Goal: Answer question/provide support

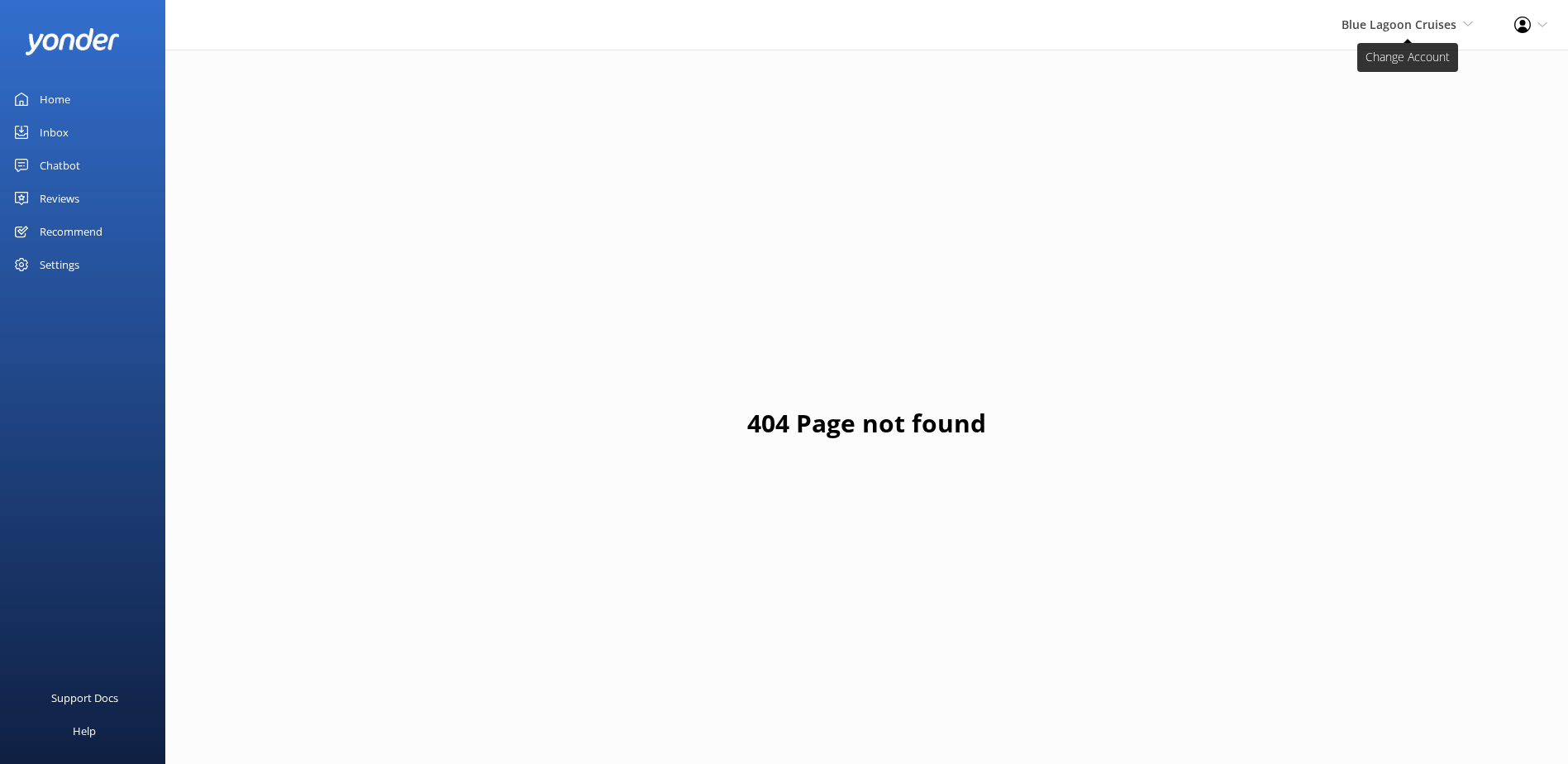
click at [1388, 27] on span "Blue Lagoon Cruises" at bounding box center [1399, 24] width 115 height 15
click at [1398, 65] on link "South Sea Sailing" at bounding box center [1412, 71] width 165 height 40
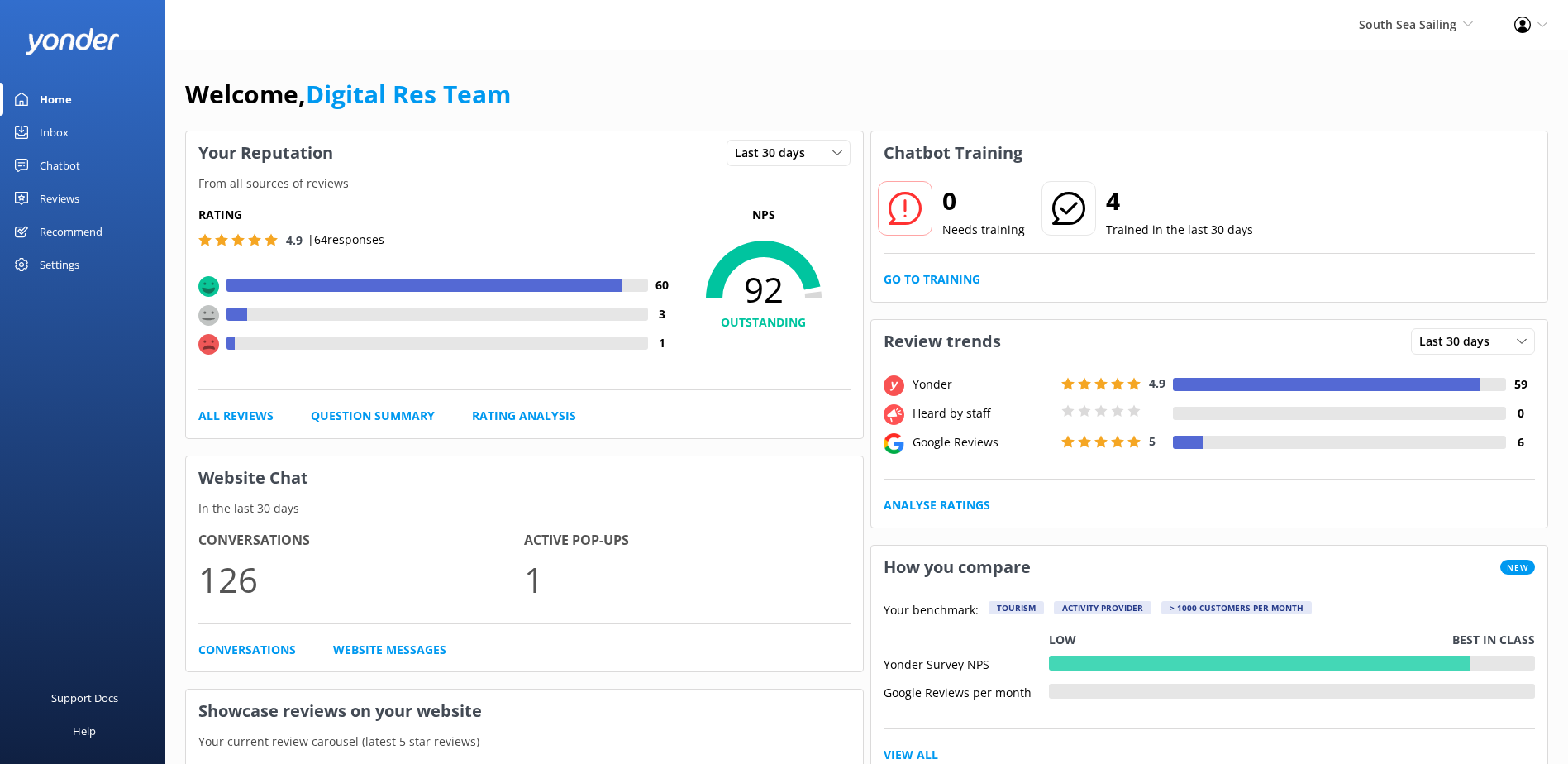
click at [74, 131] on link "Inbox" at bounding box center [83, 132] width 165 height 33
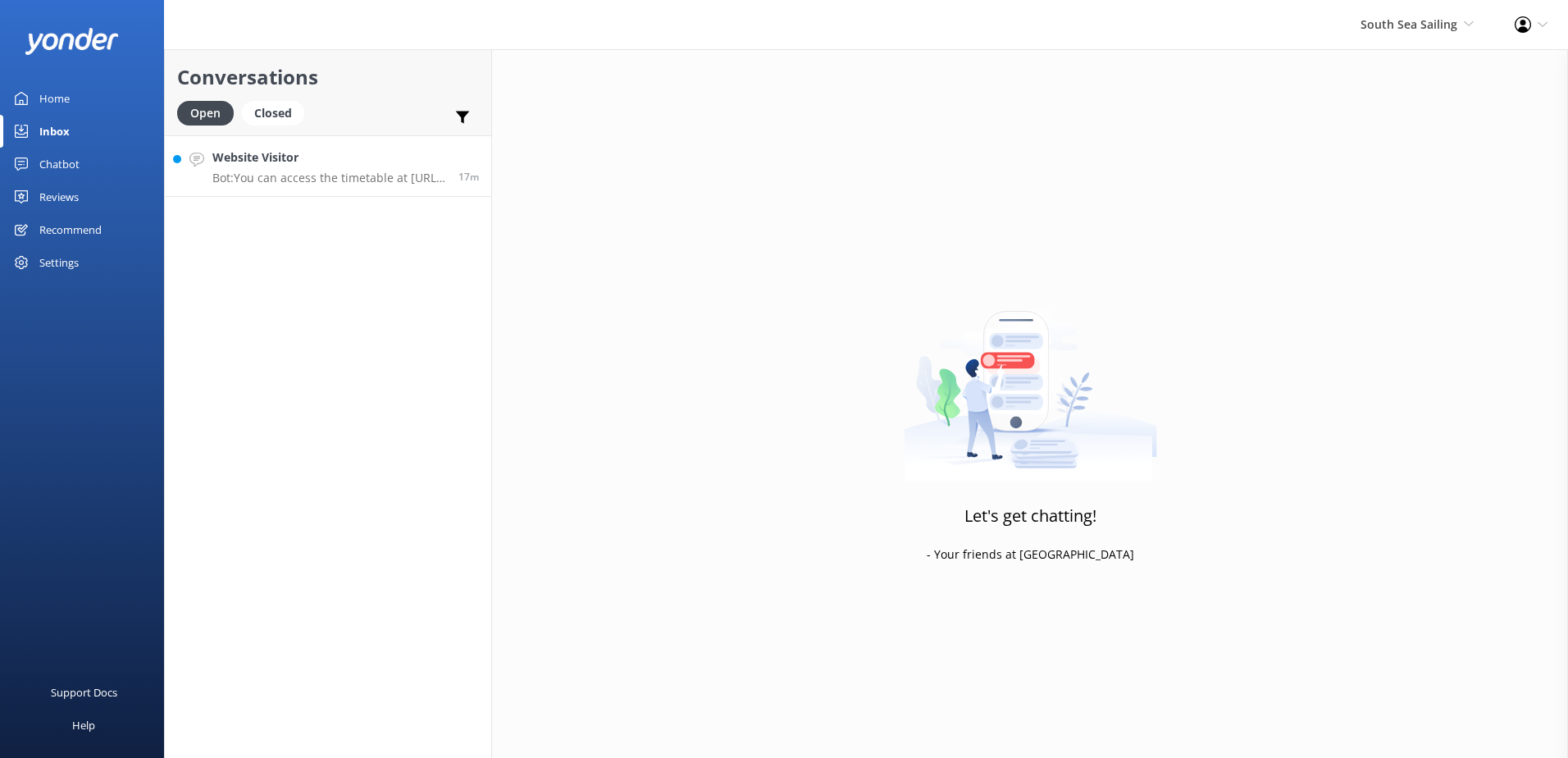
click at [401, 184] on p "Bot: You can access the timetable at [URL][DOMAIN_NAME]." at bounding box center [329, 178] width 234 height 15
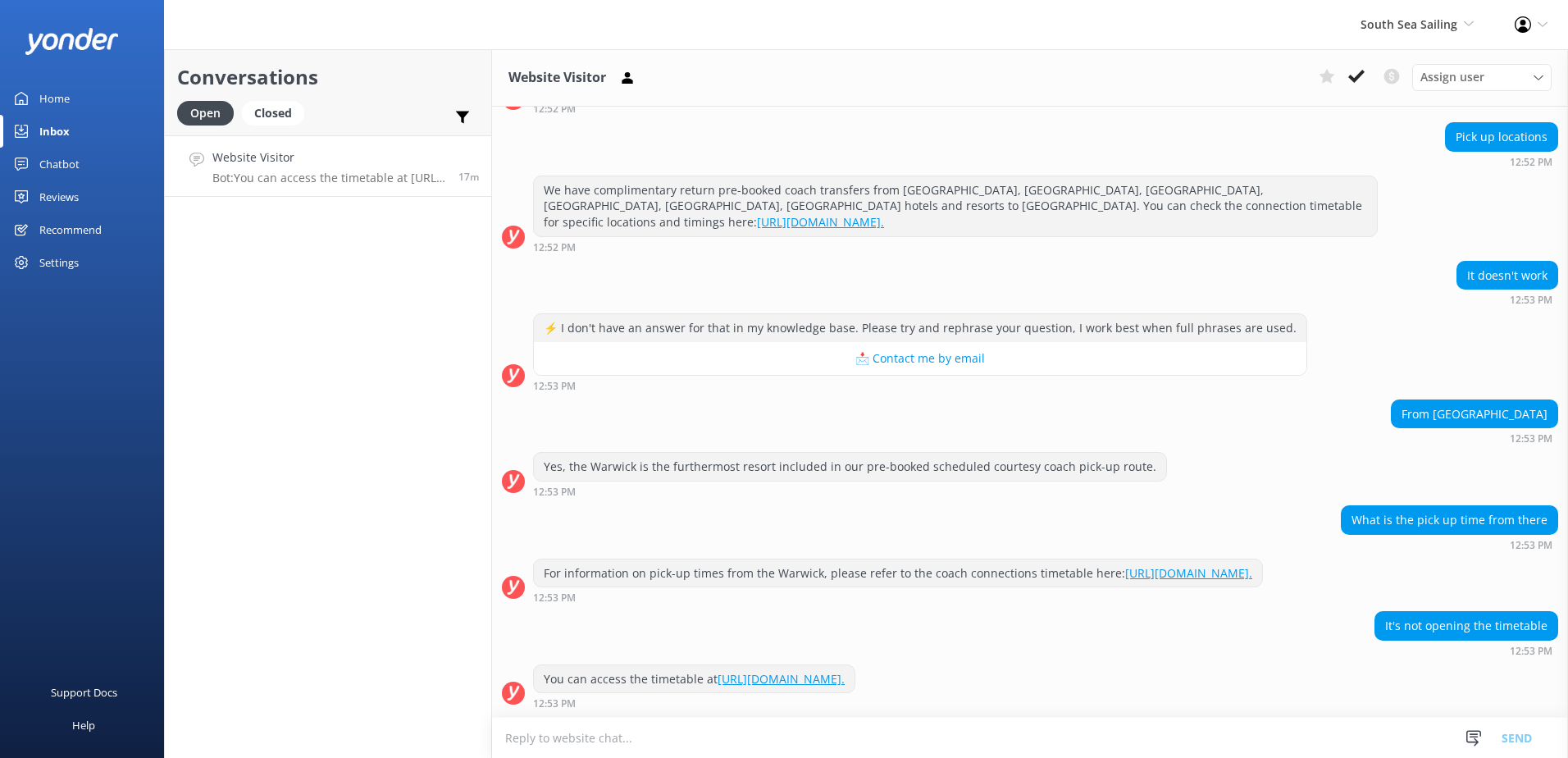
scroll to position [165, 0]
click at [977, 737] on textarea at bounding box center [1029, 738] width 1075 height 40
click at [959, 739] on textarea "Please note that pickup from the Warwick Fiji is at 7.00am" at bounding box center [1029, 738] width 1075 height 41
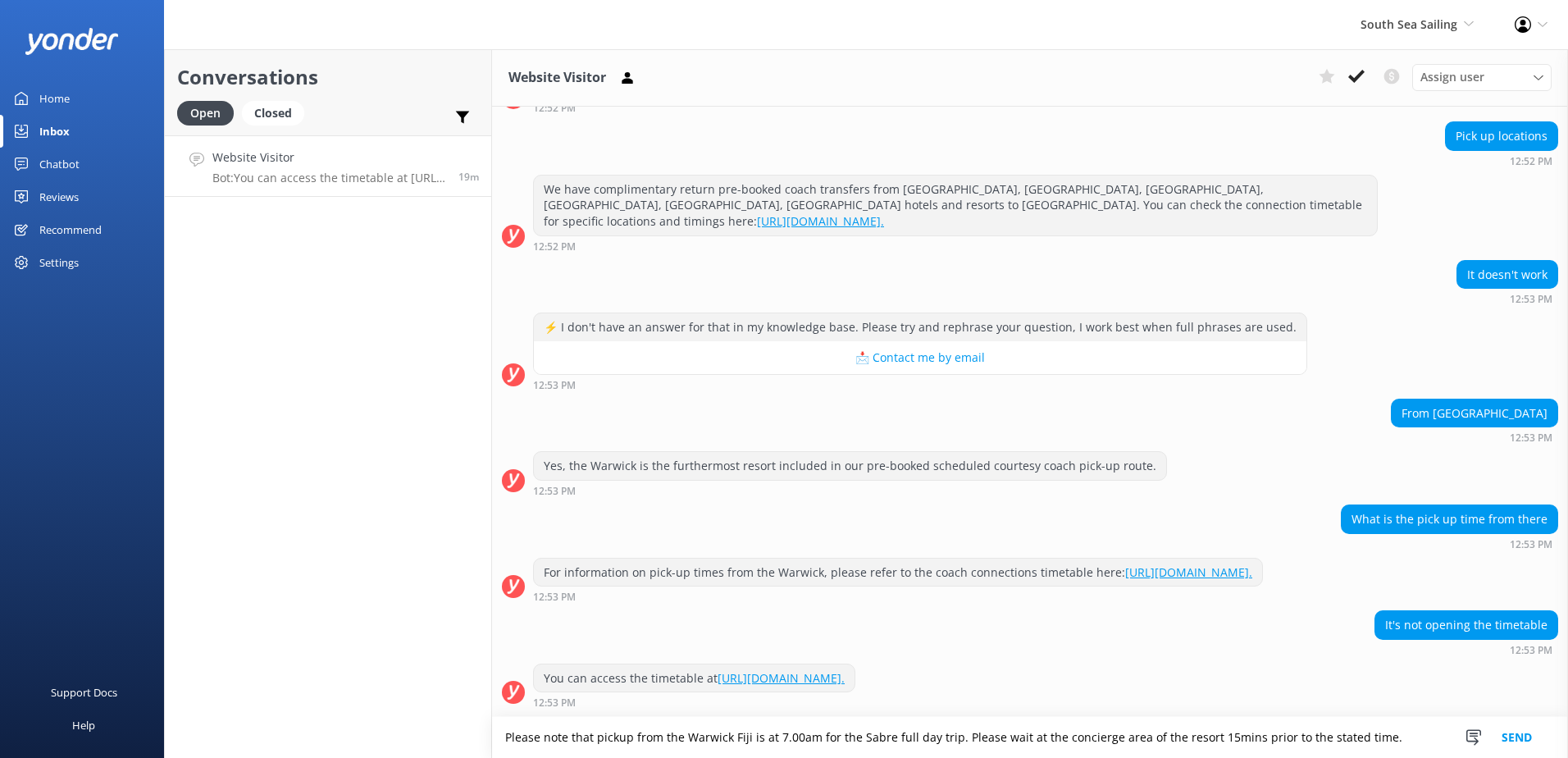
type textarea "Please note that pickup from the Warwick Fiji is at 7.00am for the Sabre full d…"
click at [1528, 733] on button "Send" at bounding box center [1517, 738] width 61 height 41
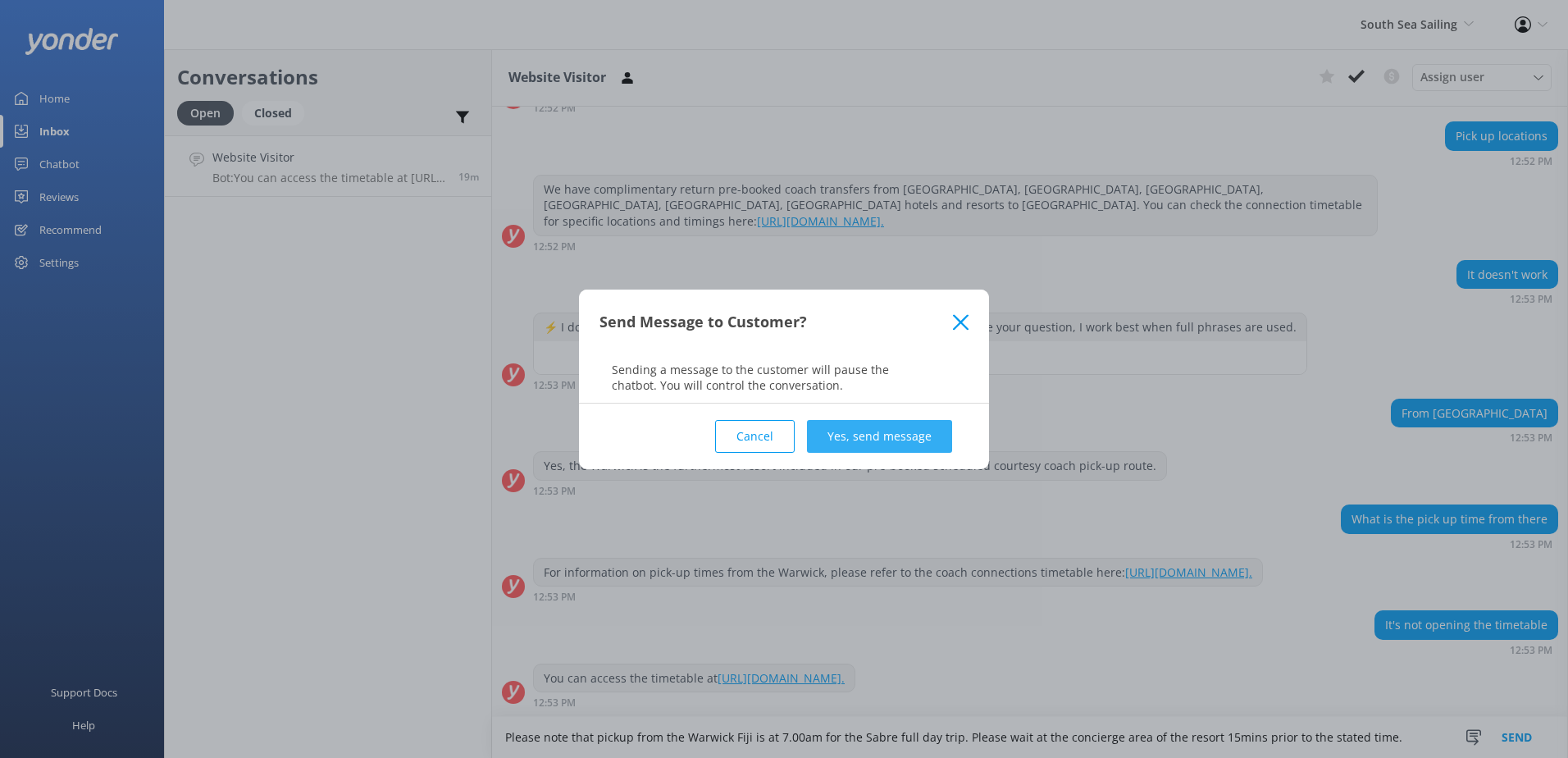
click at [938, 429] on button "Yes, send message" at bounding box center [879, 436] width 145 height 32
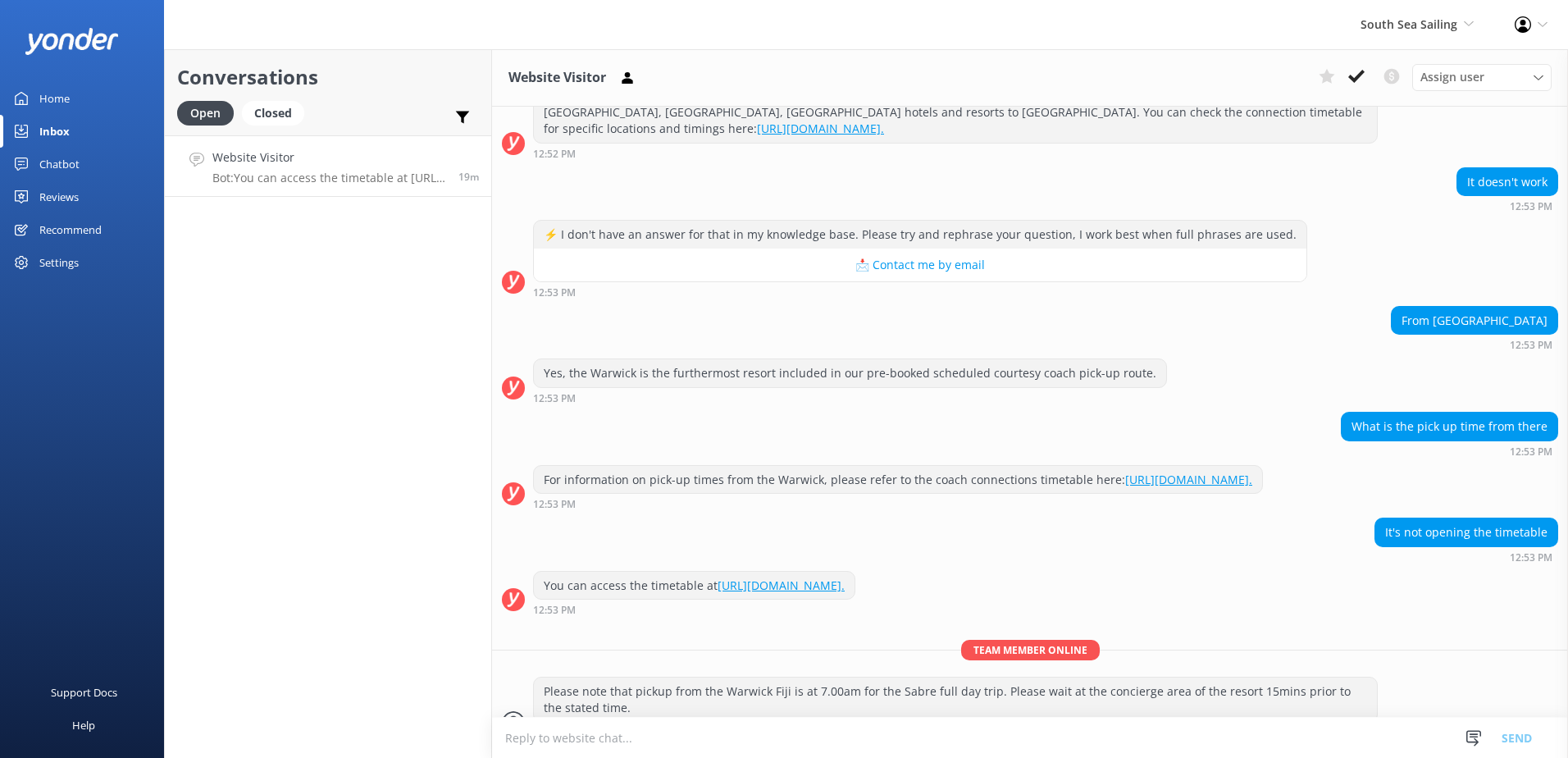
scroll to position [287, 0]
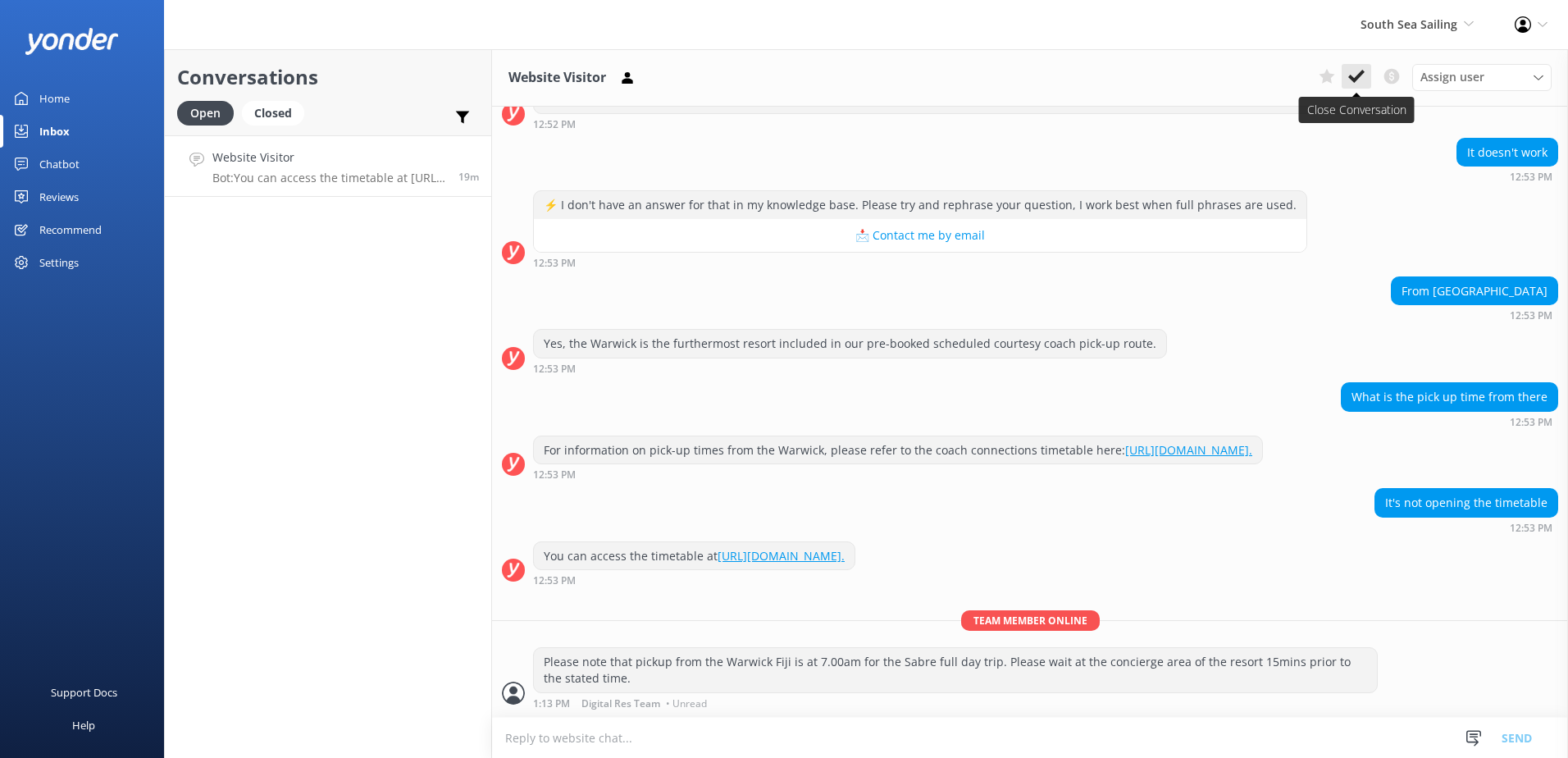
click at [1346, 85] on button at bounding box center [1356, 76] width 30 height 25
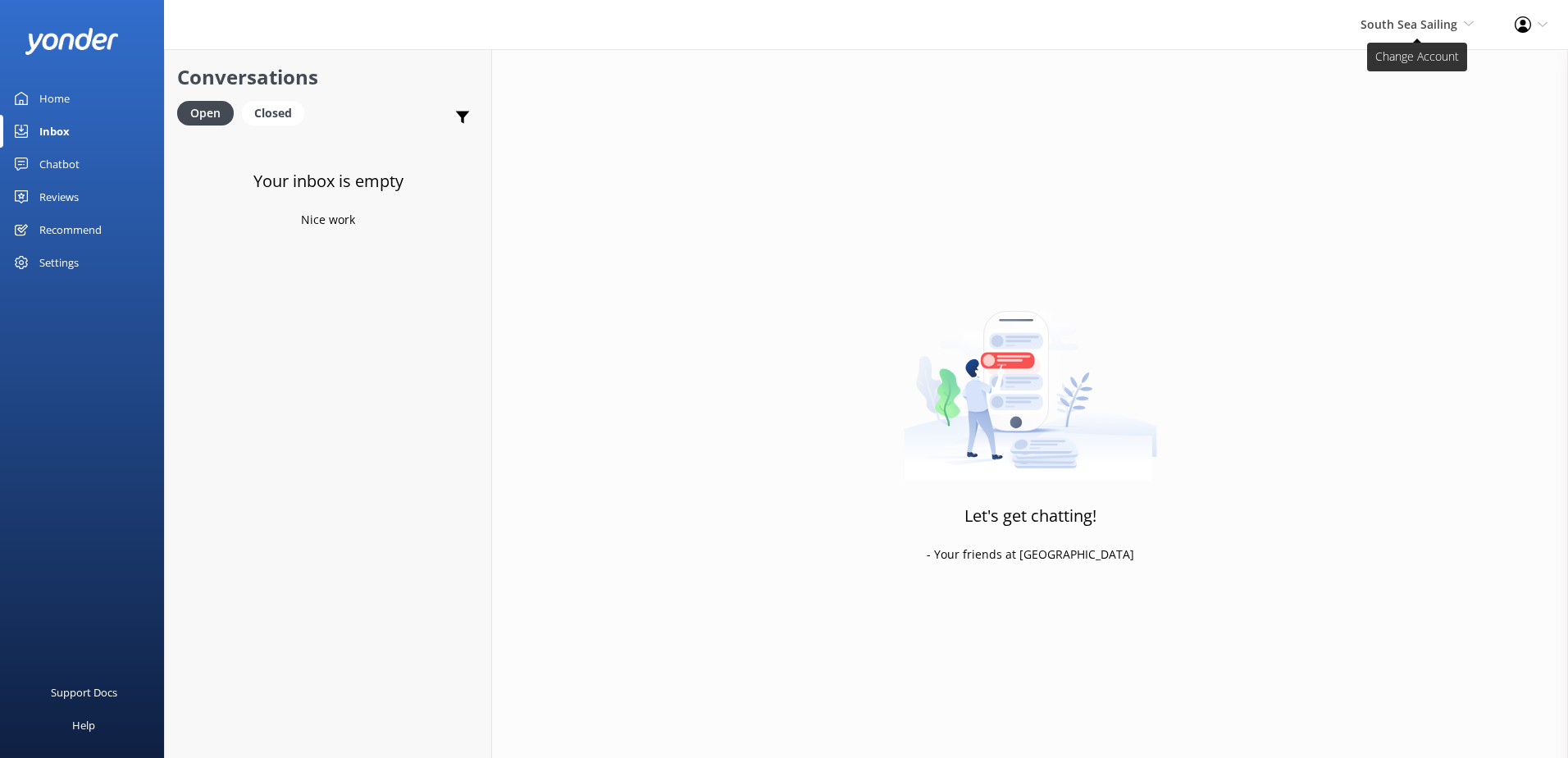
click at [1452, 33] on div "South Sea Sailing South Sea Sailing South Sea Cruises Malamala Beach Club Aweso…" at bounding box center [1417, 25] width 154 height 50
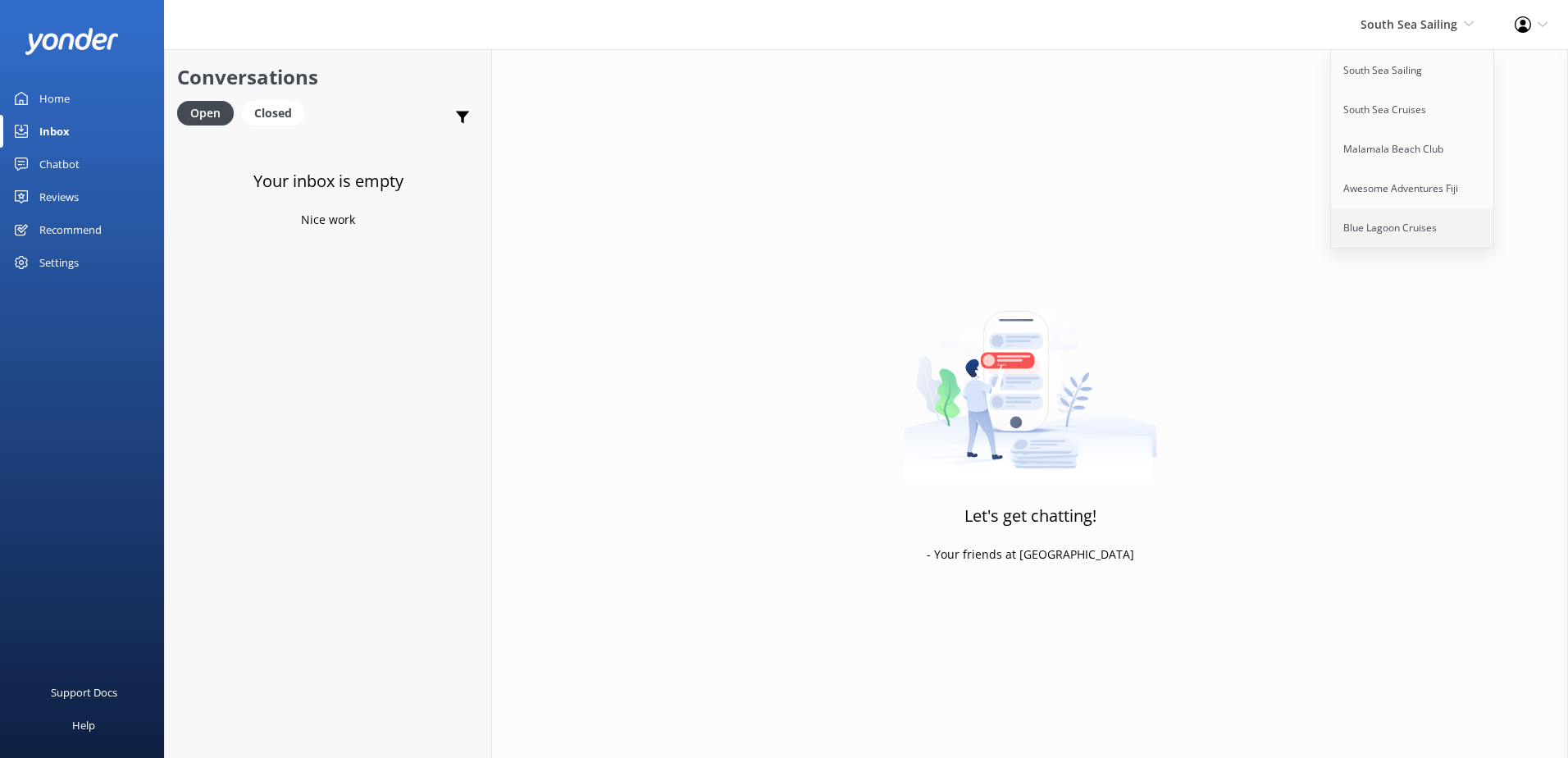
click at [1425, 225] on link "Blue Lagoon Cruises" at bounding box center [1413, 228] width 164 height 39
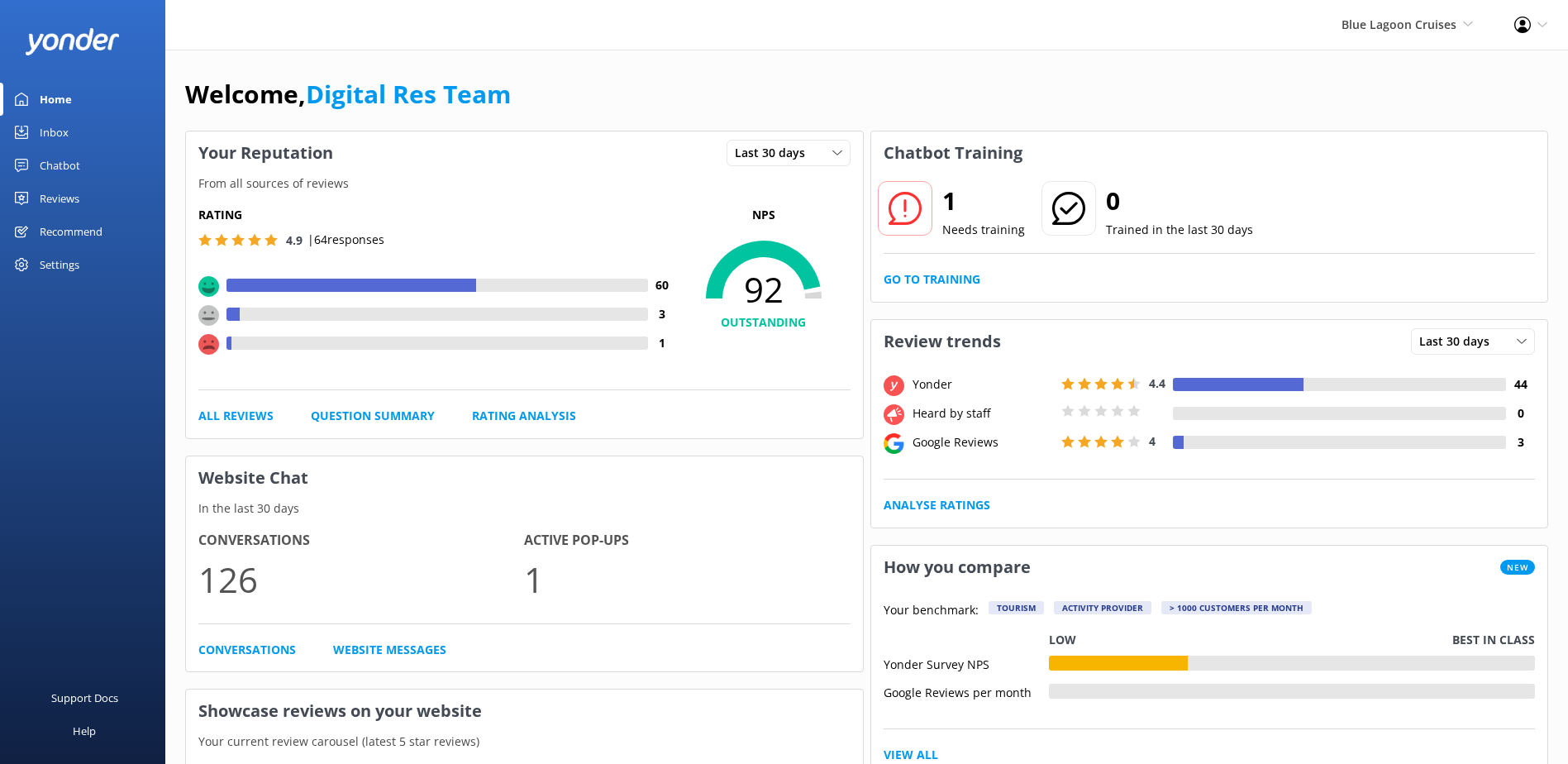
click at [68, 130] on div "Inbox" at bounding box center [54, 132] width 29 height 33
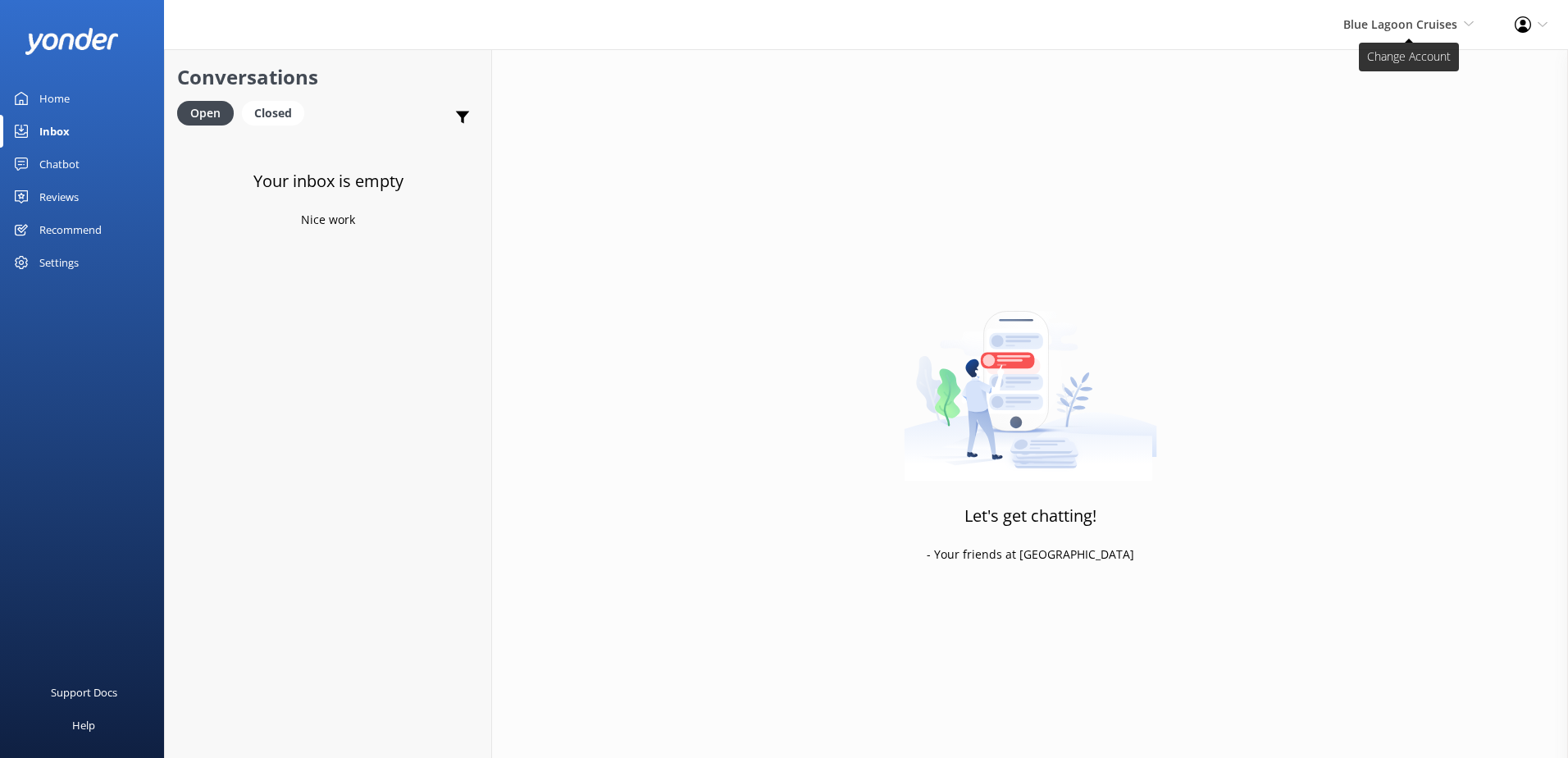
click at [1365, 33] on span "Blue Lagoon Cruises South Sea Sailing South Sea Cruises Malamala Beach Club Awe…" at bounding box center [1408, 24] width 131 height 18
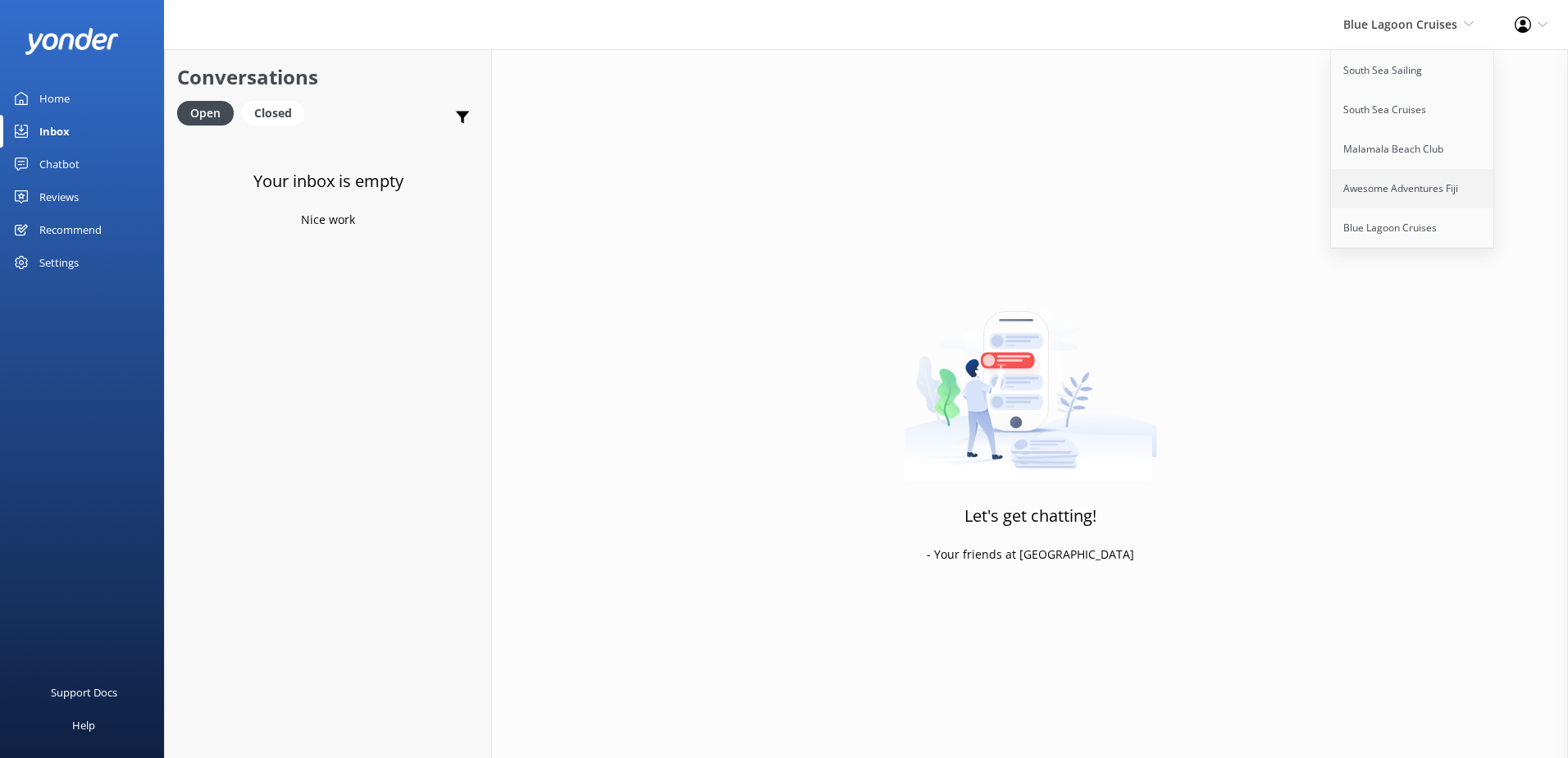
click at [1402, 195] on link "Awesome Adventures Fiji" at bounding box center [1413, 189] width 164 height 39
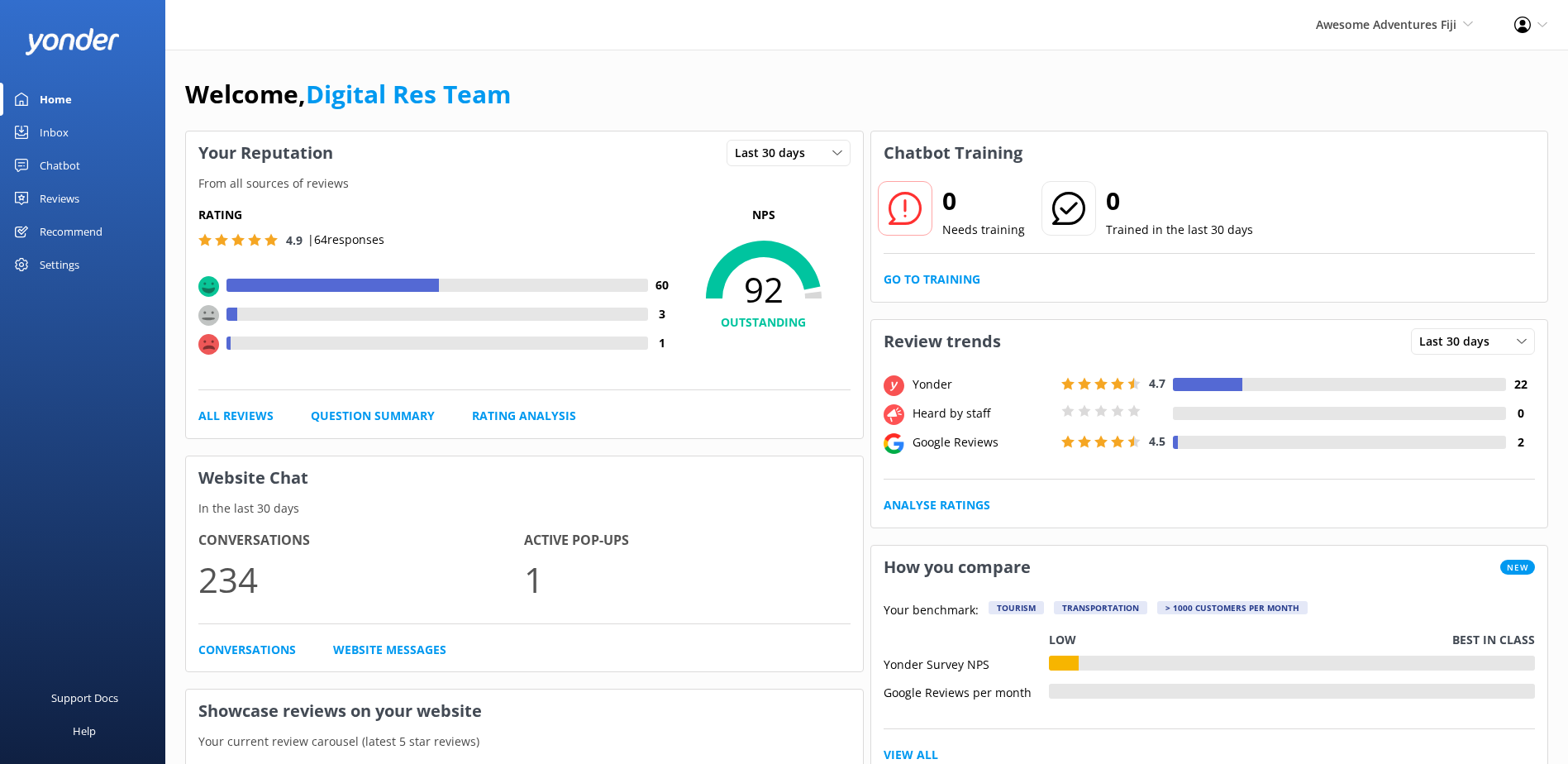
drag, startPoint x: 38, startPoint y: 150, endPoint x: 47, endPoint y: 141, distance: 12.7
click at [39, 150] on link "Chatbot" at bounding box center [83, 165] width 165 height 33
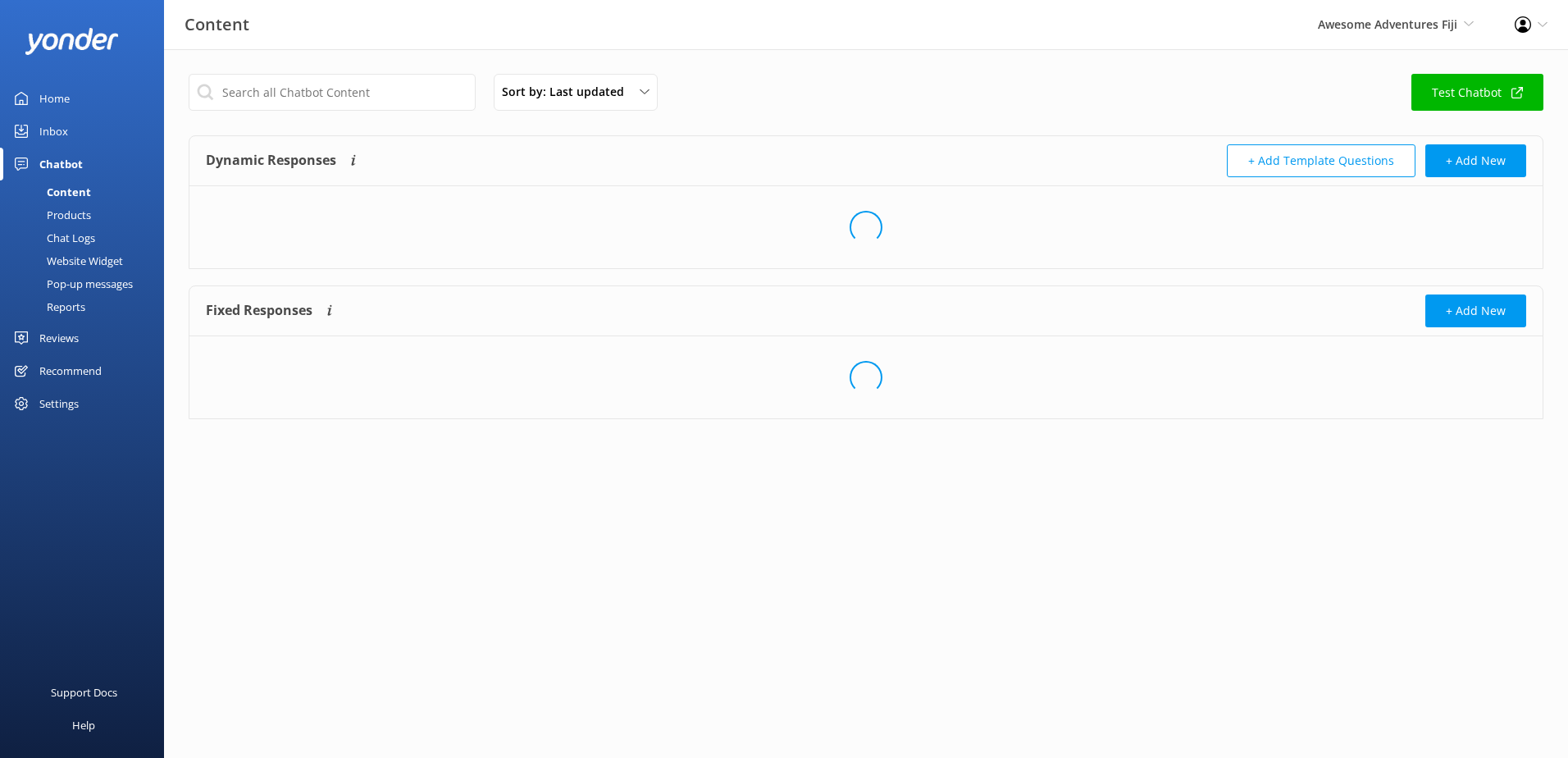
click at [50, 136] on div "Inbox" at bounding box center [54, 131] width 29 height 32
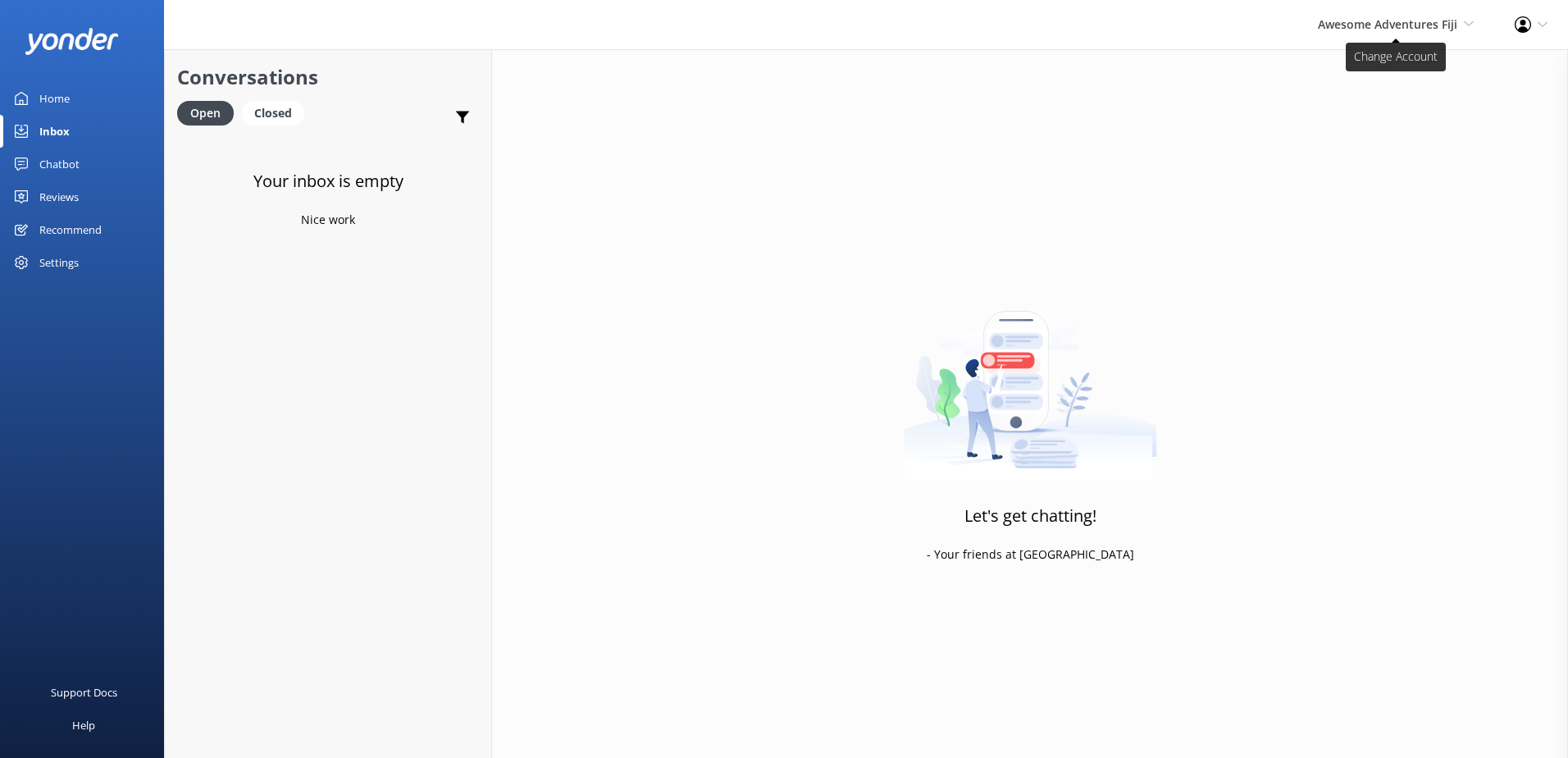
click at [1367, 26] on span "Awesome Adventures Fiji" at bounding box center [1387, 24] width 139 height 15
click at [1392, 147] on link "Malamala Beach Club" at bounding box center [1413, 149] width 164 height 39
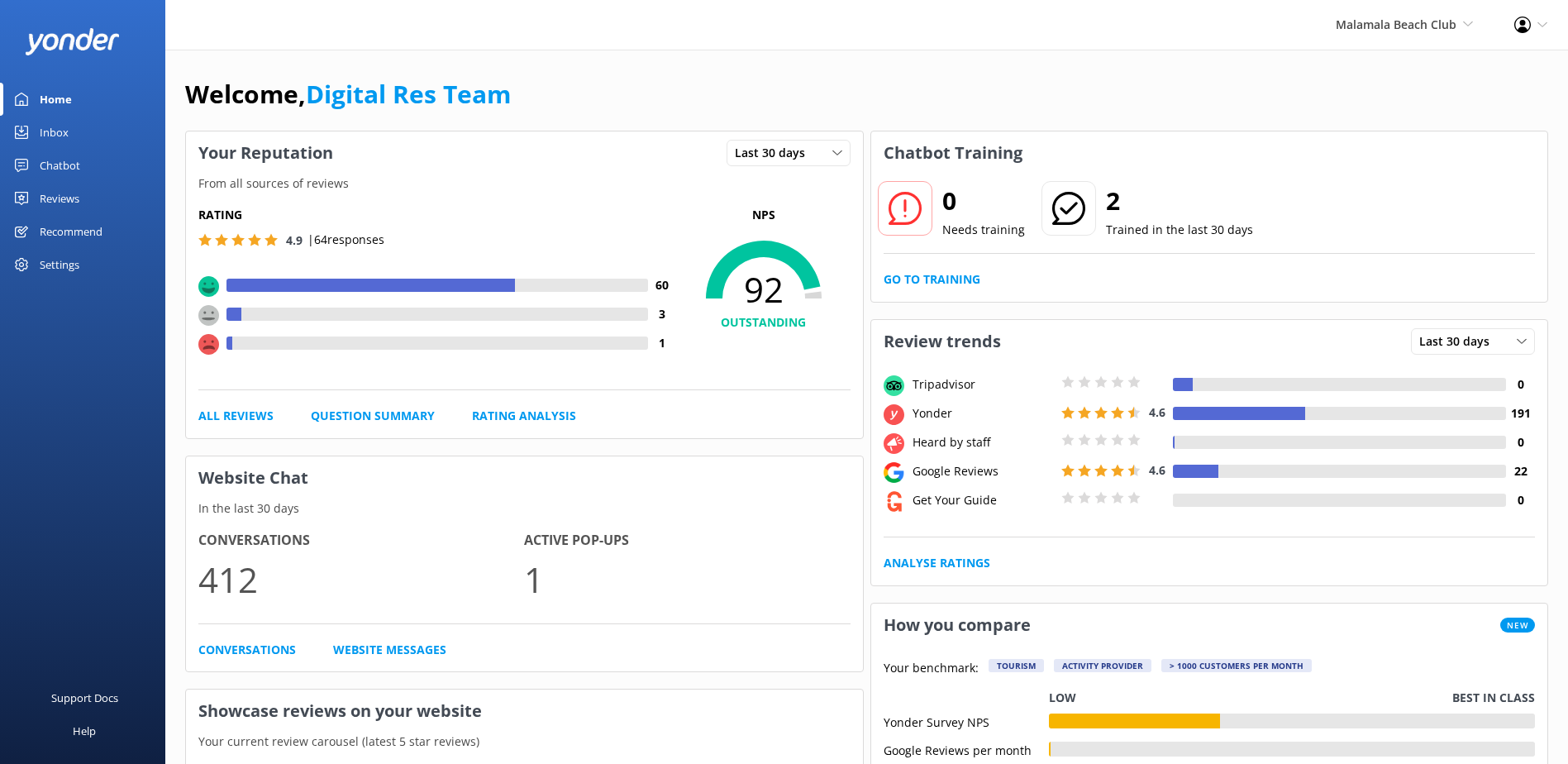
click at [88, 131] on link "Inbox" at bounding box center [83, 132] width 165 height 33
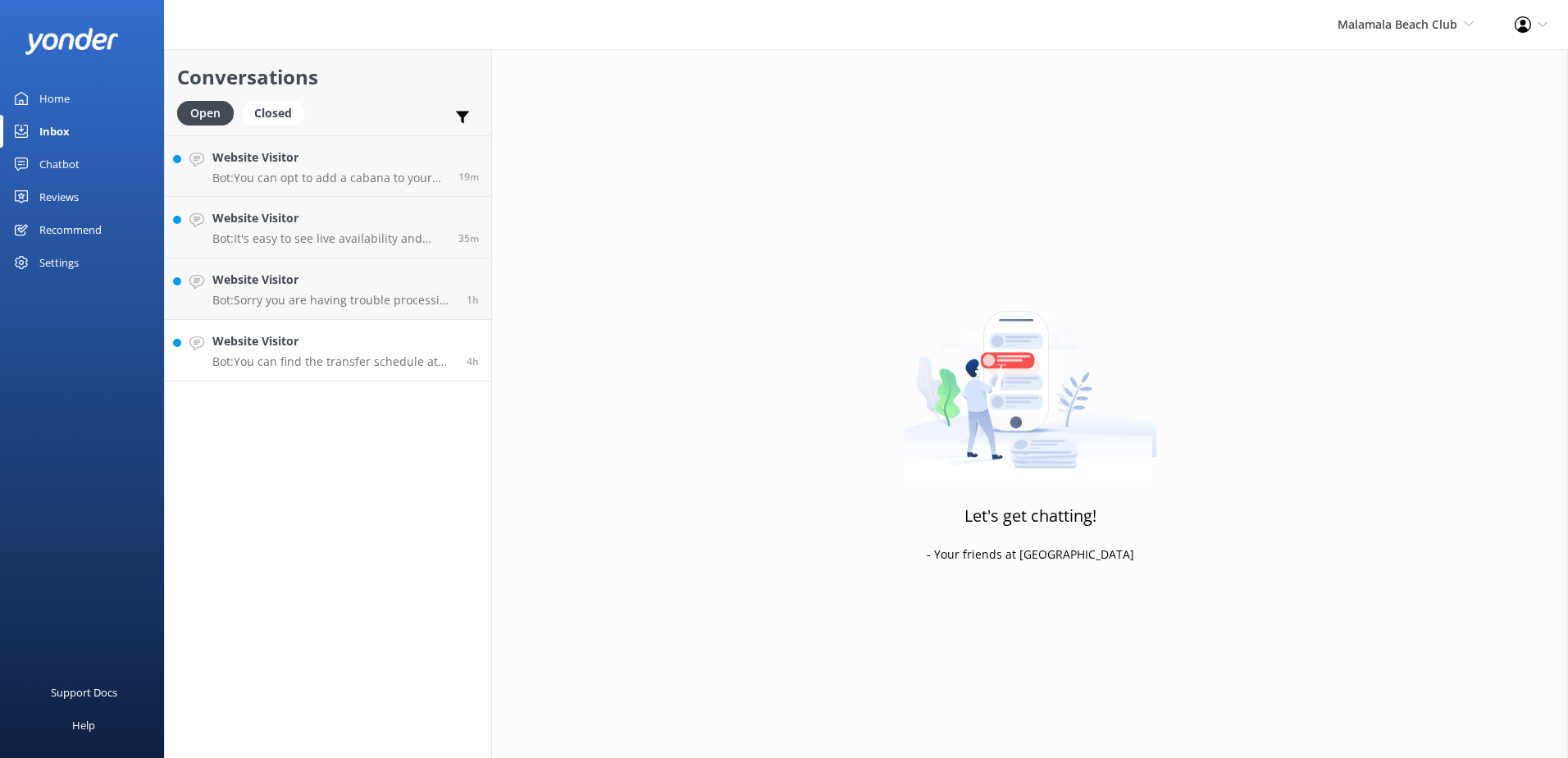
click at [382, 366] on p "Bot: You can find the transfer schedule at the following links: - https://south…" at bounding box center [333, 361] width 242 height 15
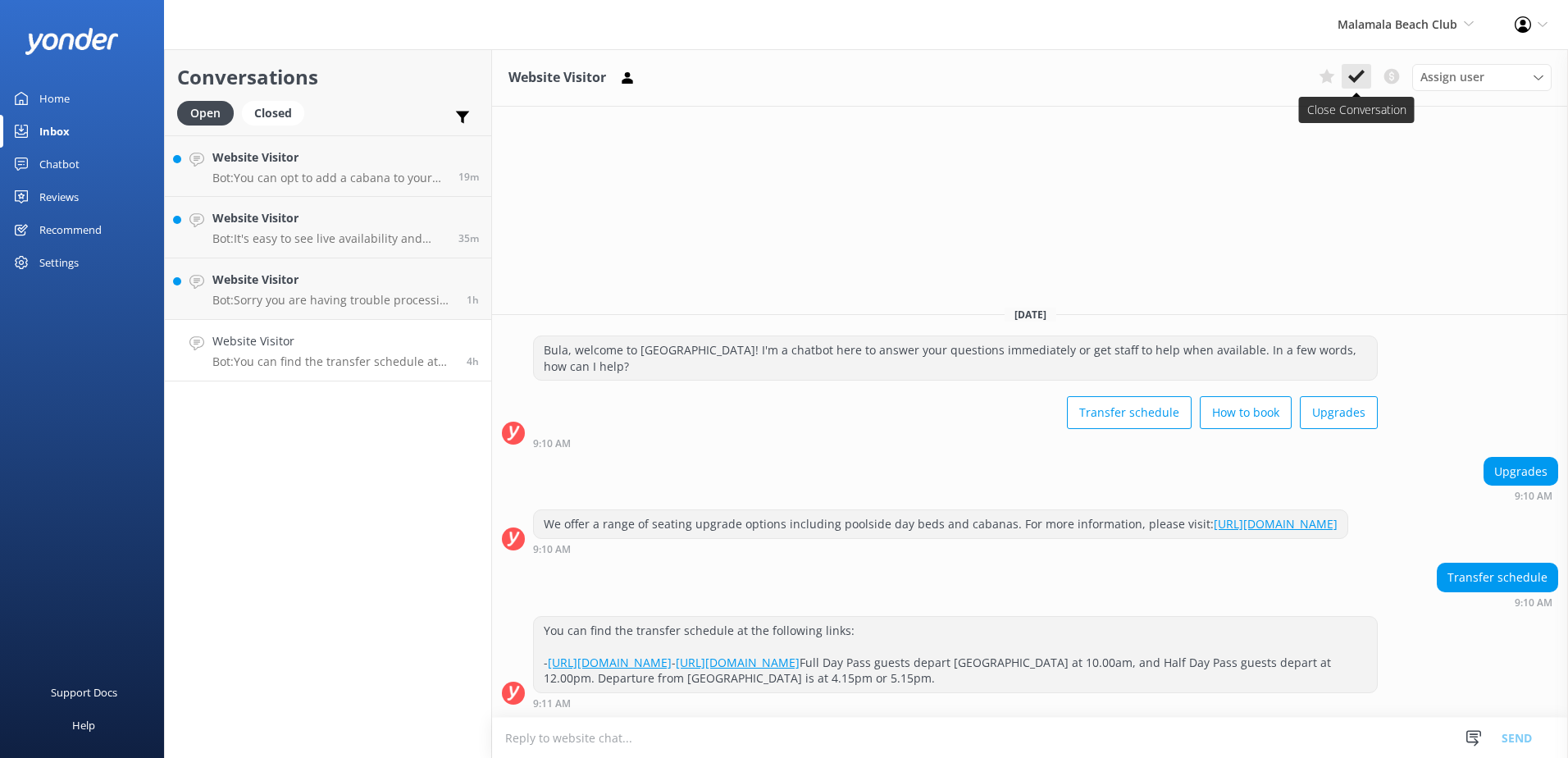
click at [1361, 76] on icon at bounding box center [1355, 76] width 16 height 16
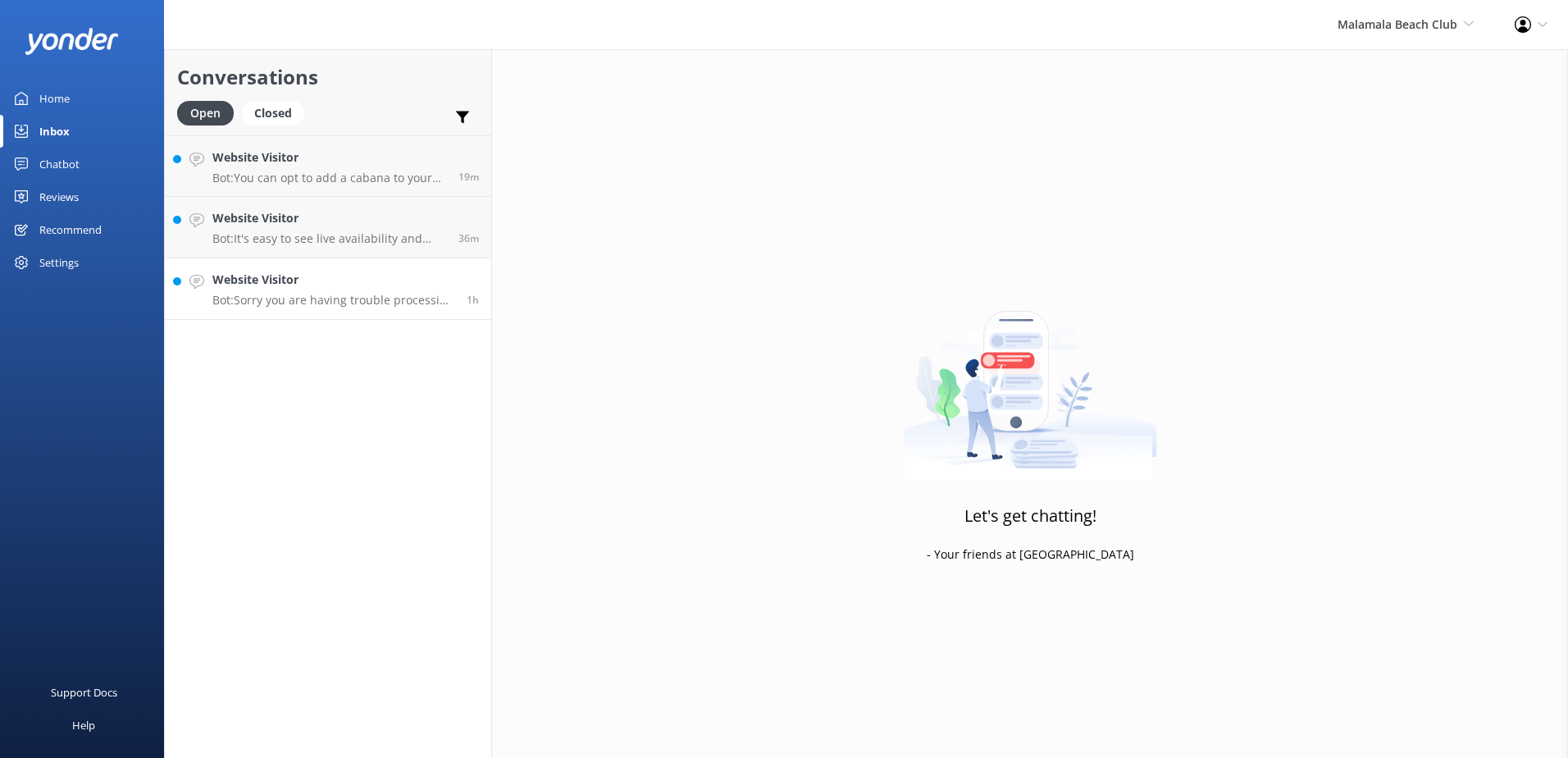
click at [413, 305] on p "Bot: Sorry you are having trouble processing a payment. Please check your detai…" at bounding box center [333, 300] width 242 height 15
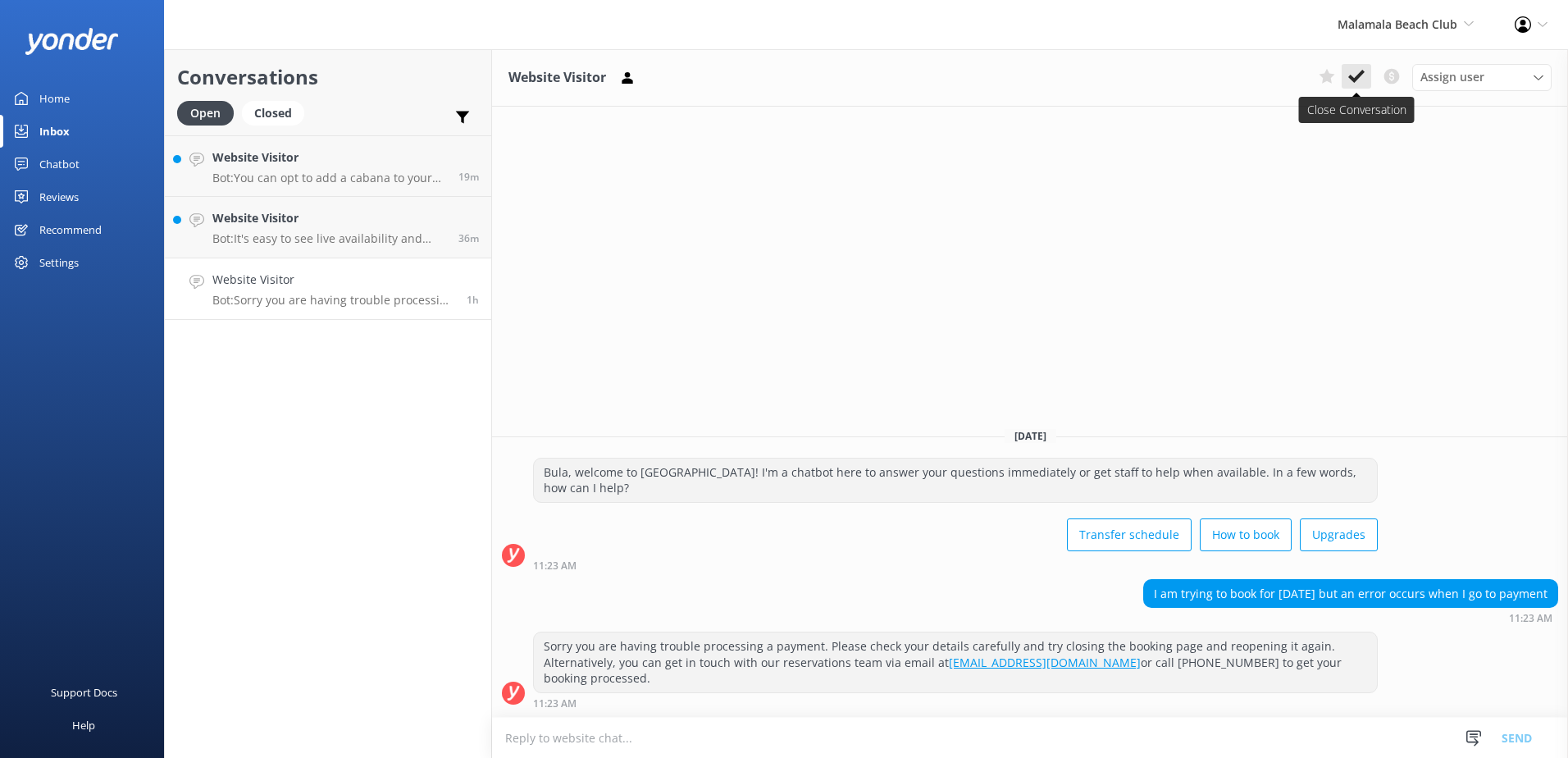
click at [1362, 69] on icon at bounding box center [1355, 76] width 16 height 16
click at [298, 227] on h4 "Website Visitor" at bounding box center [329, 218] width 234 height 18
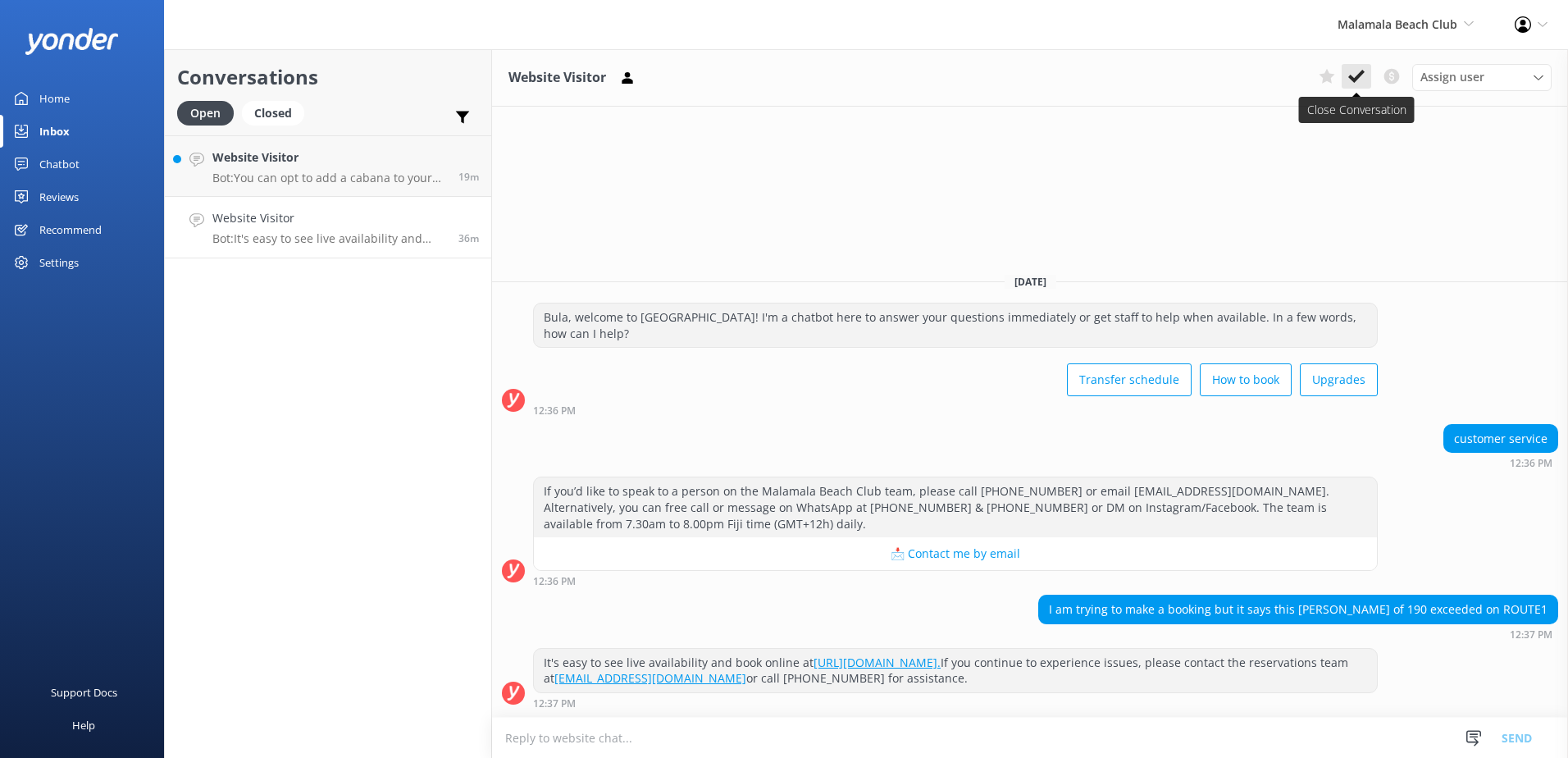
click at [1354, 79] on use at bounding box center [1355, 76] width 16 height 13
click at [363, 137] on link "Website Visitor Bot: You can opt to add a cabana to your existing booking if re…" at bounding box center [328, 166] width 326 height 61
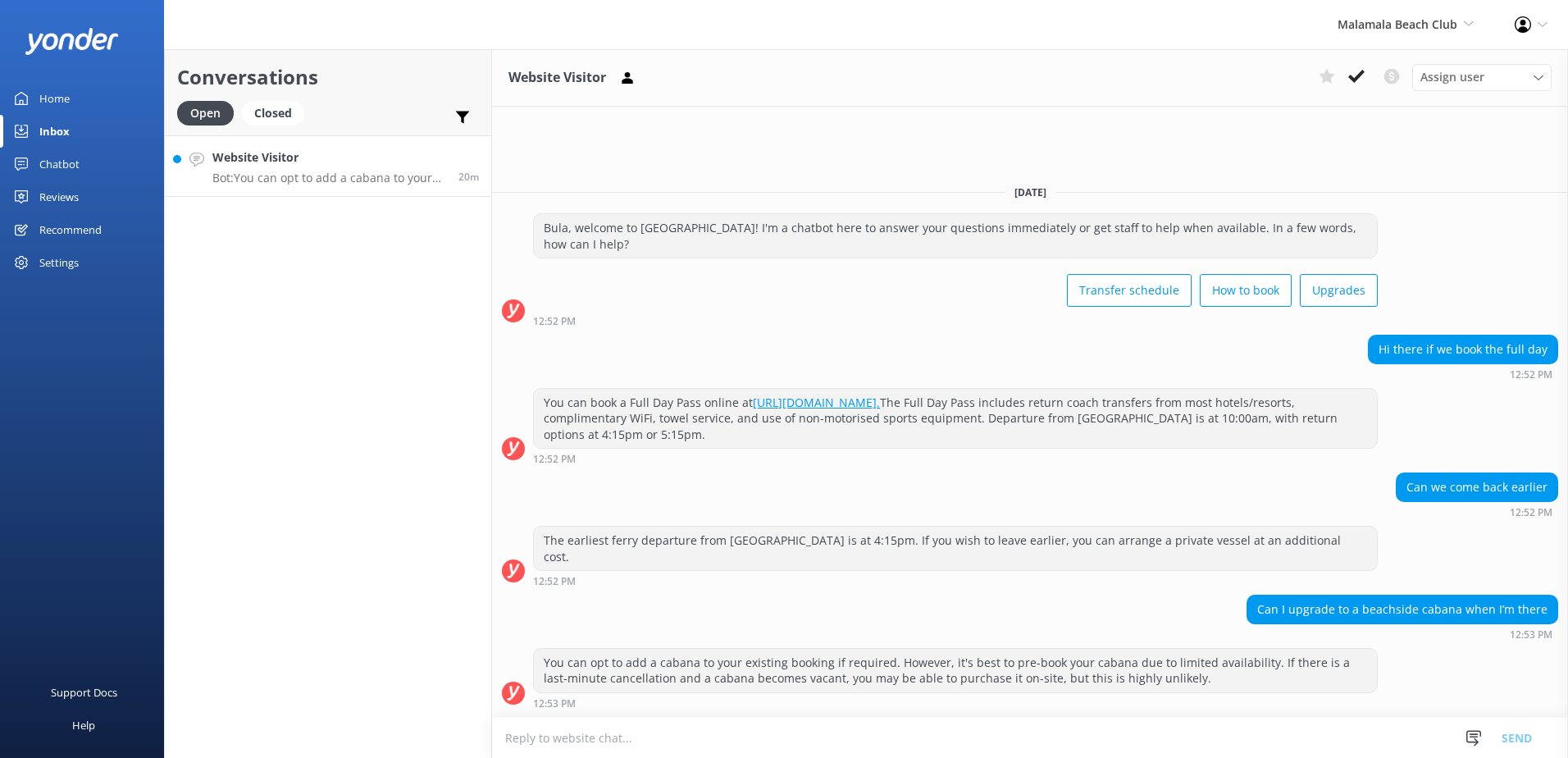
click at [369, 165] on h4 "Website Visitor" at bounding box center [329, 157] width 234 height 18
click at [1367, 74] on button at bounding box center [1356, 76] width 30 height 25
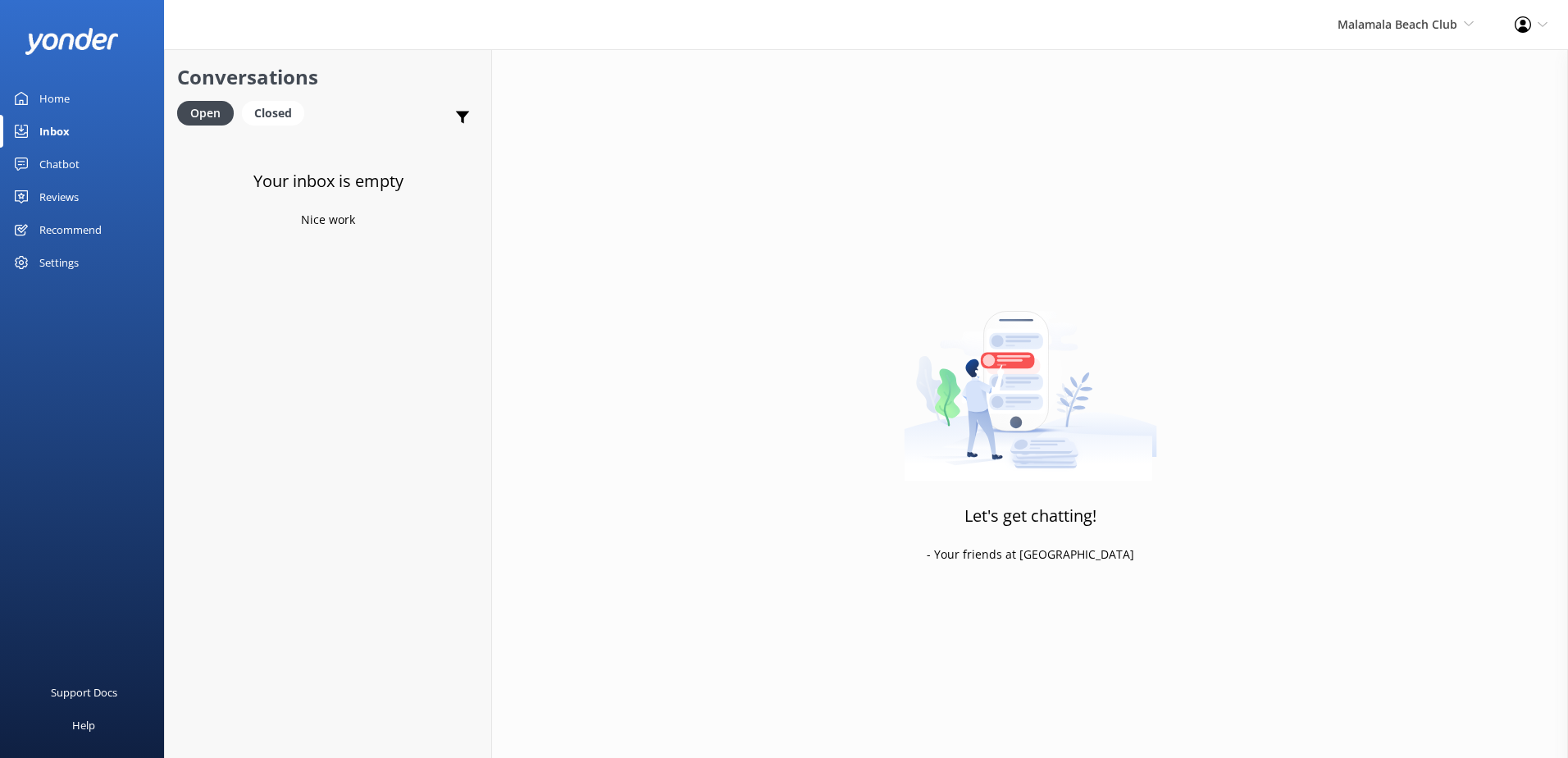
click at [1404, 36] on div "Malamala Beach Club South Sea Sailing South Sea Cruises Malamala Beach Club Awe…" at bounding box center [1406, 25] width 178 height 50
click at [1382, 129] on link "South Sea Cruises" at bounding box center [1413, 110] width 164 height 39
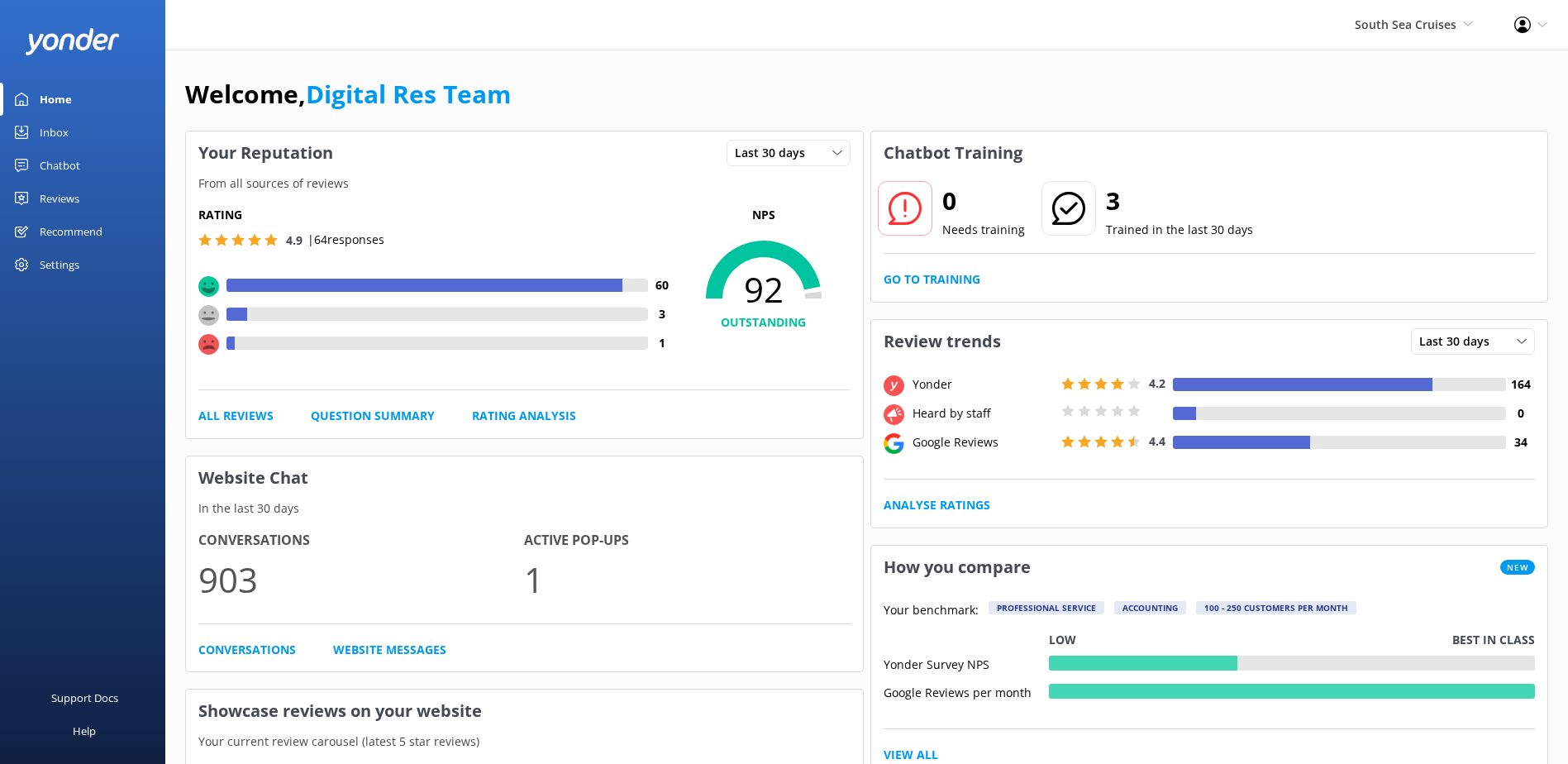
click at [941, 268] on div "0 Needs training 3 Trained in the last 30 days Go to Training" at bounding box center [1210, 238] width 677 height 127
click at [948, 283] on link "Go to Training" at bounding box center [932, 279] width 96 height 18
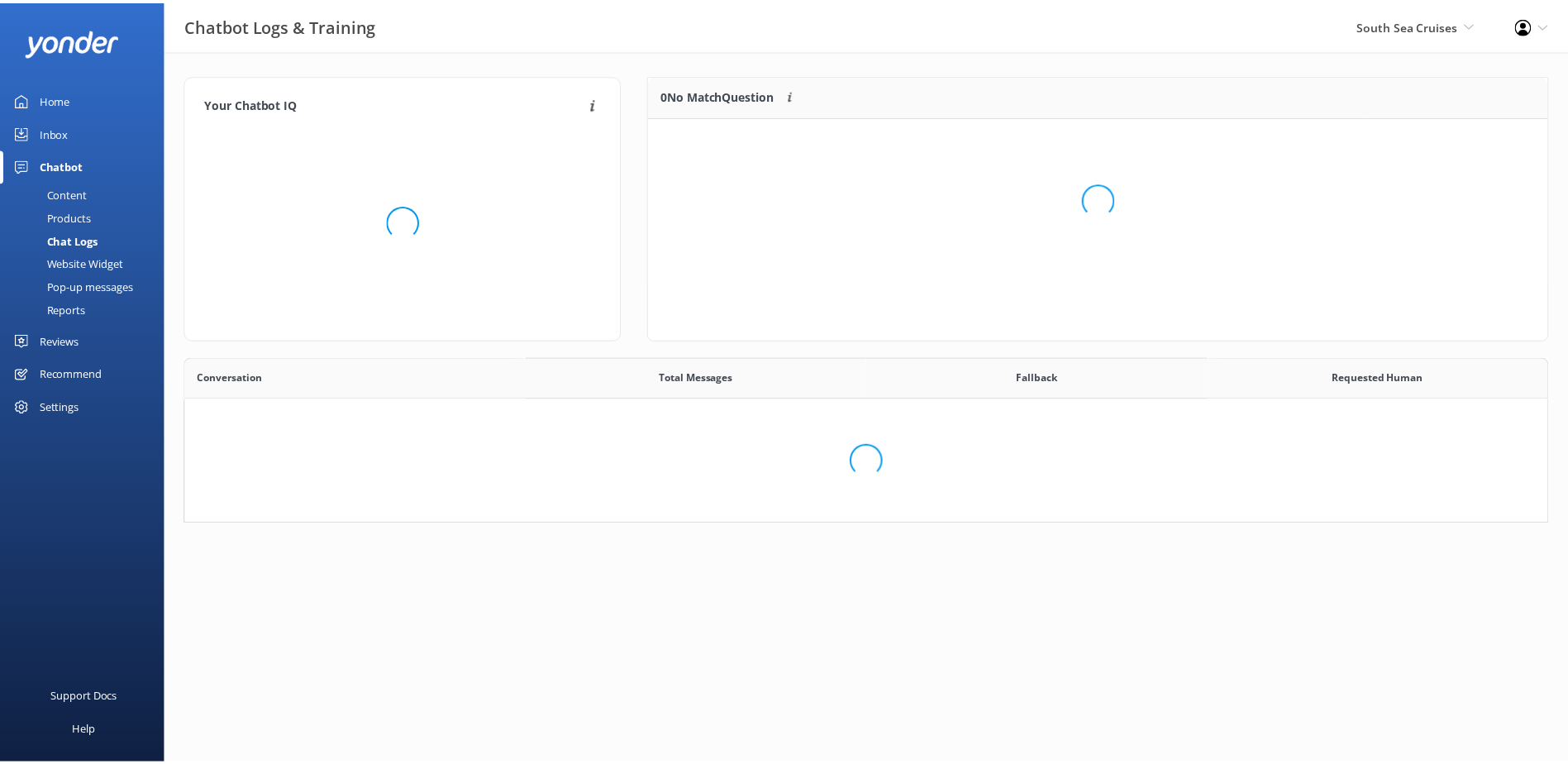
scroll to position [567, 1349]
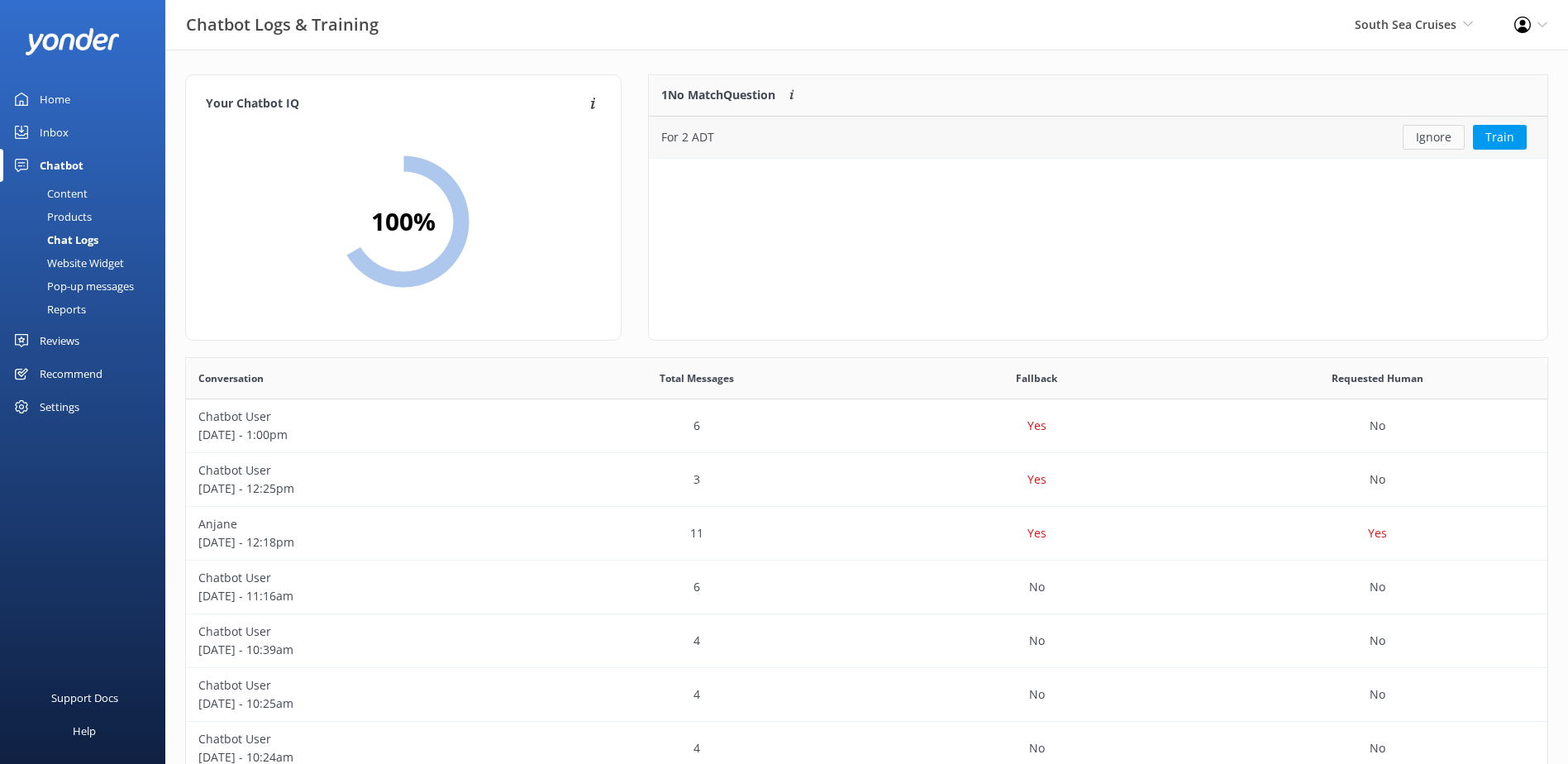
click at [1442, 131] on button "Ignore" at bounding box center [1434, 137] width 62 height 25
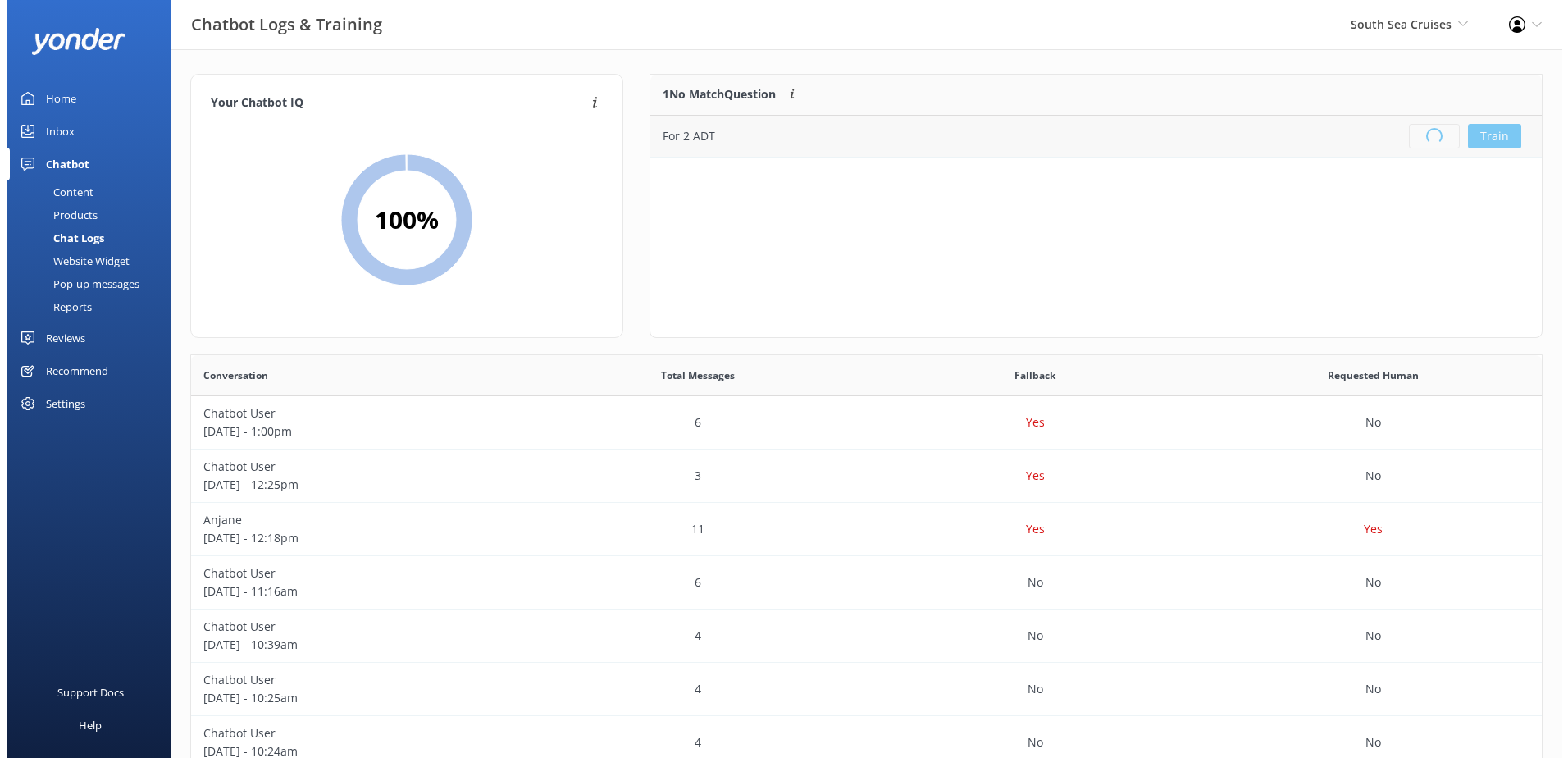
scroll to position [193, 878]
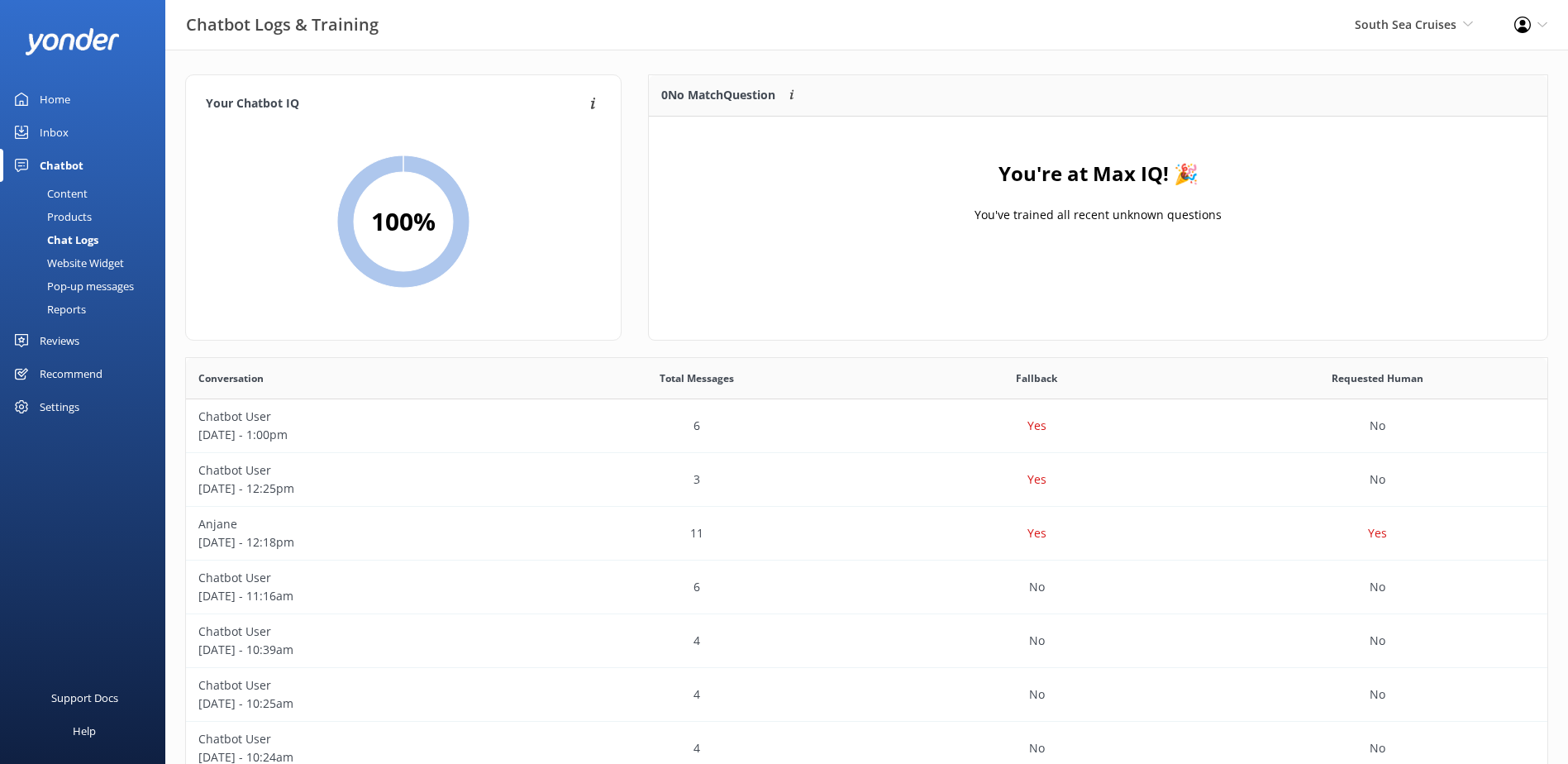
click at [40, 127] on div "Inbox" at bounding box center [54, 132] width 29 height 33
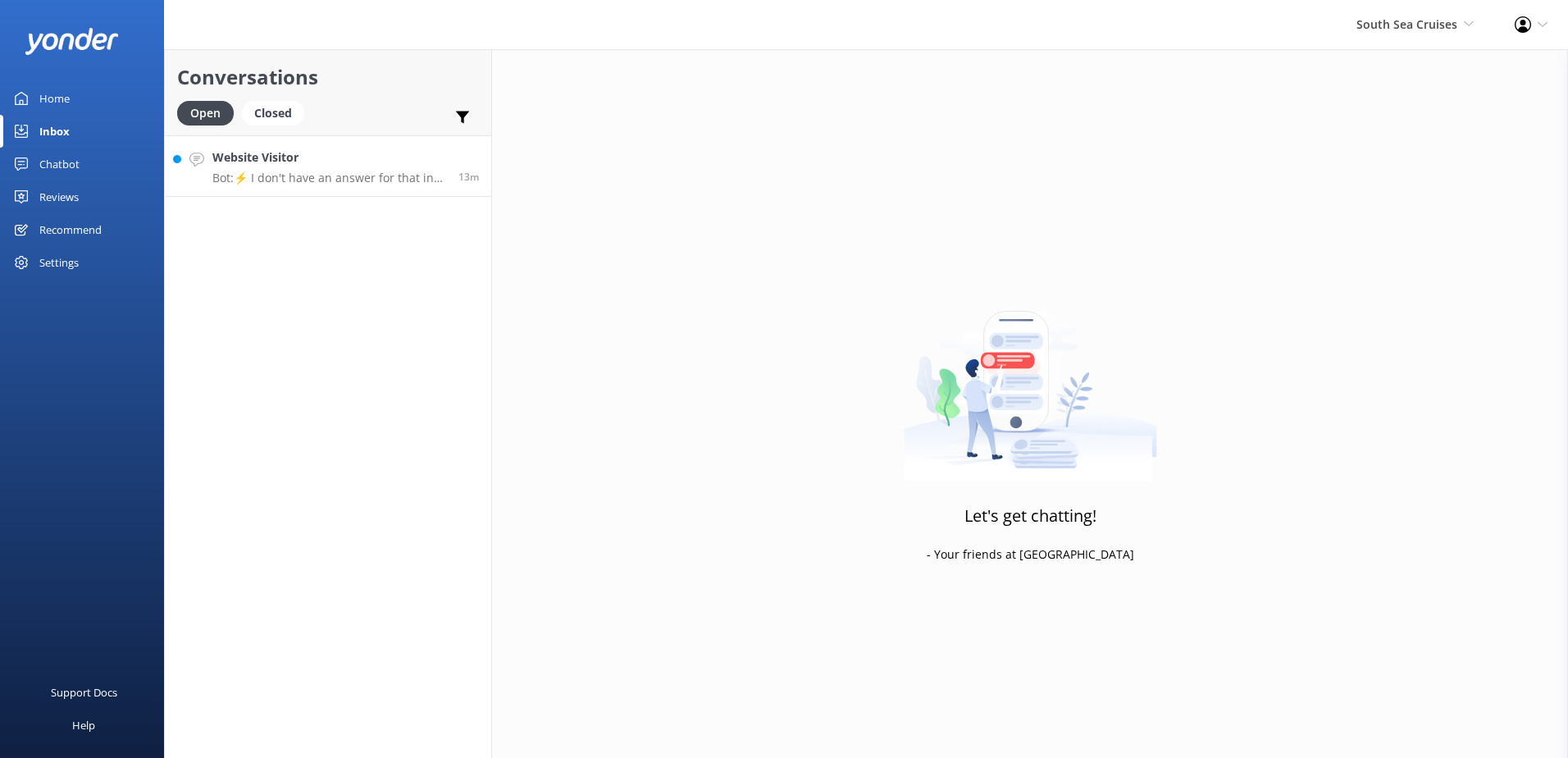
click at [357, 184] on p "Bot: ⚡ I don't have an answer for that in my knowledge base. Please try and rep…" at bounding box center [329, 178] width 234 height 15
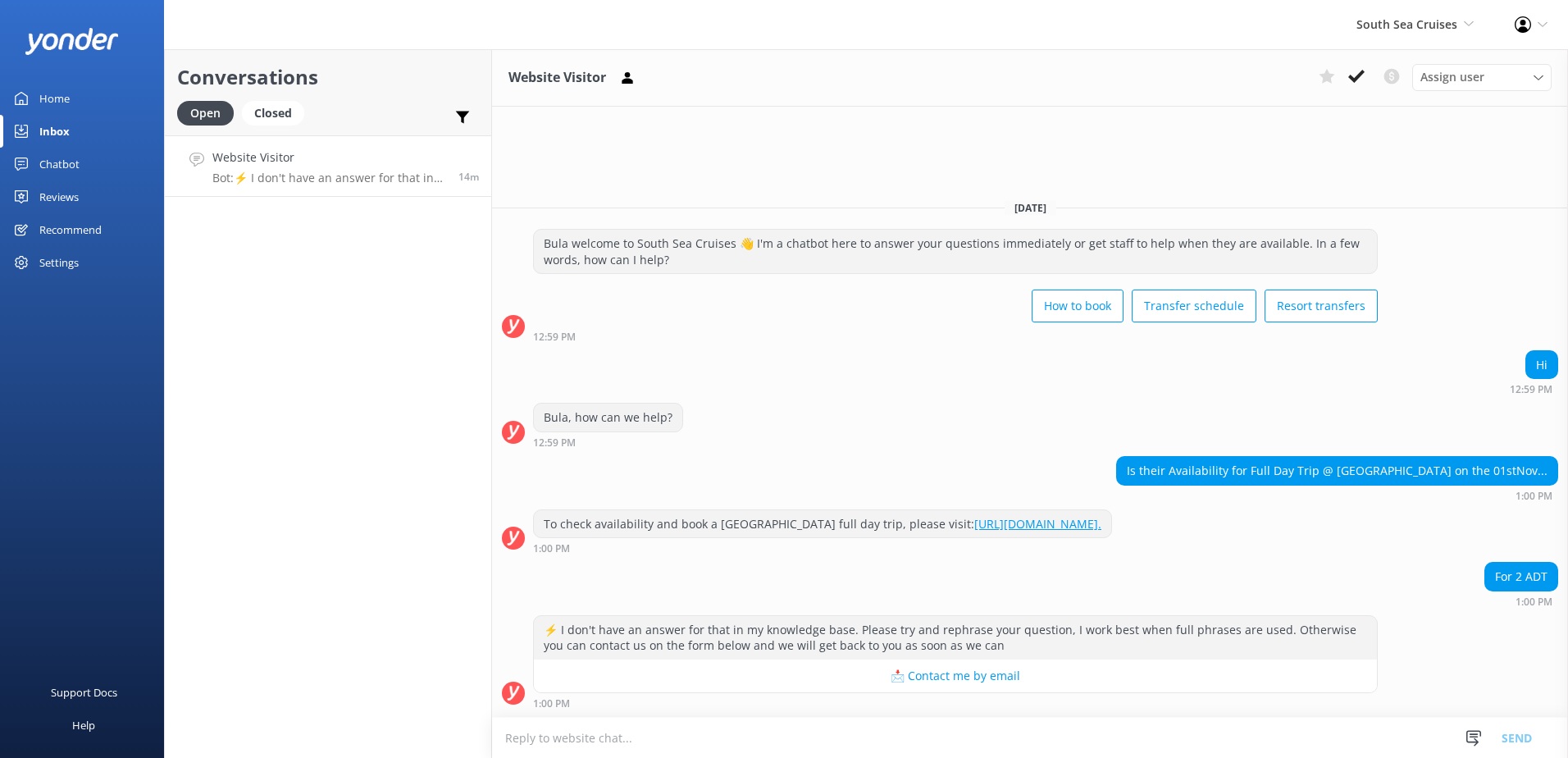
click at [1144, 746] on textarea at bounding box center [1029, 738] width 1075 height 40
paste textarea "We do have availability for full day to South Sea Island on the 1st of November…"
type textarea "We do have availability for full day to South Sea Island on the 1st of November…"
click at [782, 729] on textarea at bounding box center [1029, 738] width 1075 height 40
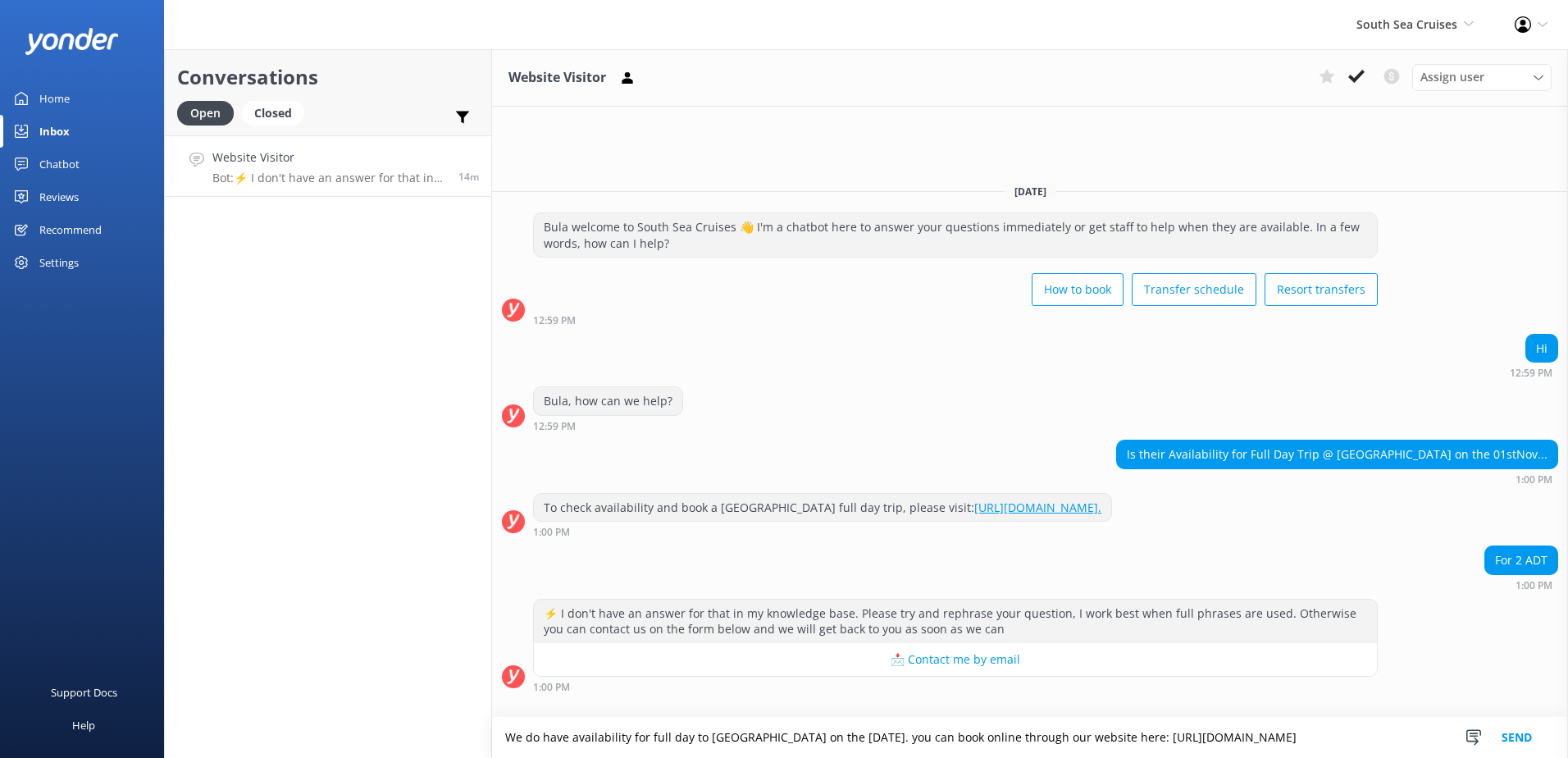
type textarea "We do have availability for full day to [GEOGRAPHIC_DATA] on the [DATE]. you ca…"
click at [1539, 732] on button "Send" at bounding box center [1517, 738] width 61 height 41
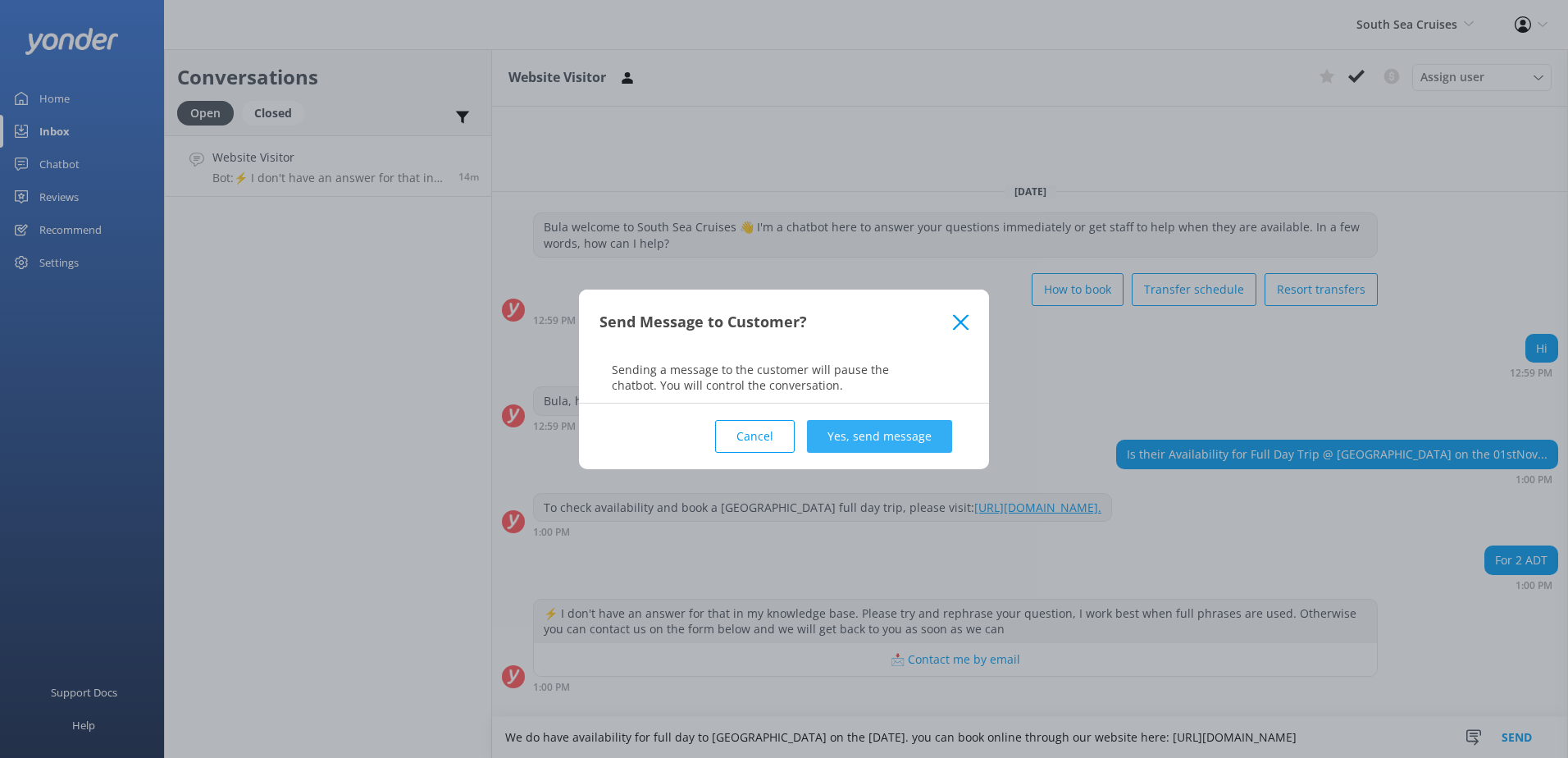
click at [905, 436] on button "Yes, send message" at bounding box center [879, 436] width 145 height 32
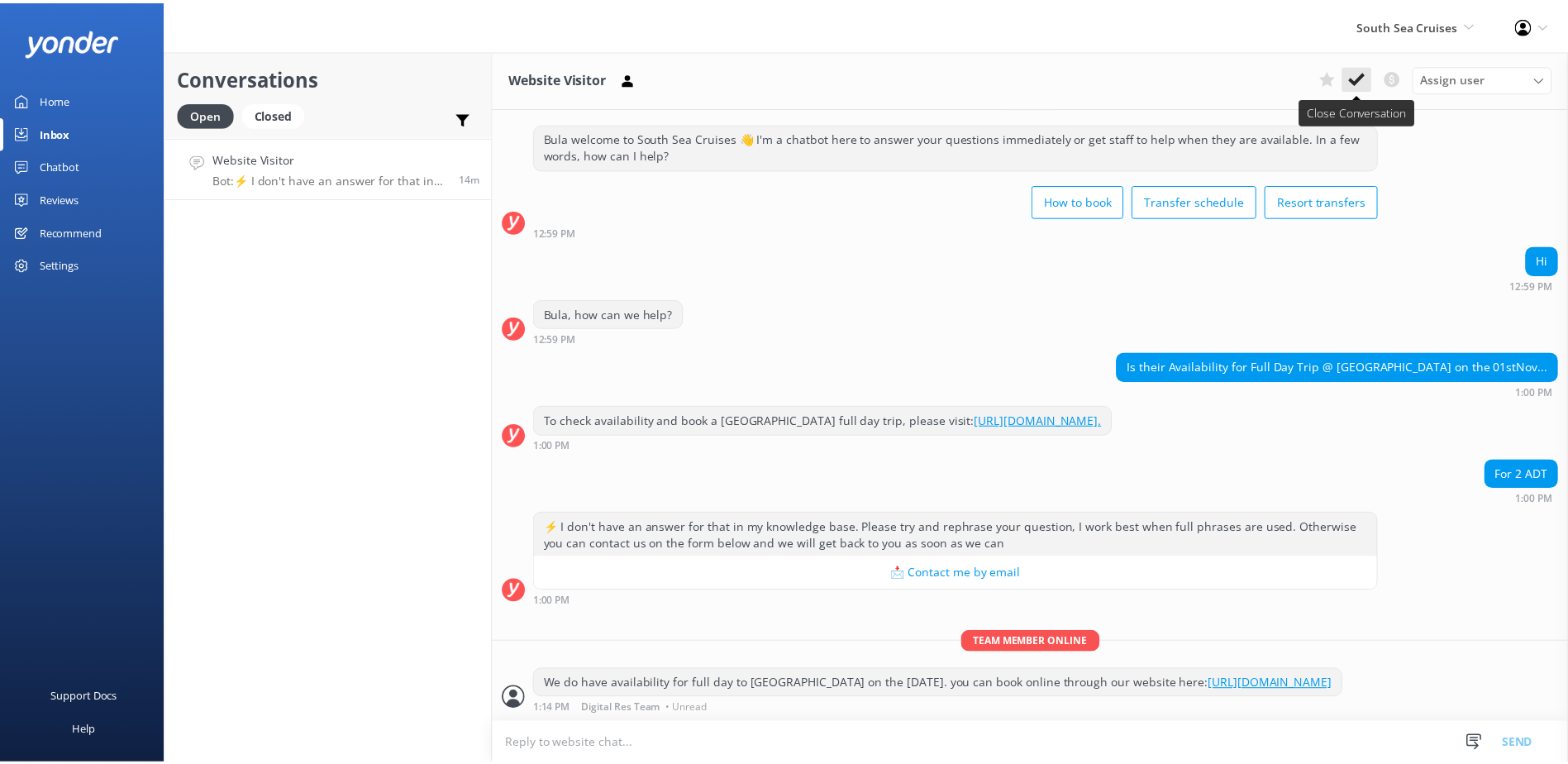
scroll to position [59, 0]
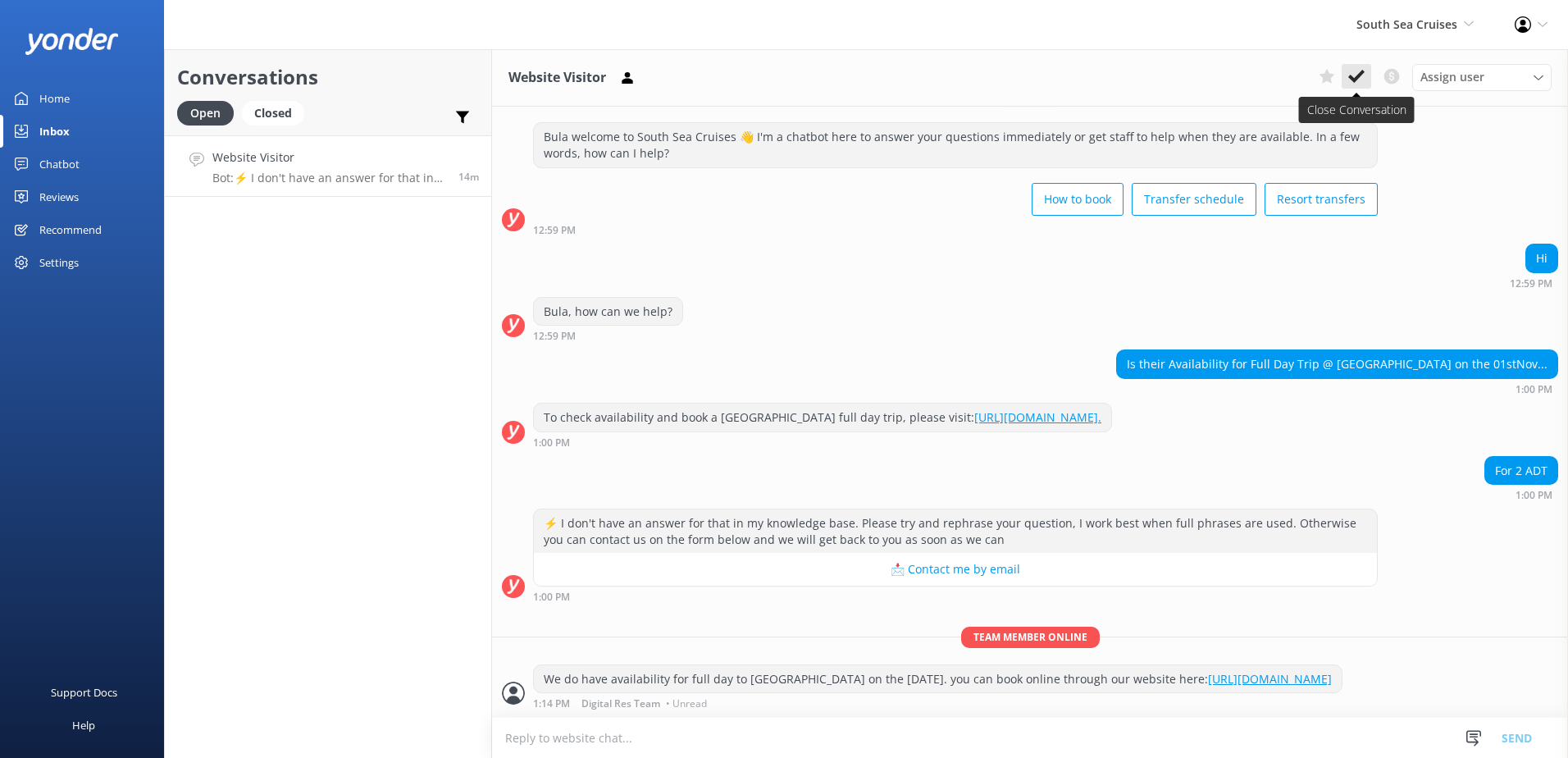
click at [1364, 77] on icon at bounding box center [1355, 76] width 16 height 16
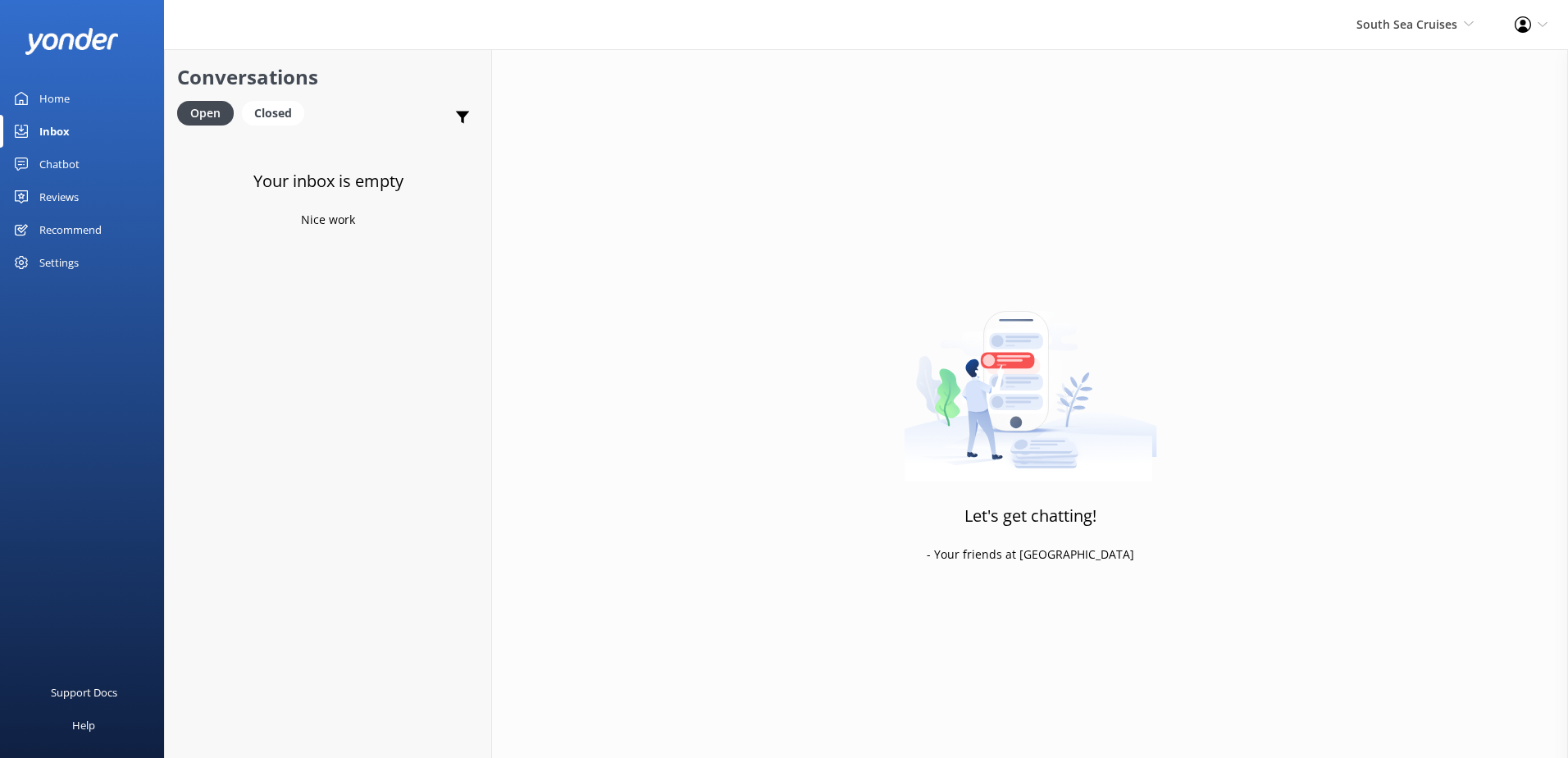
click at [1433, 45] on div "South Sea Cruises South Sea Sailing South Sea Cruises Malamala Beach Club Aweso…" at bounding box center [1414, 25] width 158 height 50
click at [1431, 29] on span "South Sea Cruises" at bounding box center [1407, 24] width 101 height 15
click at [1429, 21] on span "South Sea Cruises" at bounding box center [1407, 24] width 101 height 15
click at [1409, 63] on link "South Sea Sailing" at bounding box center [1413, 71] width 164 height 39
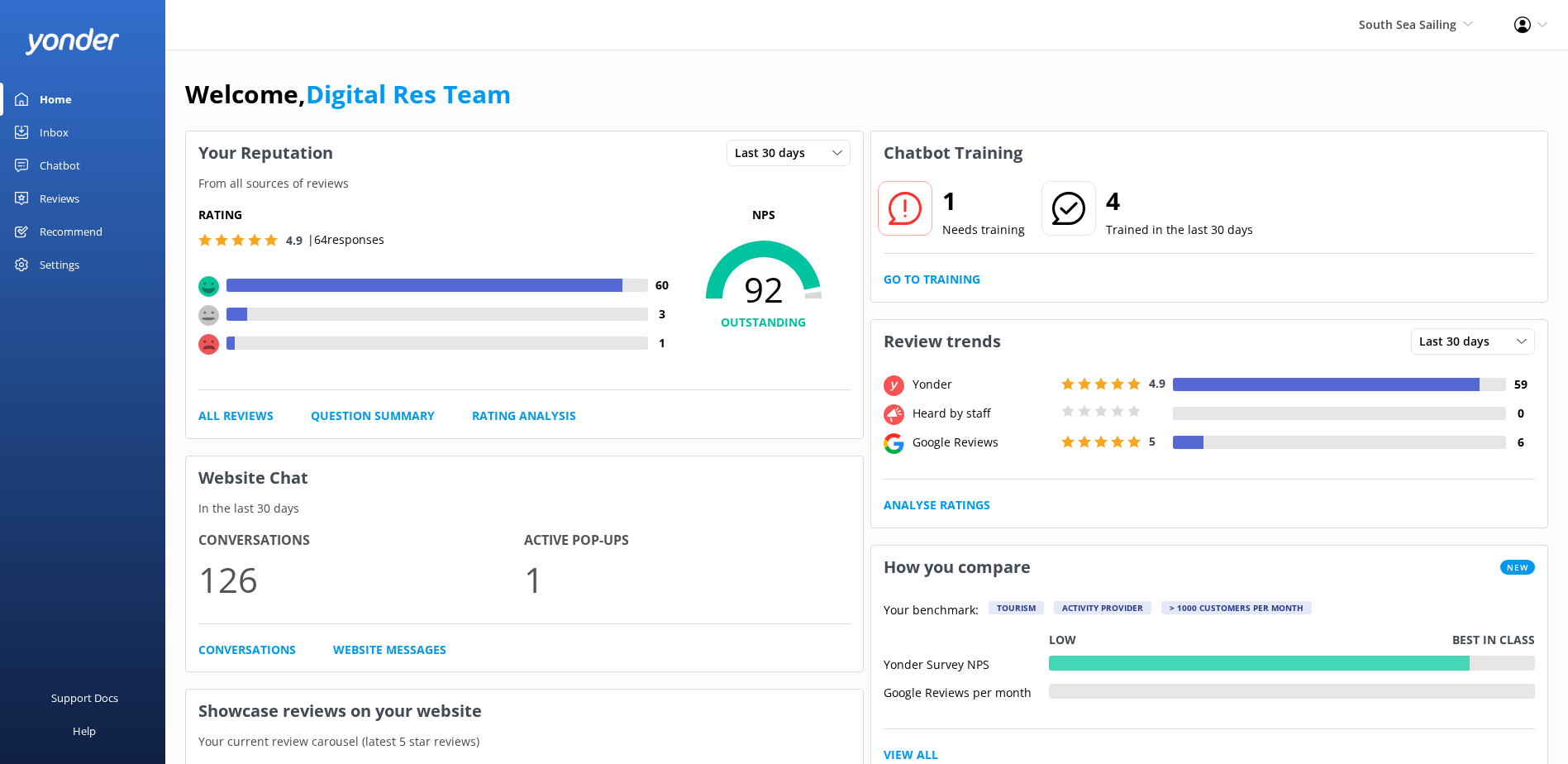
click at [947, 290] on div "1 Needs training 4 Trained in the last 30 days Go to Training" at bounding box center [1210, 238] width 677 height 127
click at [948, 284] on link "Go to Training" at bounding box center [932, 279] width 96 height 18
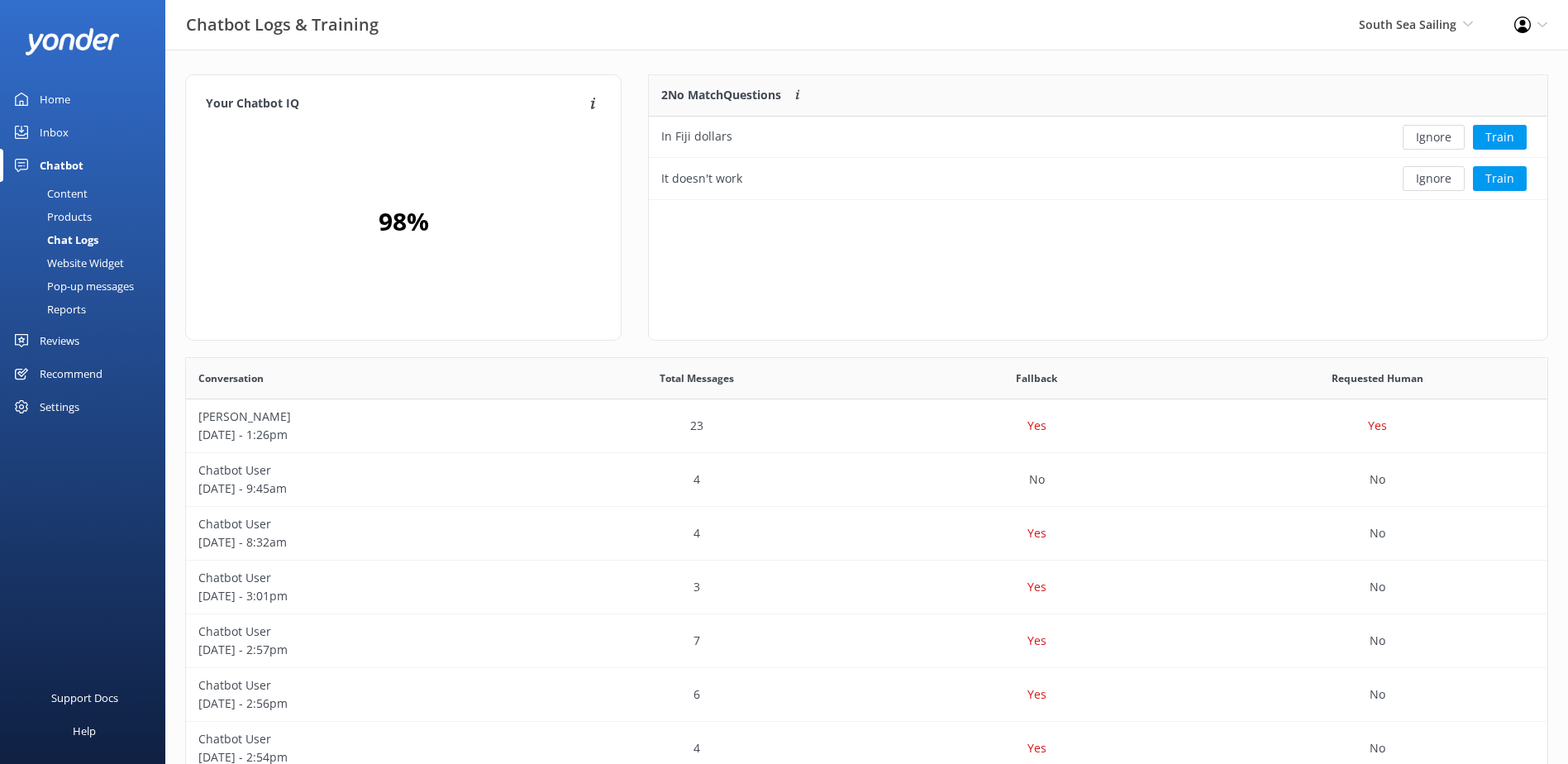
scroll to position [113, 886]
click at [1435, 134] on button "Ignore" at bounding box center [1434, 137] width 62 height 25
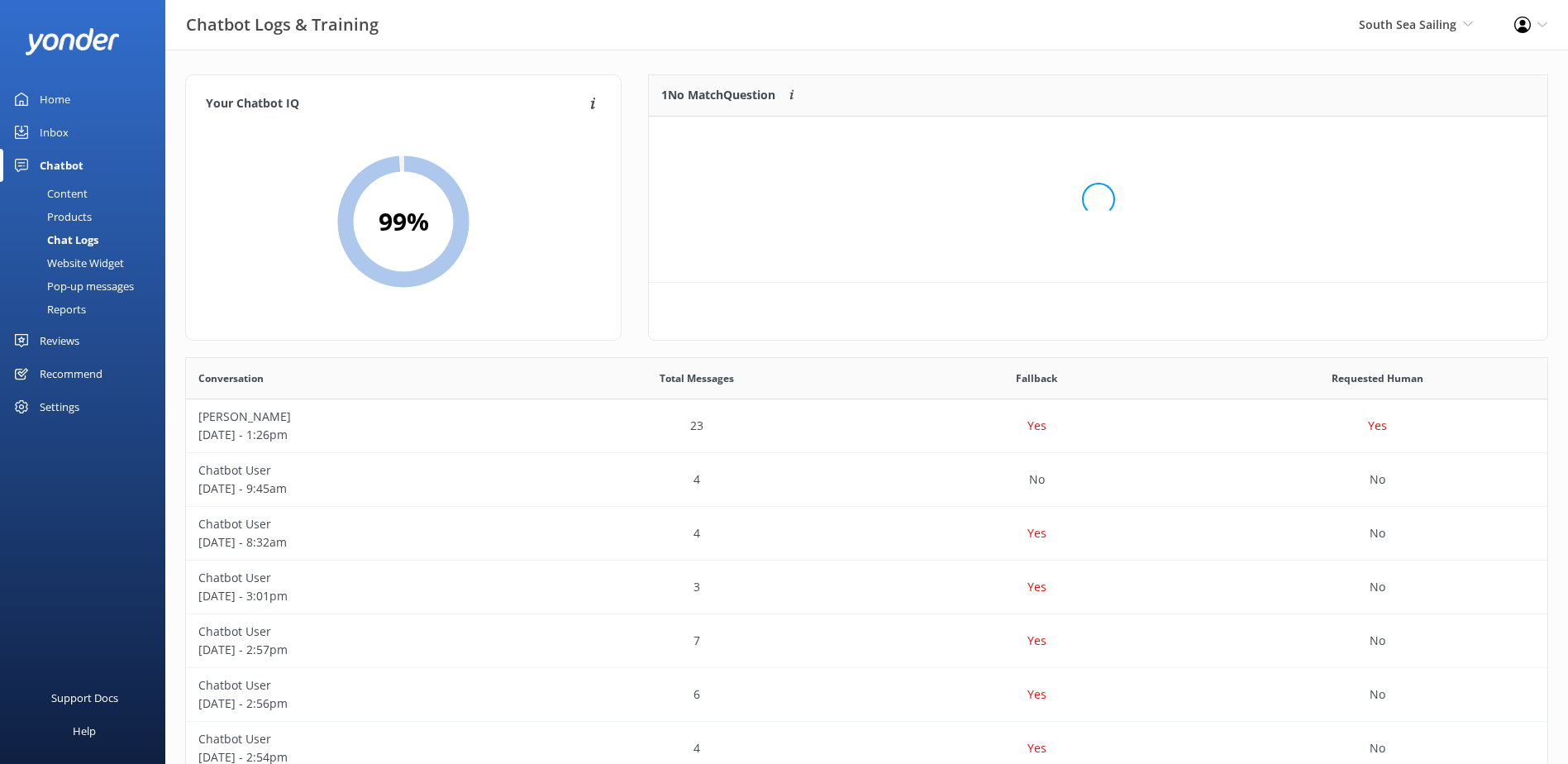
scroll to position [71, 886]
click at [1435, 134] on button "Ignore" at bounding box center [1434, 137] width 62 height 25
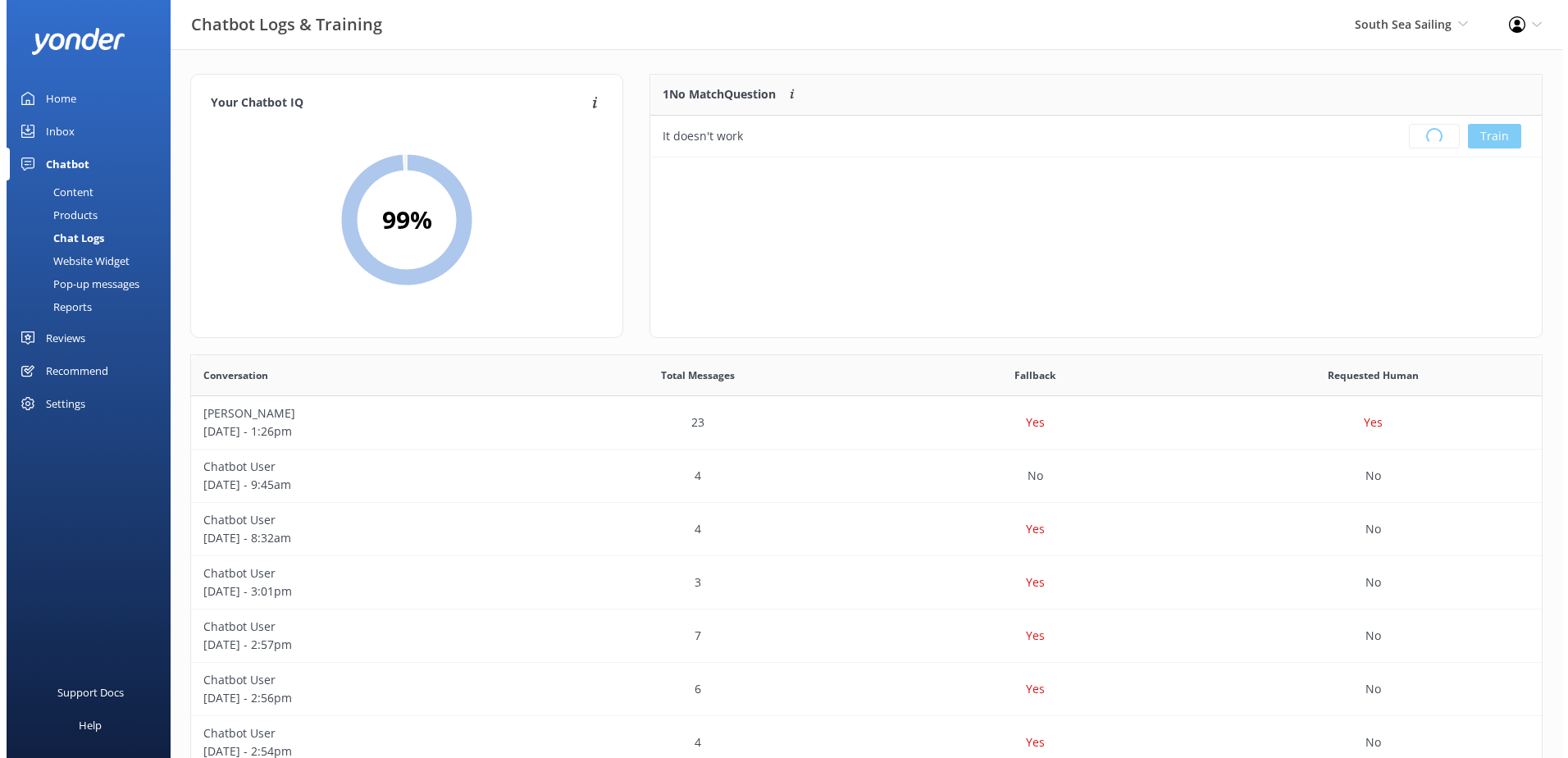
scroll to position [193, 878]
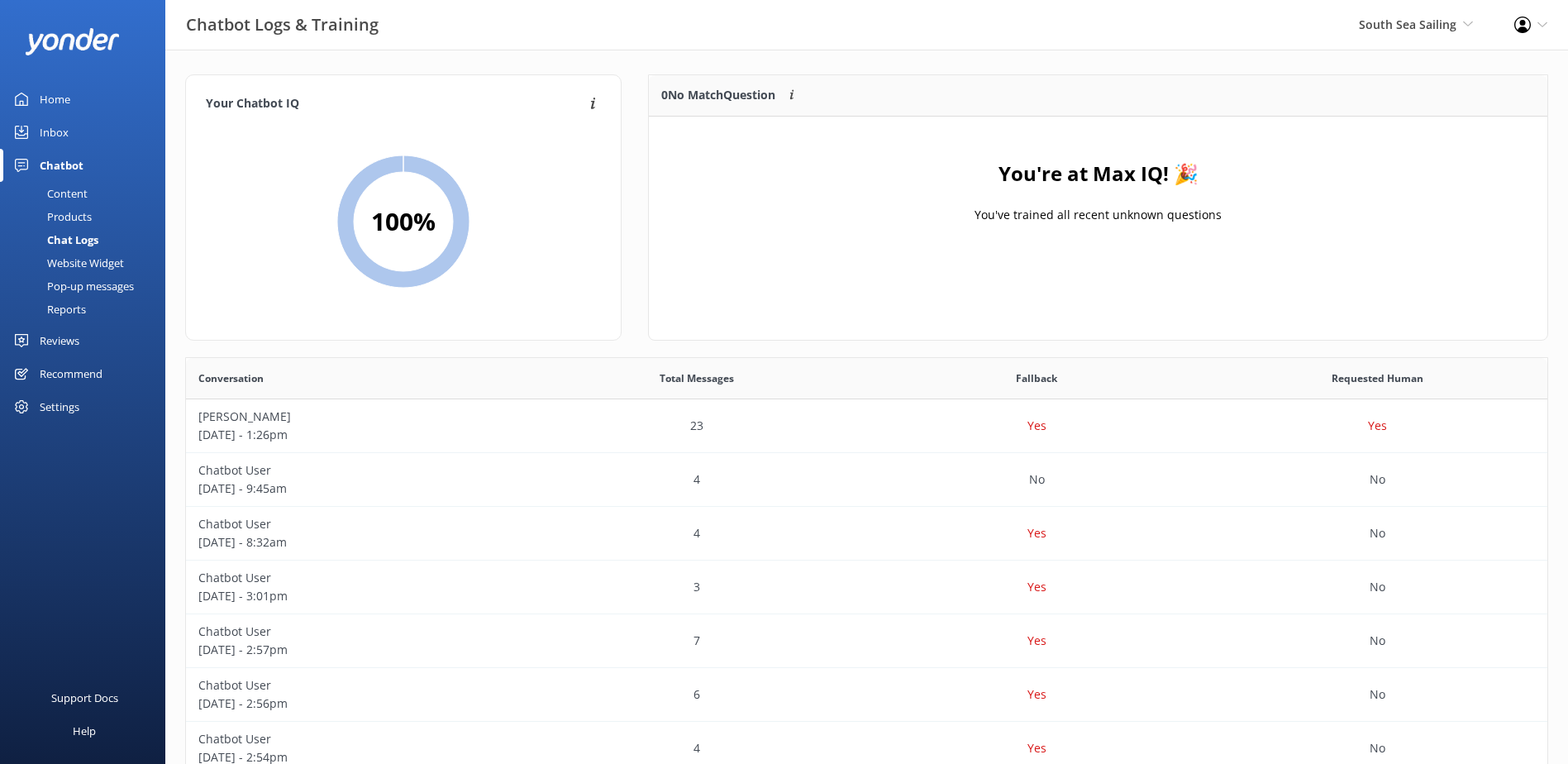
click at [60, 132] on div "Inbox" at bounding box center [54, 132] width 29 height 33
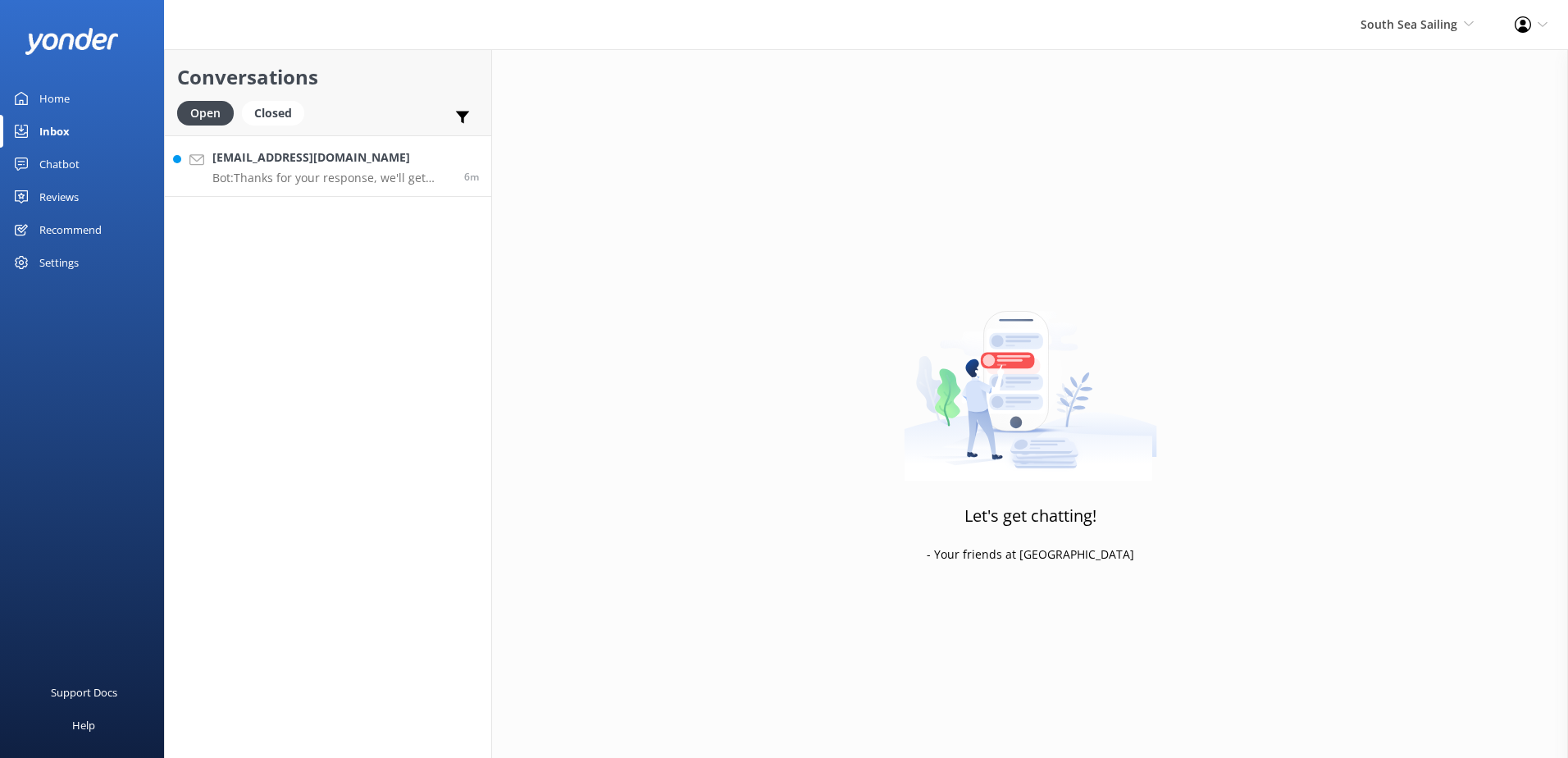
click at [347, 184] on p "Bot: Thanks for your response, we'll get back to you as soon as we can during o…" at bounding box center [332, 178] width 240 height 15
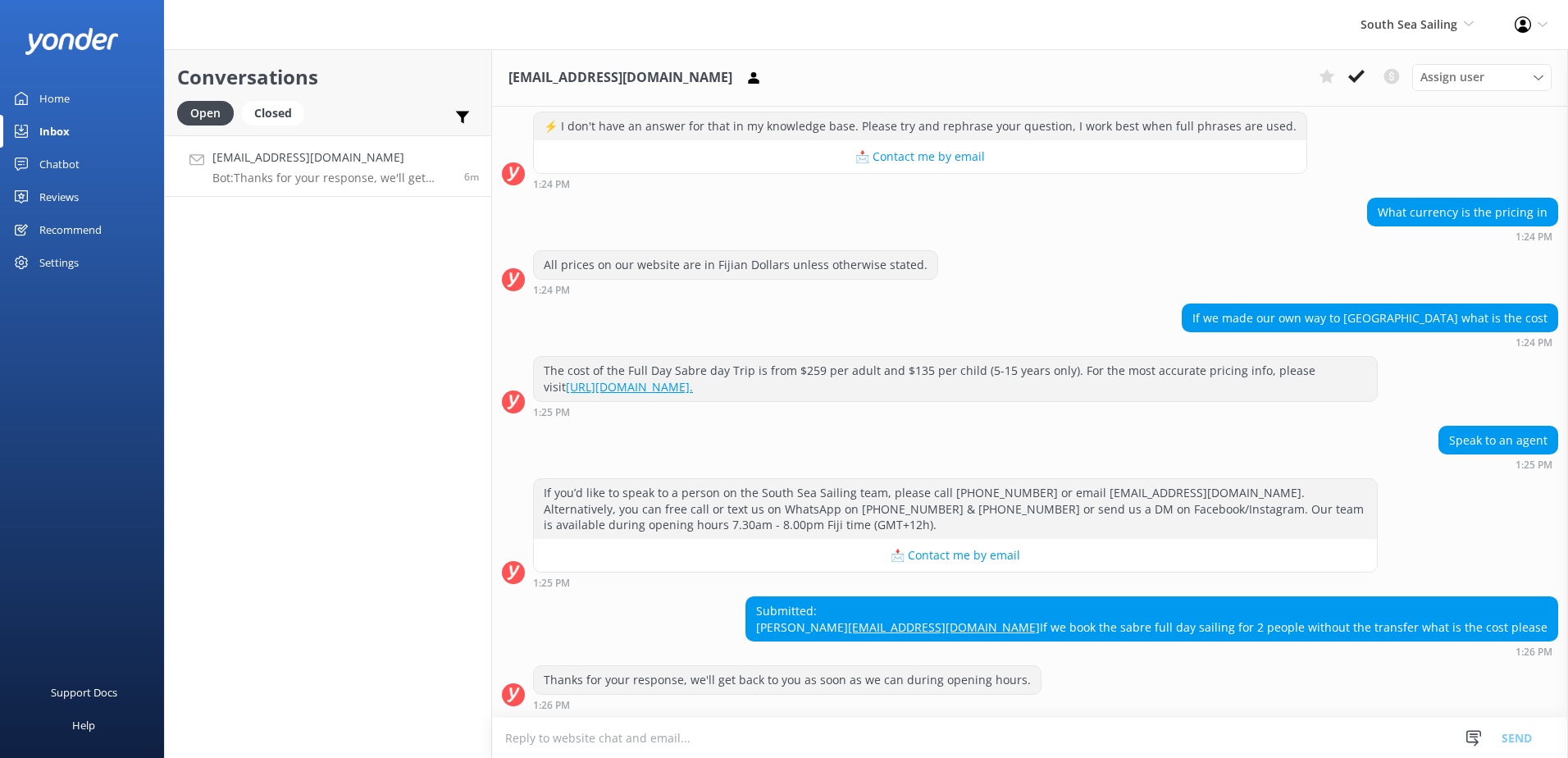
scroll to position [1360, 0]
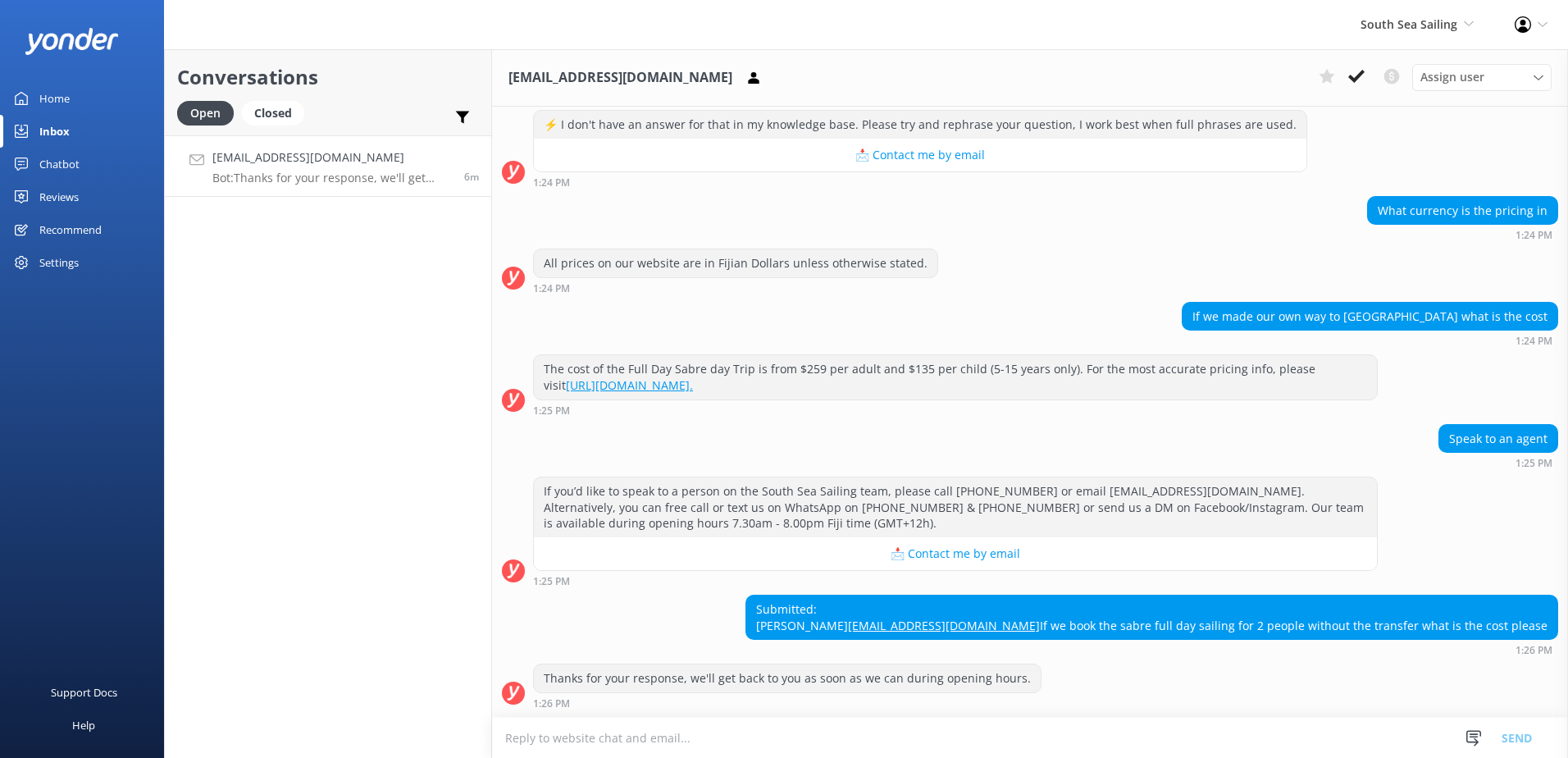
click at [921, 732] on textarea at bounding box center [1029, 738] width 1075 height 40
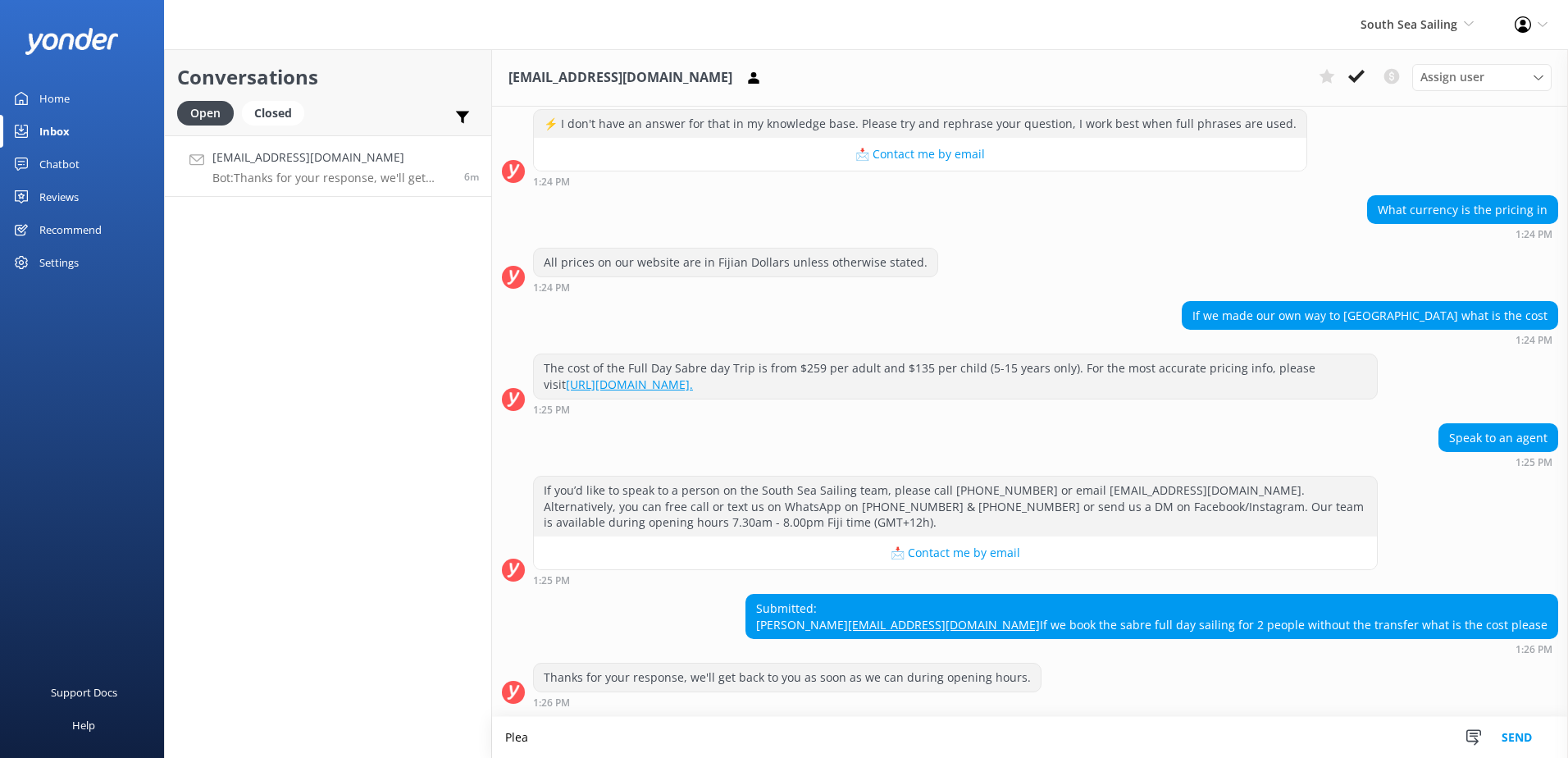
scroll to position [1361, 0]
drag, startPoint x: 1067, startPoint y: 741, endPoint x: 335, endPoint y: 705, distance: 732.9
click at [335, 705] on div "Conversations Open Closed Important Converted Assigned to me Unassigned lisamar…" at bounding box center [866, 404] width 1404 height 708
paste textarea "the cost remains unchanged, as our coach transfers are provided as"
type textarea "Please note that the cost remains unchanged, as our coach transfers are provide…"
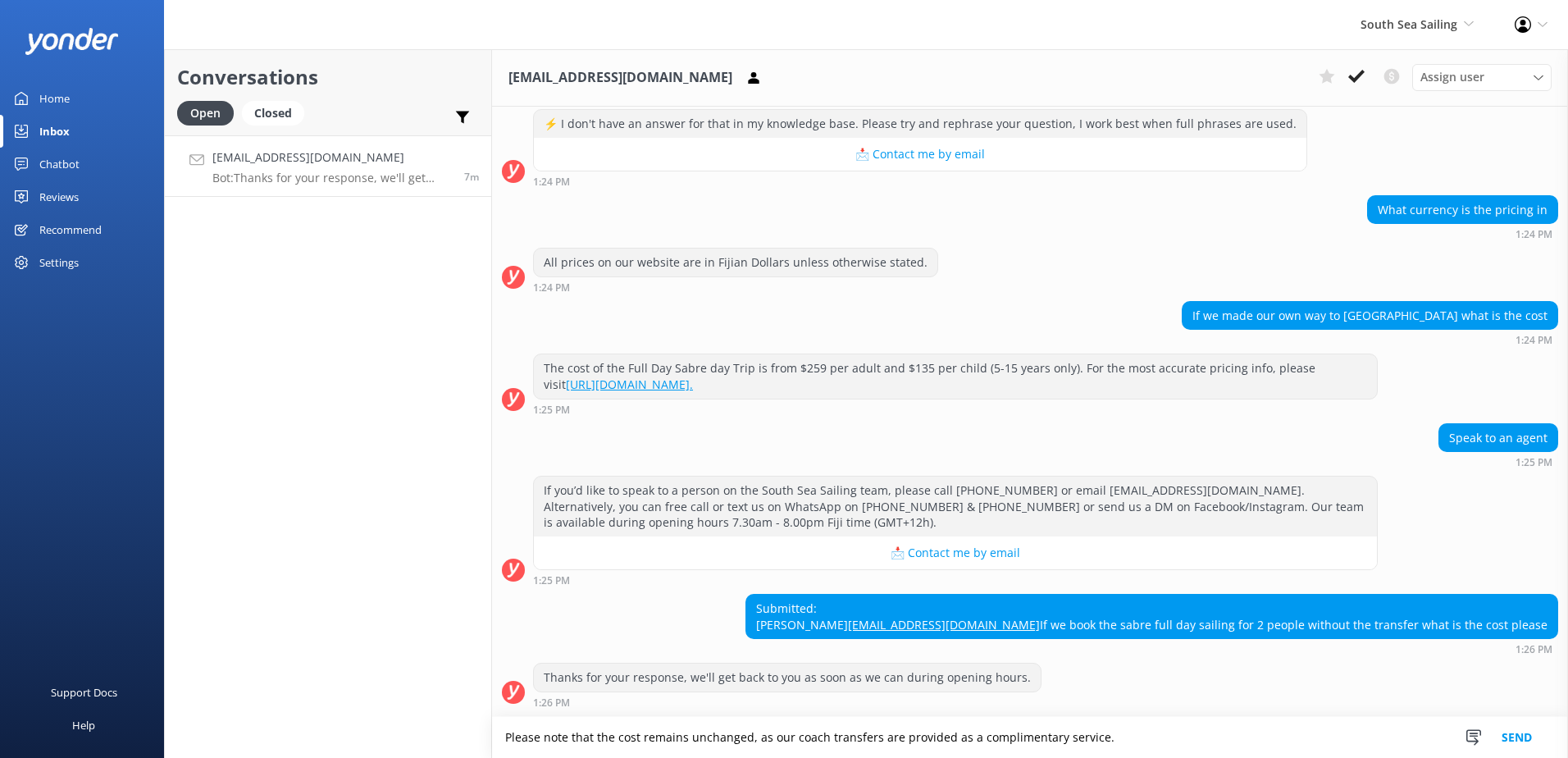
click at [1527, 738] on button "Send" at bounding box center [1517, 738] width 61 height 41
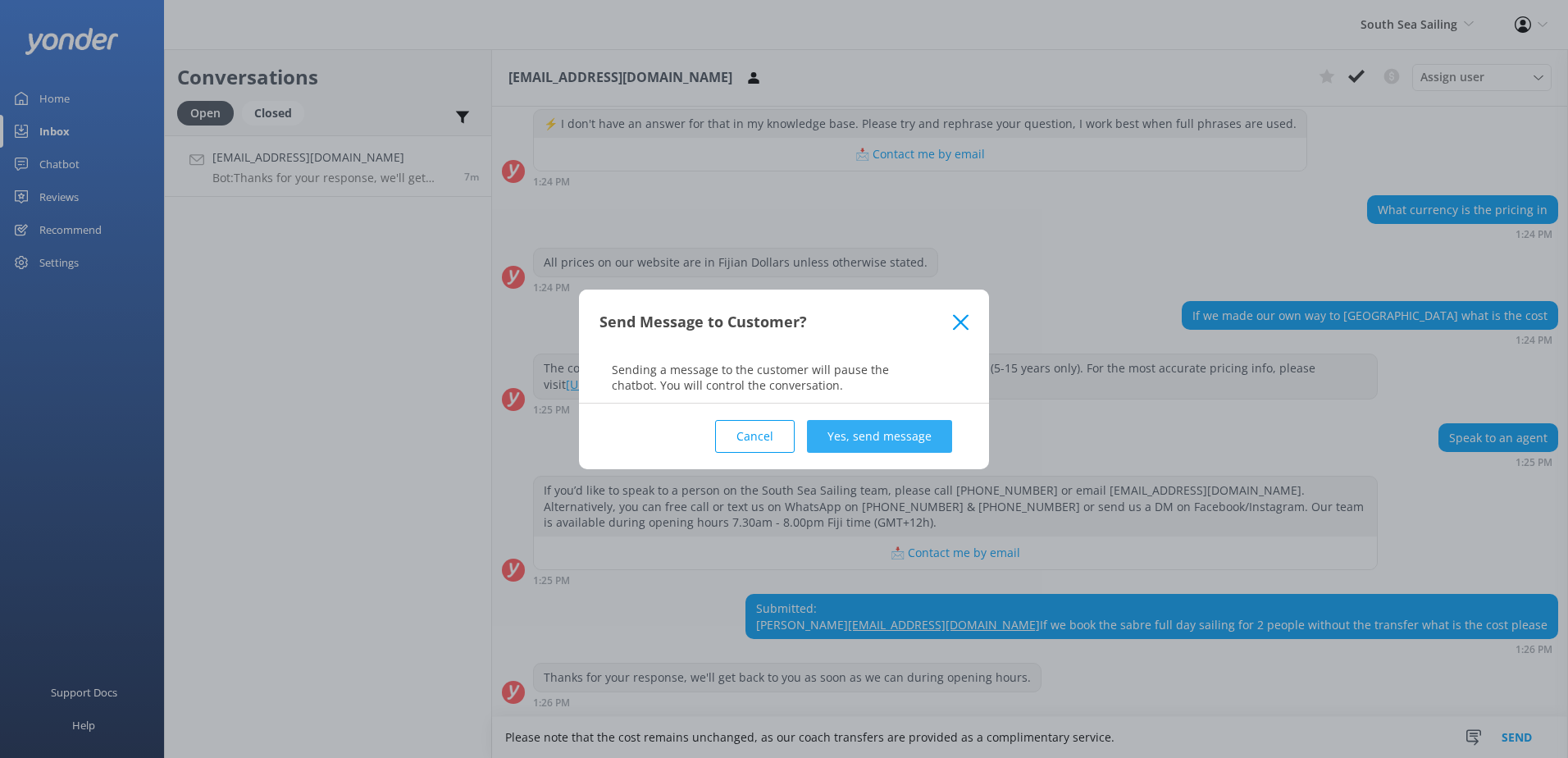
click at [895, 437] on button "Yes, send message" at bounding box center [879, 436] width 145 height 32
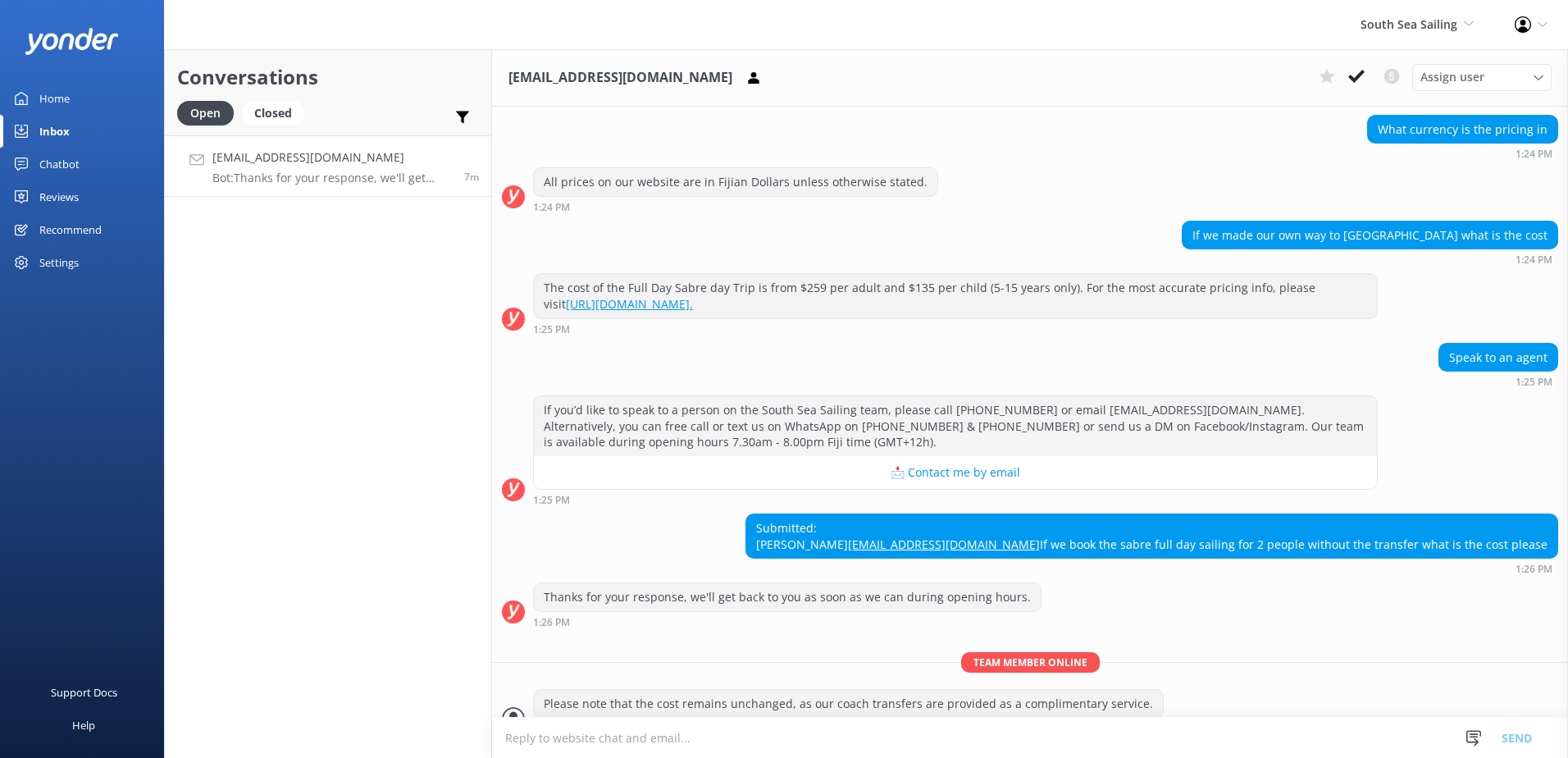
scroll to position [1466, 0]
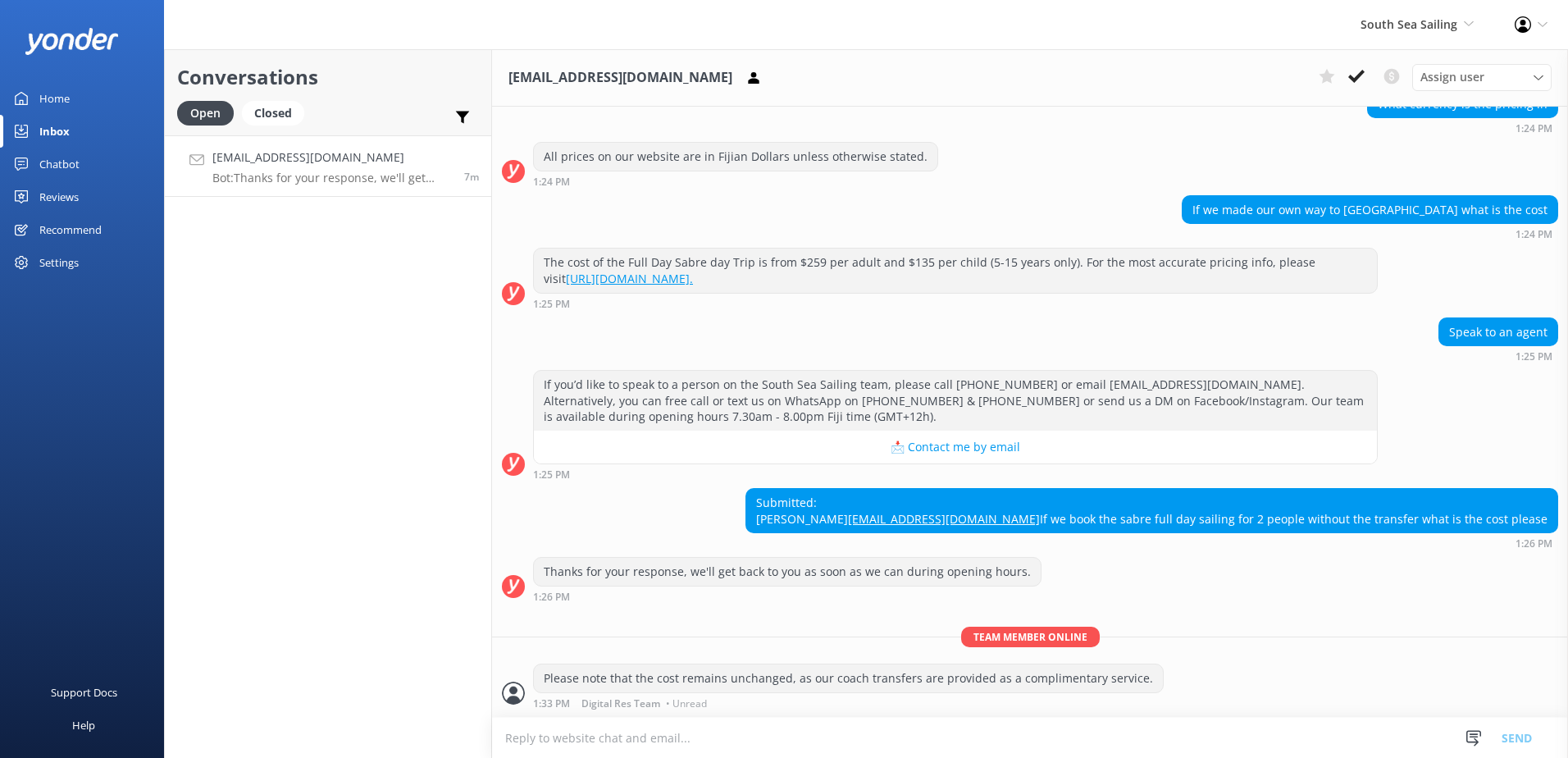
click at [1363, 572] on div "Thanks for your response, we'll get back to you as soon as we can during openin…" at bounding box center [1029, 579] width 1075 height 45
click at [1250, 634] on p "Team member online" at bounding box center [1029, 637] width 1075 height 20
click at [828, 584] on div "Thanks for your response, we'll get back to you as soon as we can during openin…" at bounding box center [787, 571] width 507 height 28
click at [843, 563] on div "Thanks for your response, we'll get back to you as soon as we can during openin…" at bounding box center [787, 571] width 507 height 28
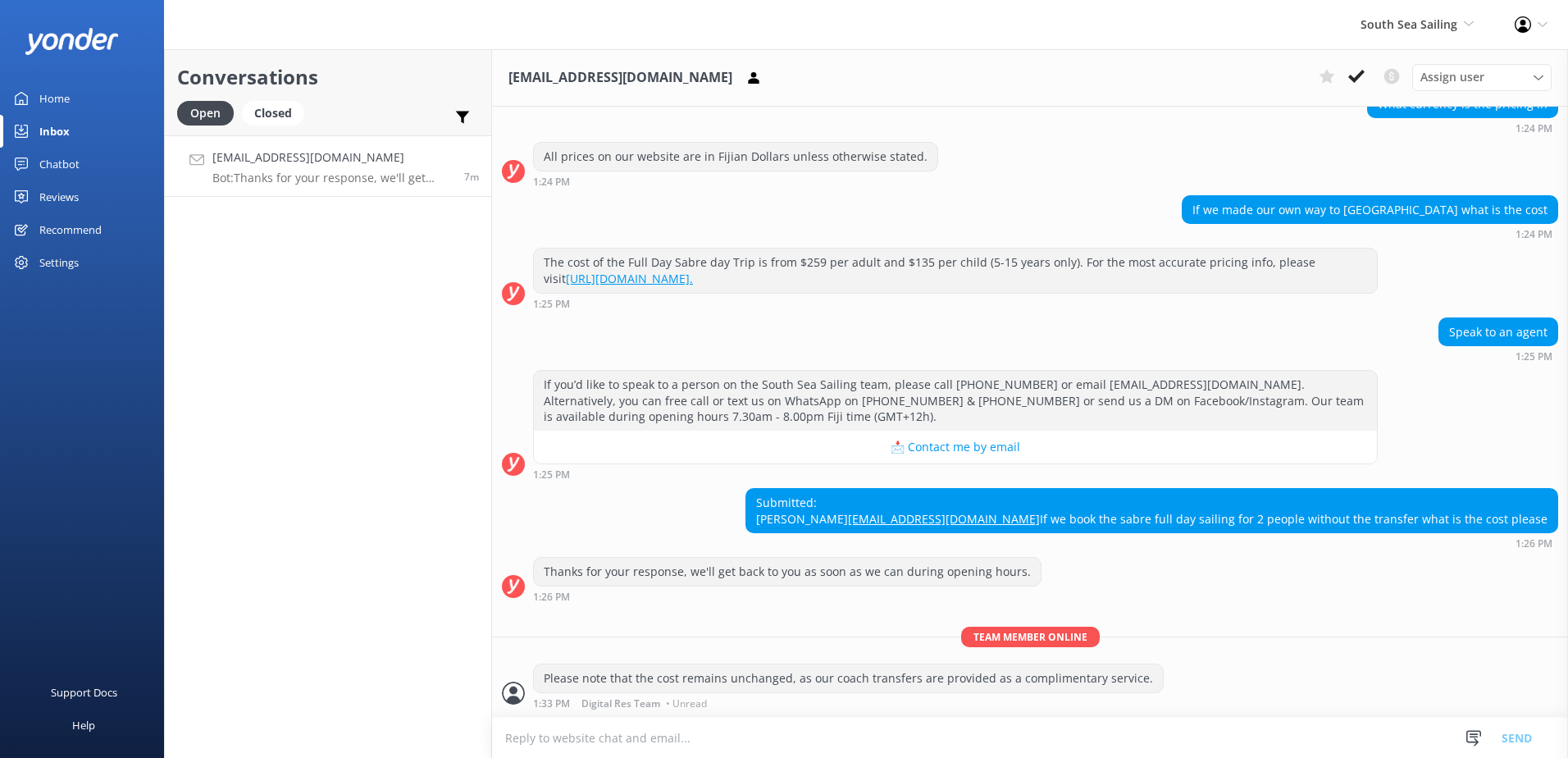
click at [956, 568] on div "Thanks for your response, we'll get back to you as soon as we can during openin…" at bounding box center [787, 571] width 507 height 28
click at [1185, 566] on div "Thanks for your response, we'll get back to you as soon as we can during openin…" at bounding box center [1029, 579] width 1075 height 45
click at [1318, 548] on div "1:26 PM" at bounding box center [1151, 542] width 813 height 11
click at [1185, 318] on div "Speak to an agent 1:25 PM" at bounding box center [1029, 340] width 1075 height 45
click at [748, 79] on use at bounding box center [753, 77] width 10 height 11
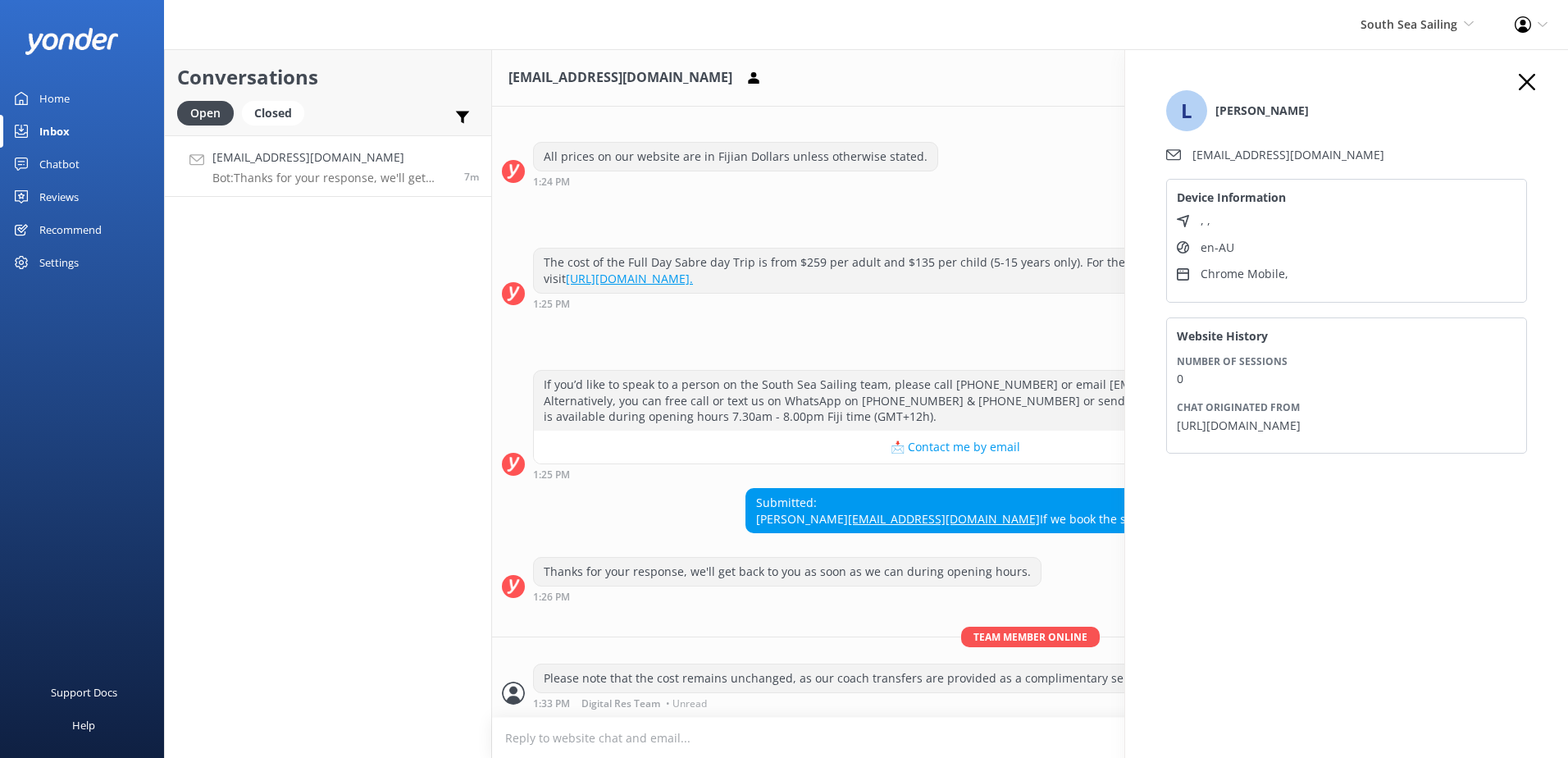
click at [1091, 153] on div "All prices on our website are in Fijian Dollars unless otherwise stated. 1:24 PM" at bounding box center [1029, 164] width 1075 height 45
click at [1523, 87] on use "button" at bounding box center [1526, 81] width 16 height 16
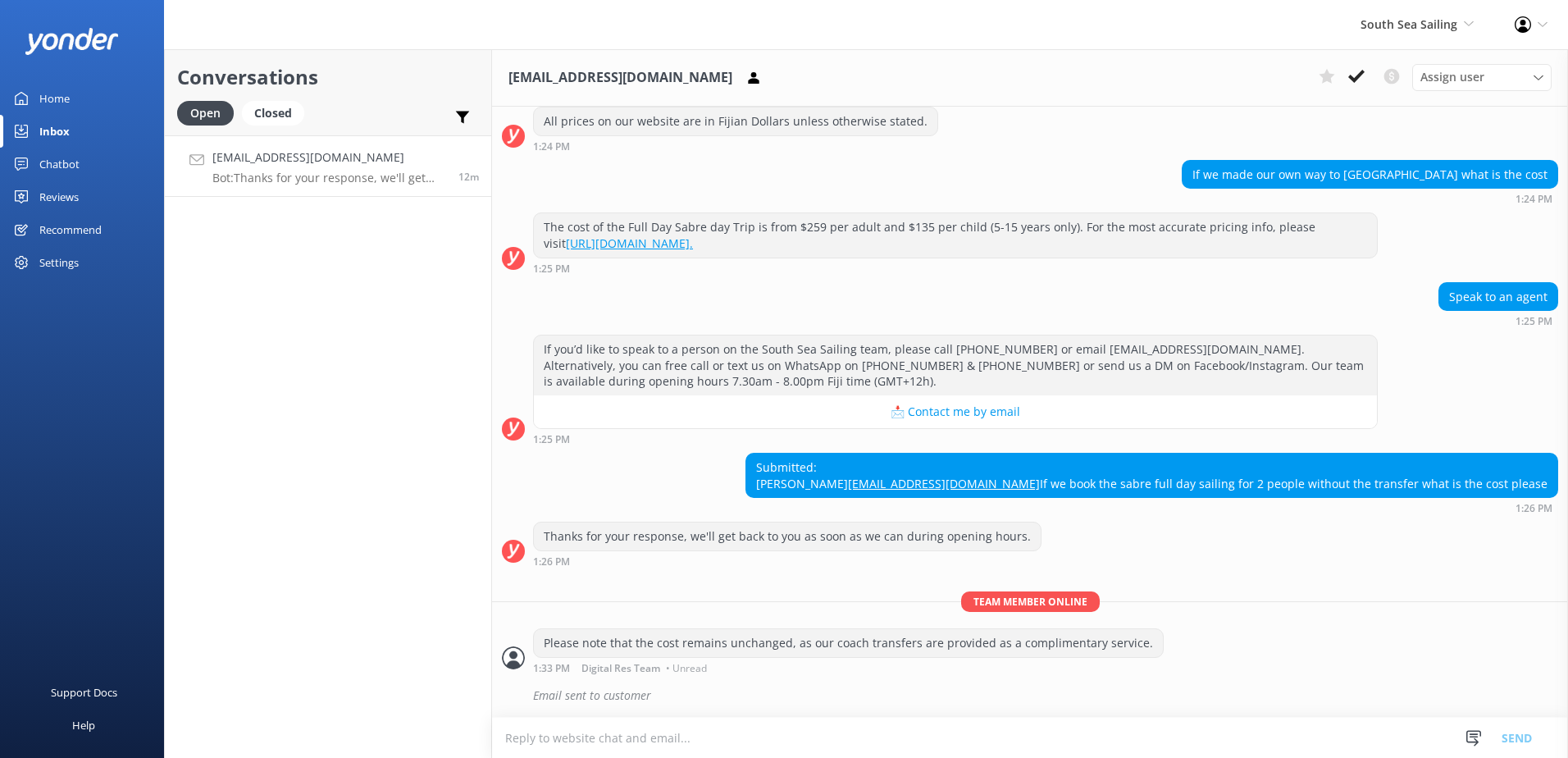
scroll to position [1501, 0]
drag, startPoint x: 533, startPoint y: 698, endPoint x: 658, endPoint y: 703, distance: 125.1
click at [658, 703] on div "Email sent to customer" at bounding box center [1045, 695] width 1025 height 28
drag, startPoint x: 658, startPoint y: 703, endPoint x: 763, endPoint y: 700, distance: 105.0
click at [763, 700] on div "Email sent to customer" at bounding box center [1045, 695] width 1025 height 28
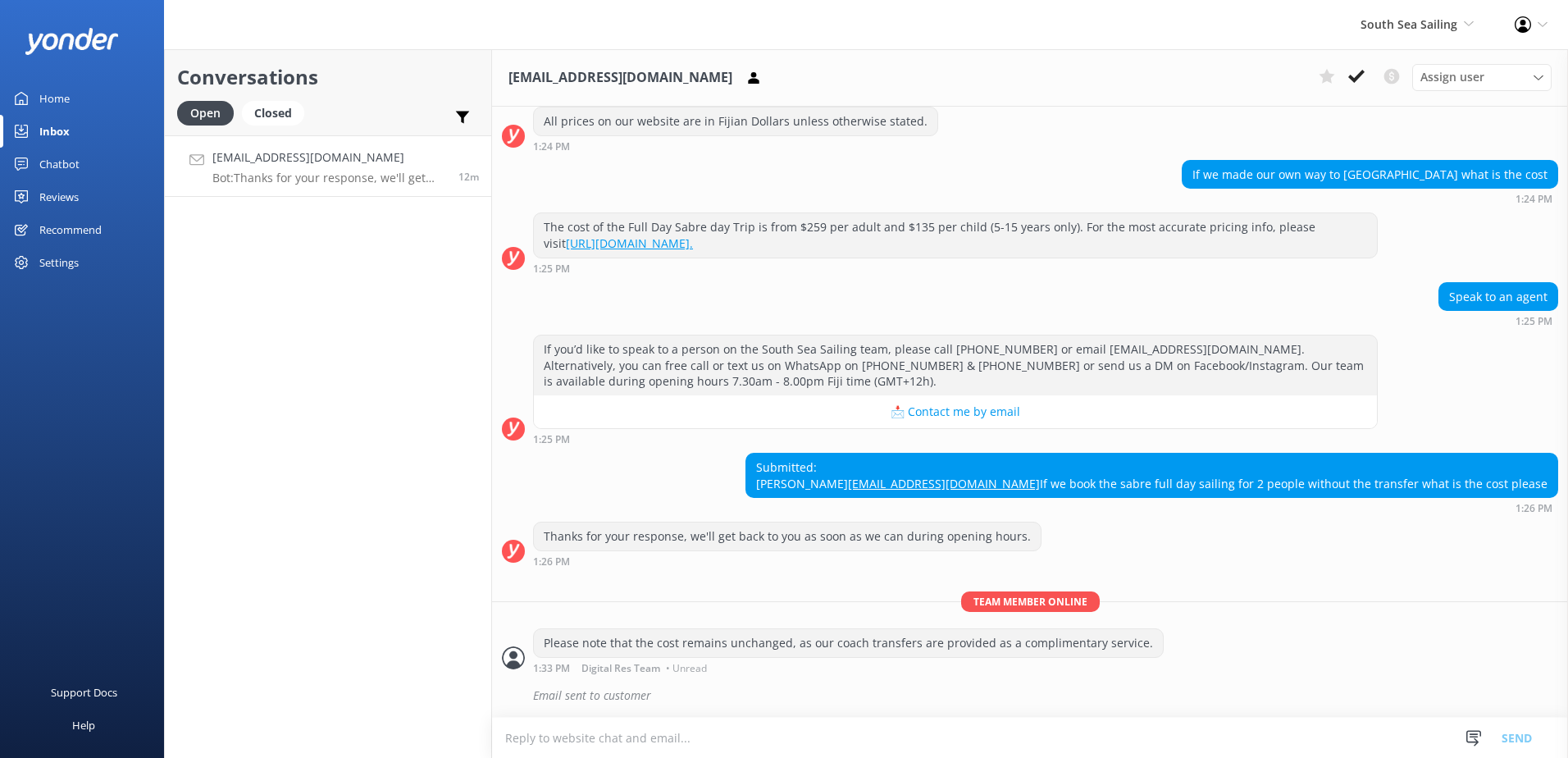
click at [632, 697] on div "Email sent to customer" at bounding box center [1045, 695] width 1025 height 28
click at [1086, 453] on div "Submitted: Lisa lisamaras22@gmail.com If we book the sabre full day sailing for…" at bounding box center [1151, 475] width 811 height 44
click at [61, 269] on div "Settings" at bounding box center [59, 262] width 39 height 32
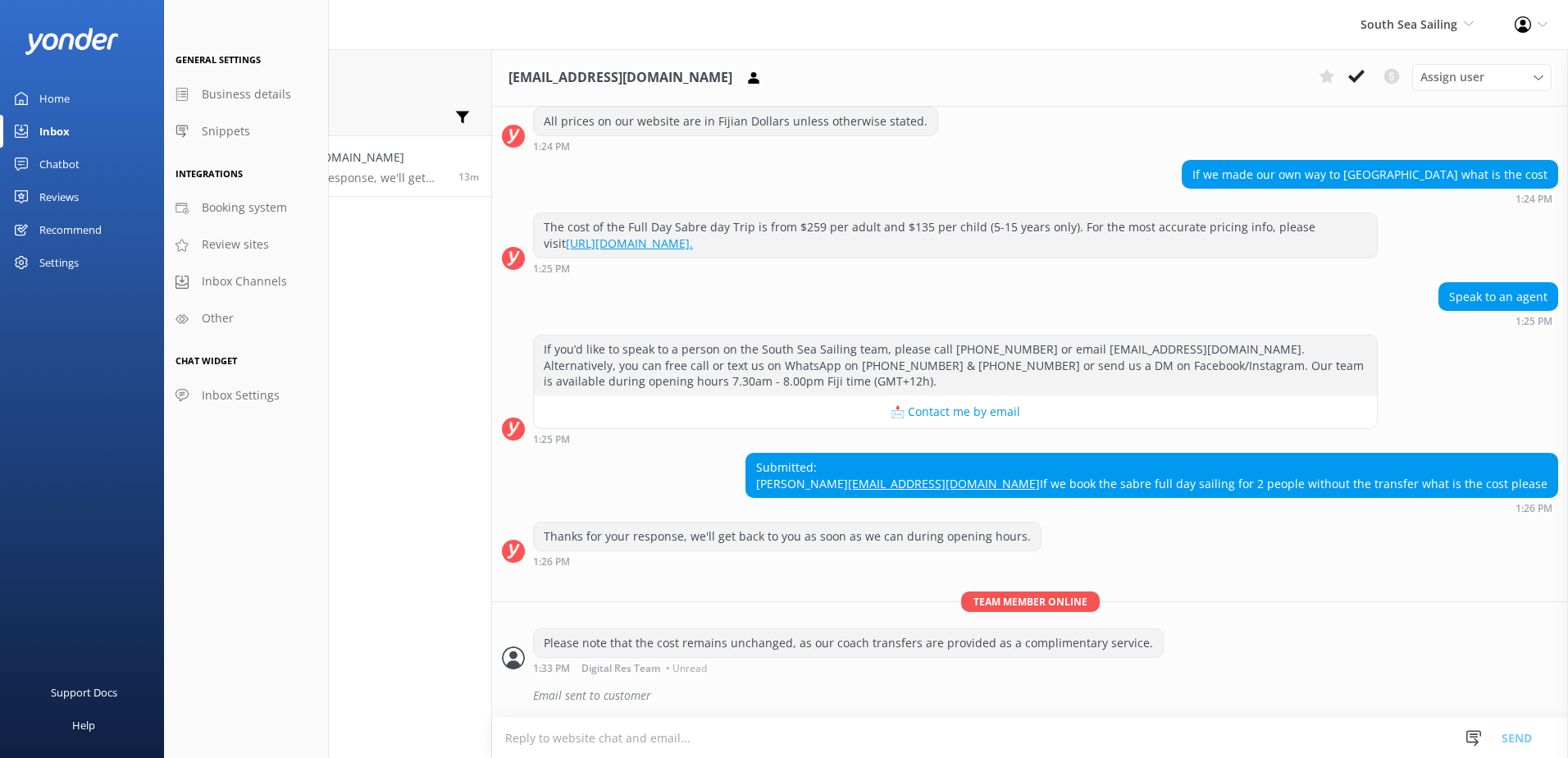
drag, startPoint x: 61, startPoint y: 269, endPoint x: 70, endPoint y: 262, distance: 11.4
click at [70, 262] on div "Settings" at bounding box center [59, 262] width 39 height 32
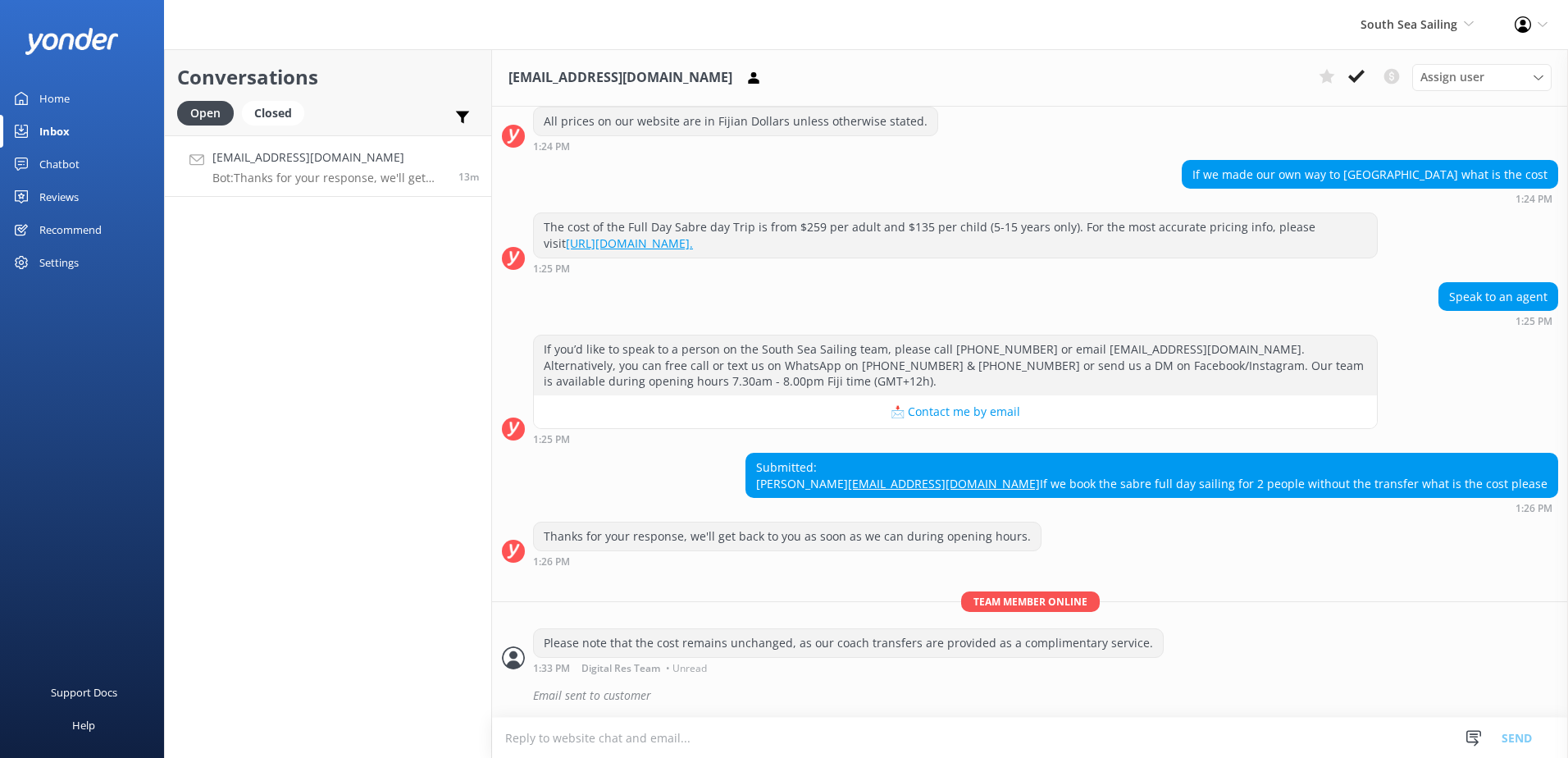
click at [70, 261] on div "Settings" at bounding box center [59, 262] width 39 height 32
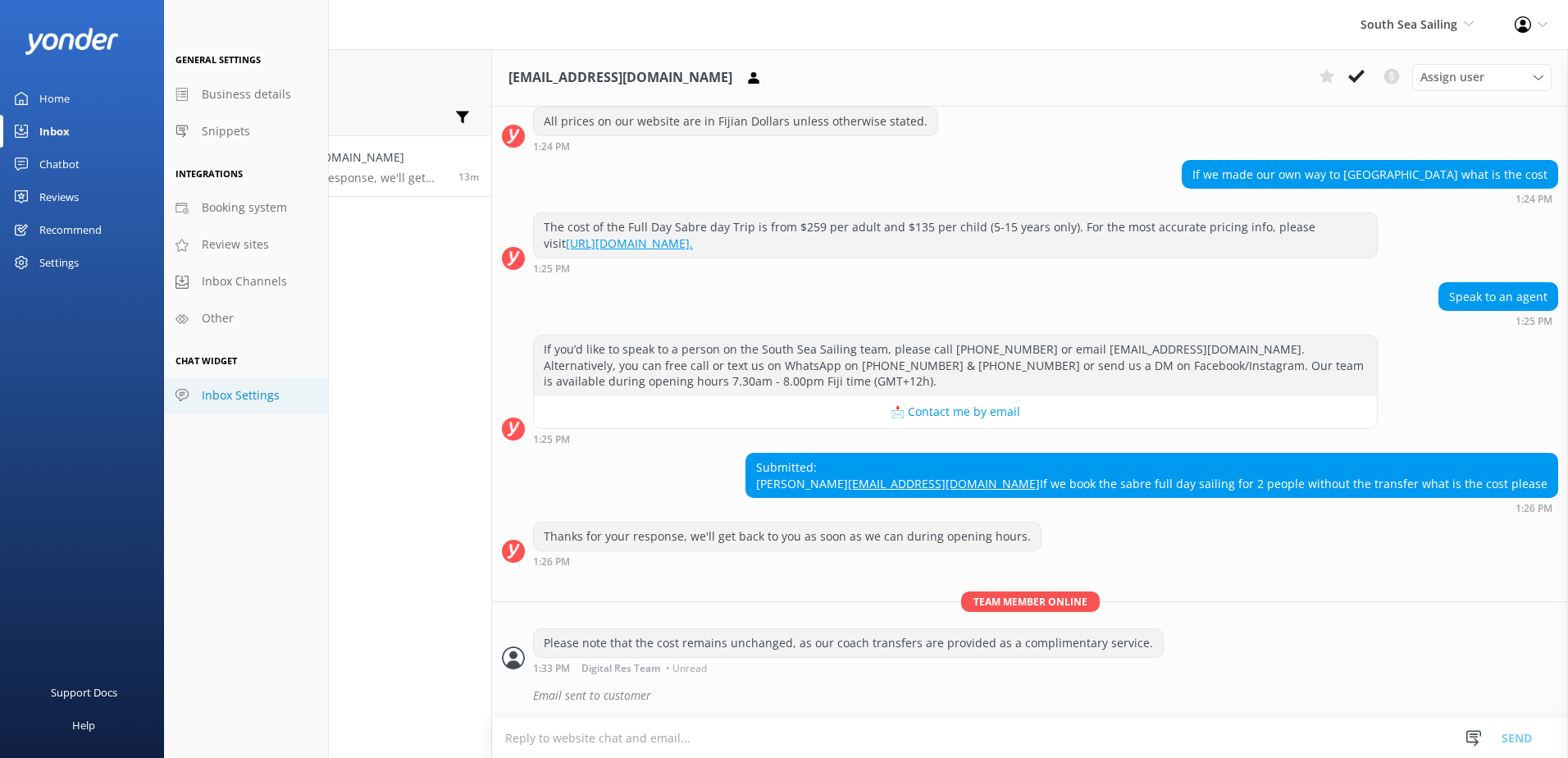
click at [232, 396] on span "Inbox Settings" at bounding box center [240, 394] width 78 height 18
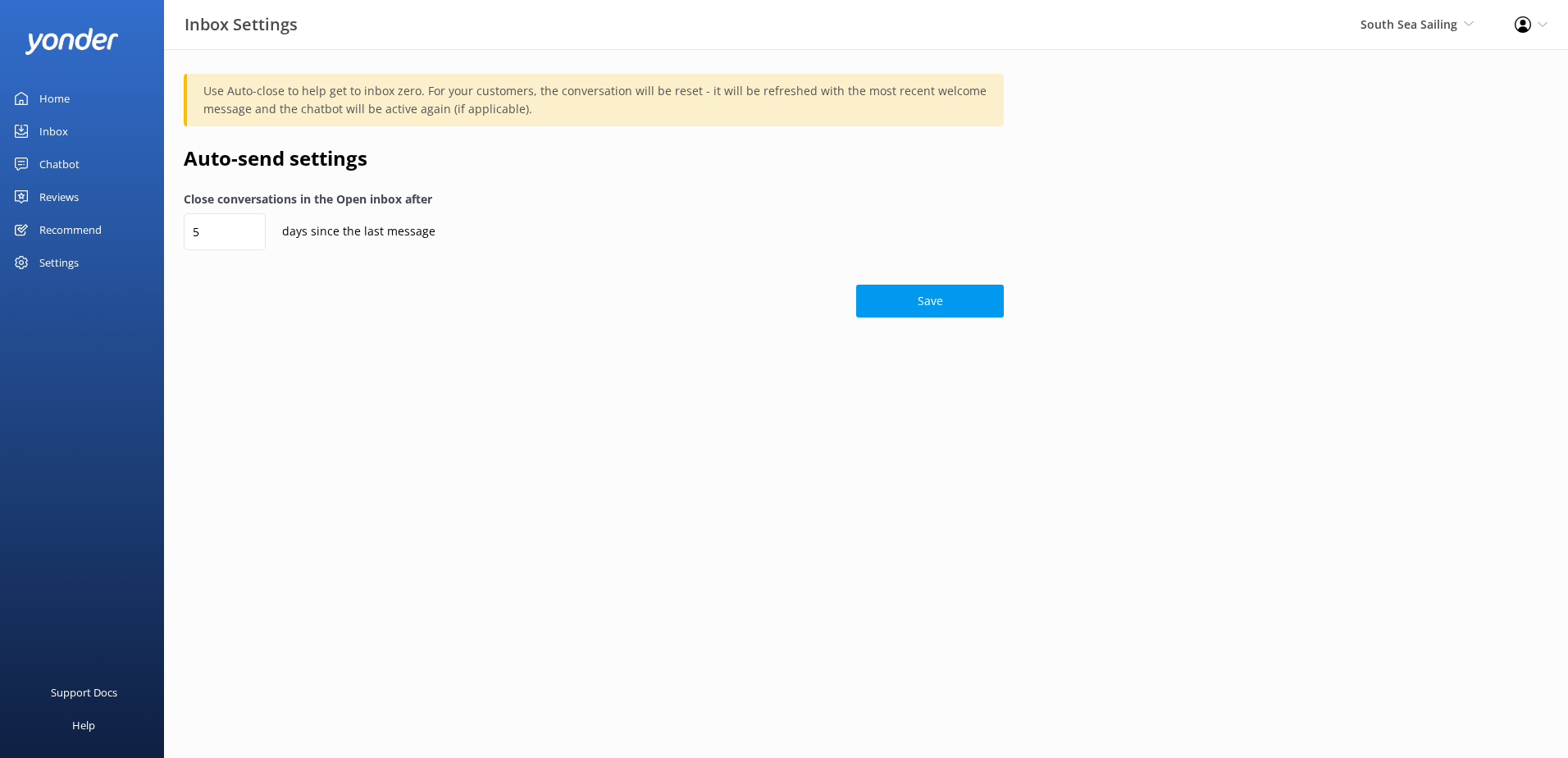
click at [75, 161] on div "Chatbot" at bounding box center [59, 164] width 40 height 32
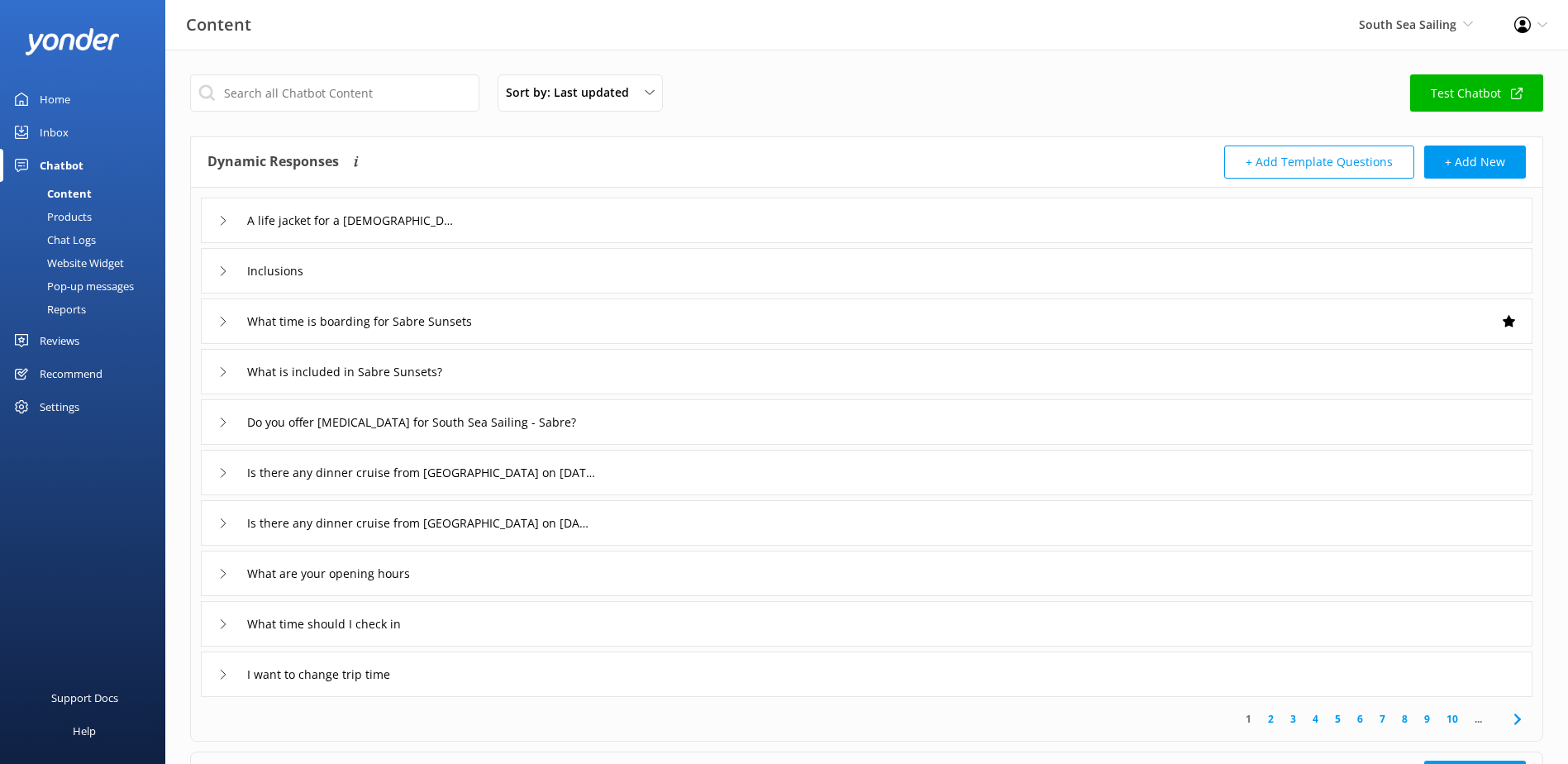
click at [235, 220] on div "A life jacket for a 3 year old?" at bounding box center [330, 220] width 225 height 28
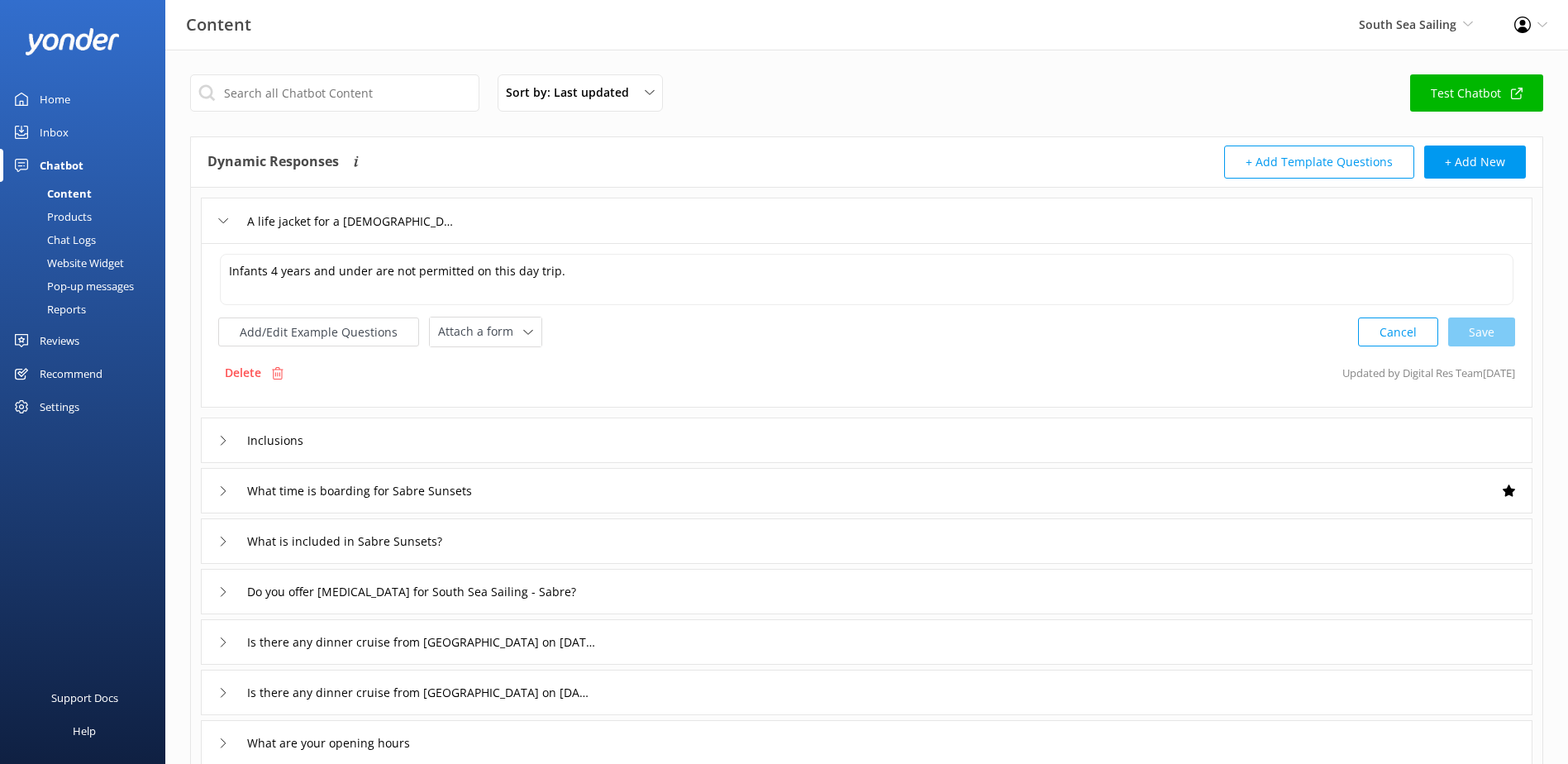
click at [234, 220] on div "A life jacket for a 3 year old?" at bounding box center [330, 221] width 225 height 28
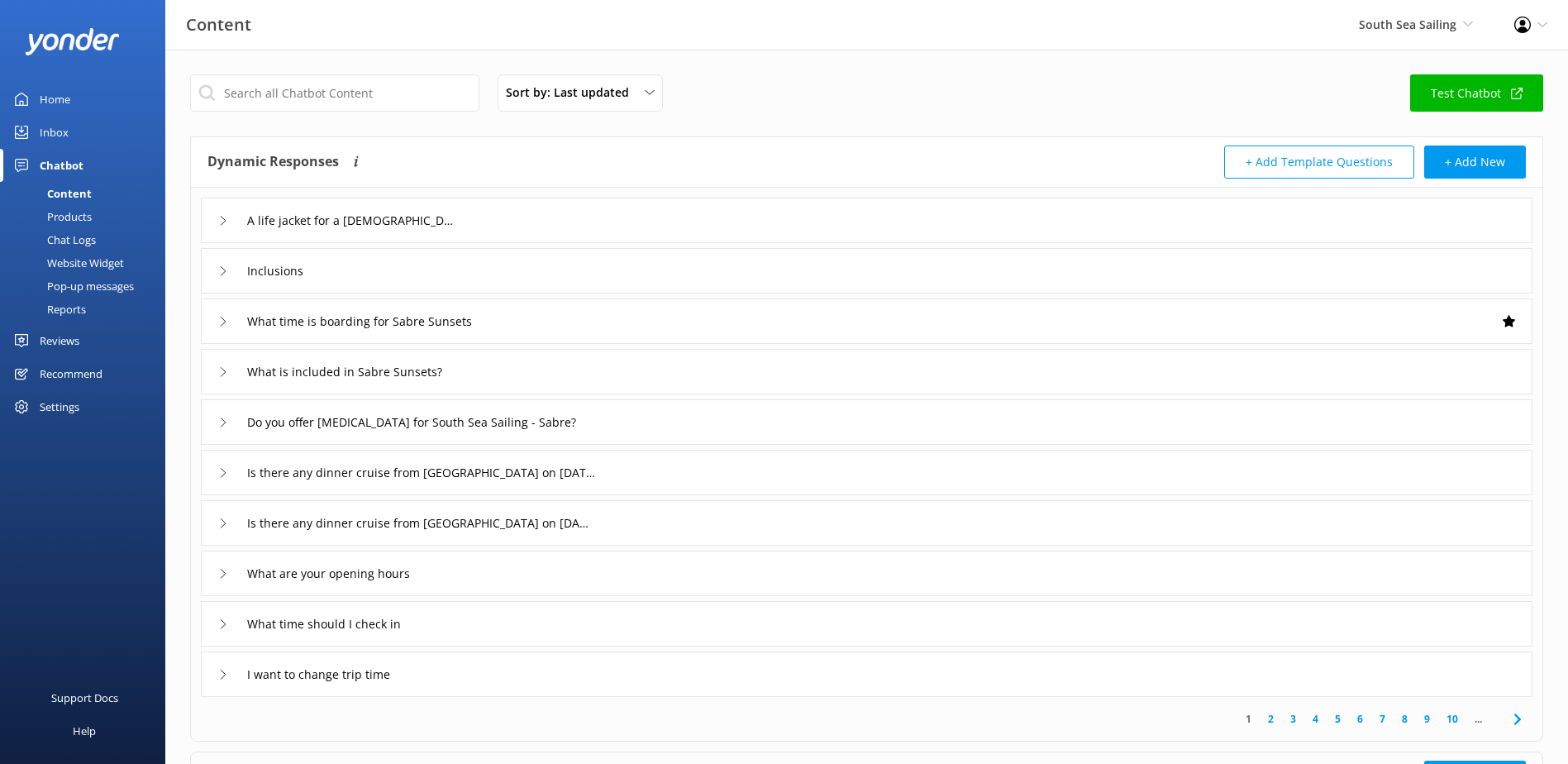
click at [52, 397] on div "Settings" at bounding box center [59, 406] width 40 height 33
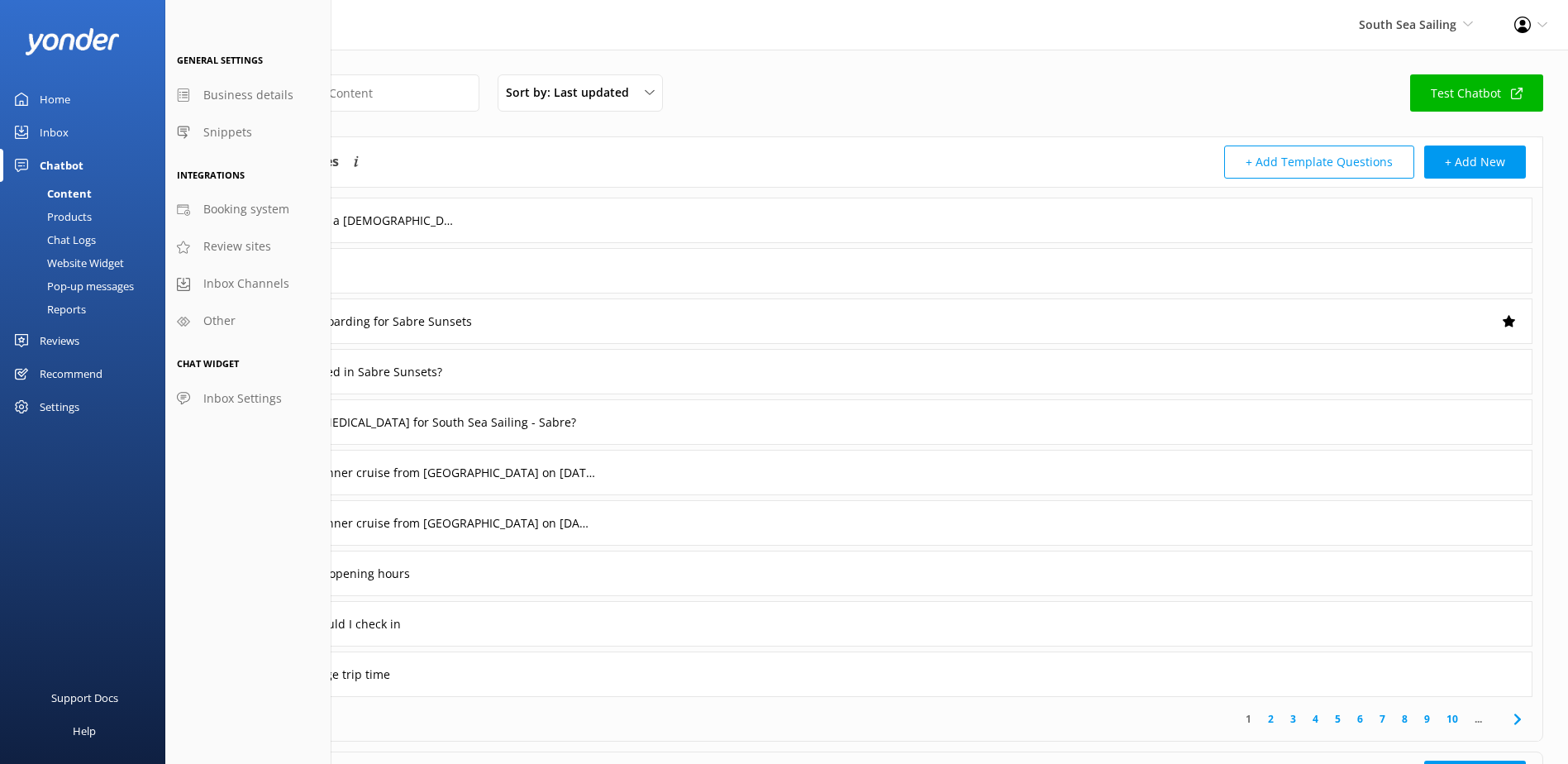
click at [49, 124] on div "Inbox" at bounding box center [54, 132] width 29 height 33
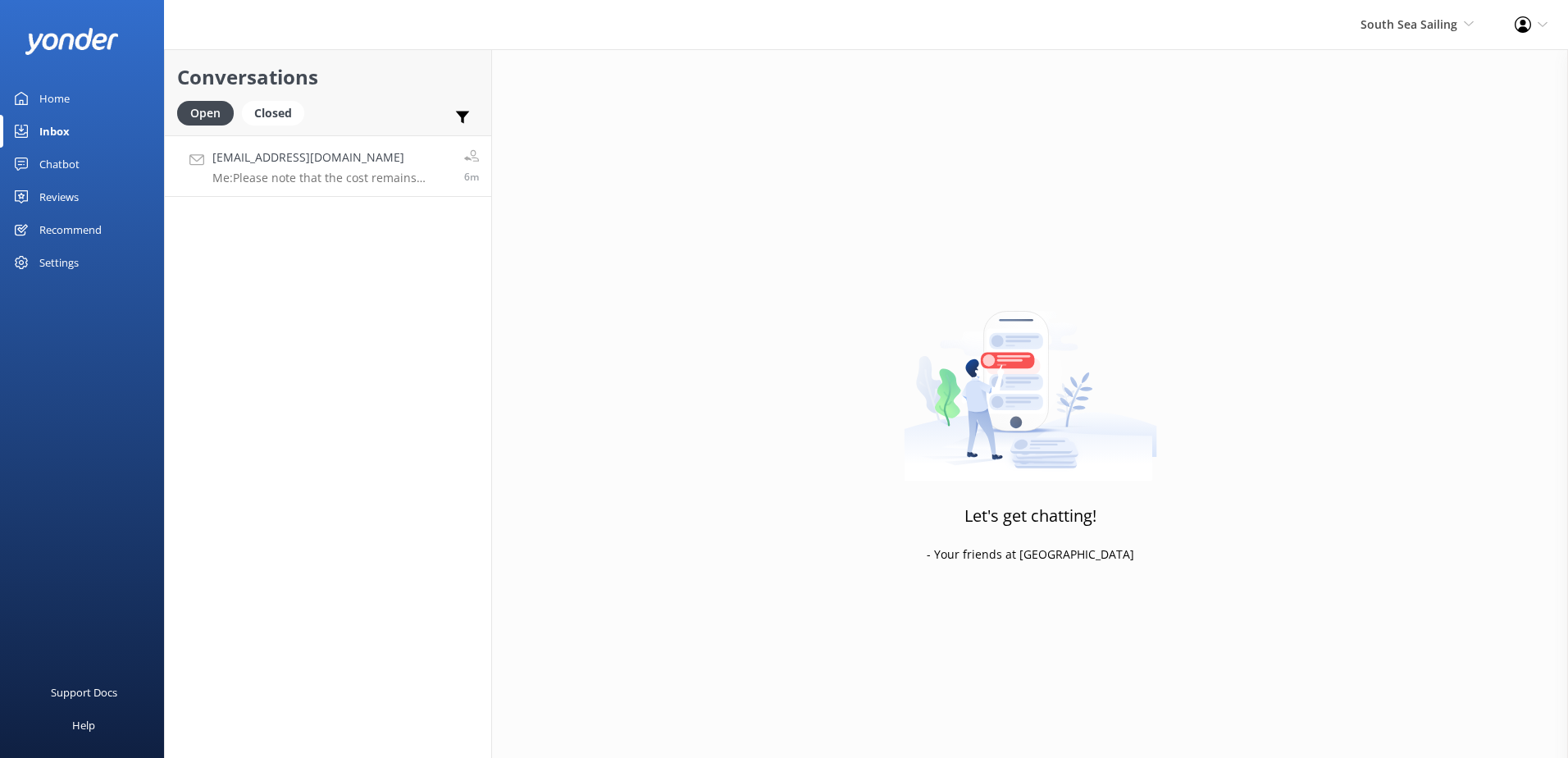
click at [232, 178] on p "Me: Please note that the cost remains unchanged, as our coach transfers are pro…" at bounding box center [332, 178] width 240 height 15
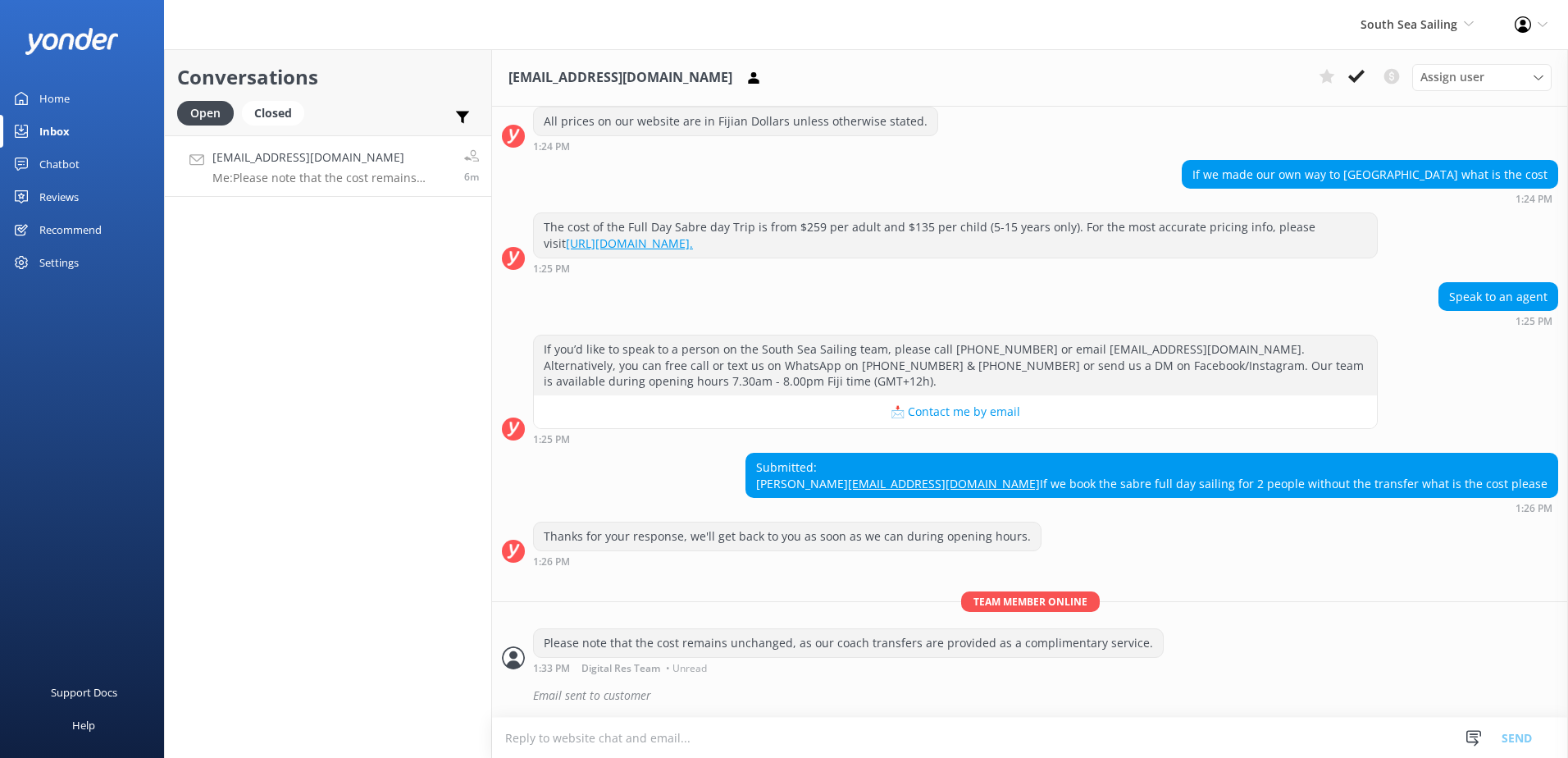
scroll to position [1501, 0]
click at [1359, 82] on icon at bounding box center [1355, 76] width 16 height 16
